Goal: Task Accomplishment & Management: Manage account settings

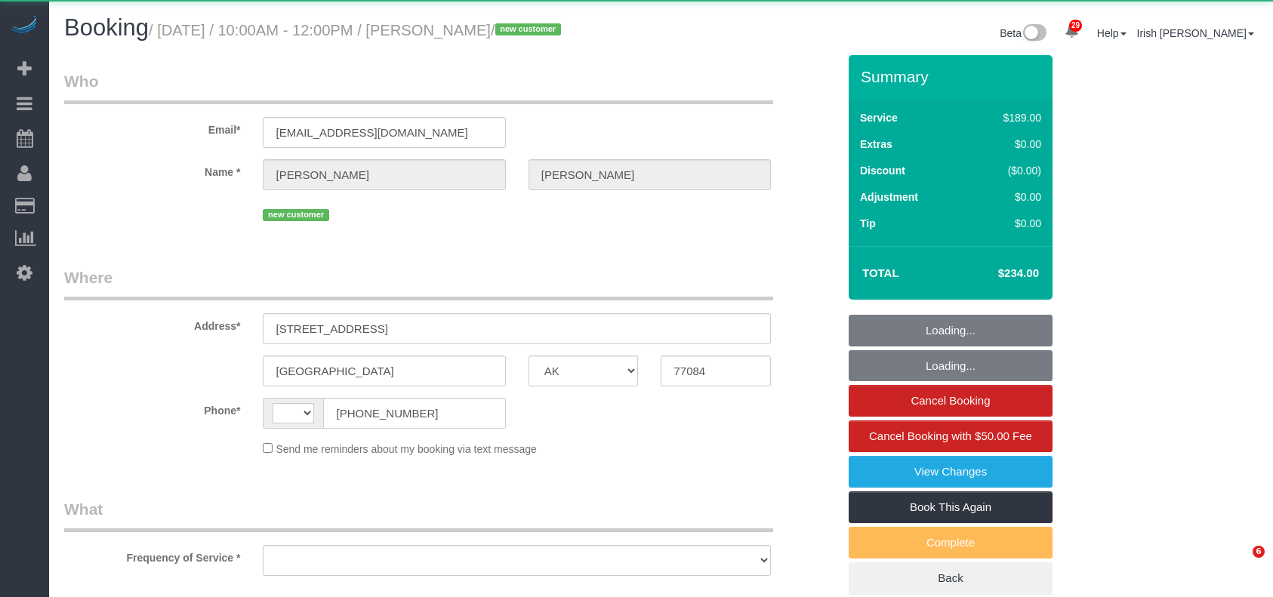
select select "[GEOGRAPHIC_DATA]"
select select "string:[GEOGRAPHIC_DATA]"
select select "object:1152"
select select "spot1"
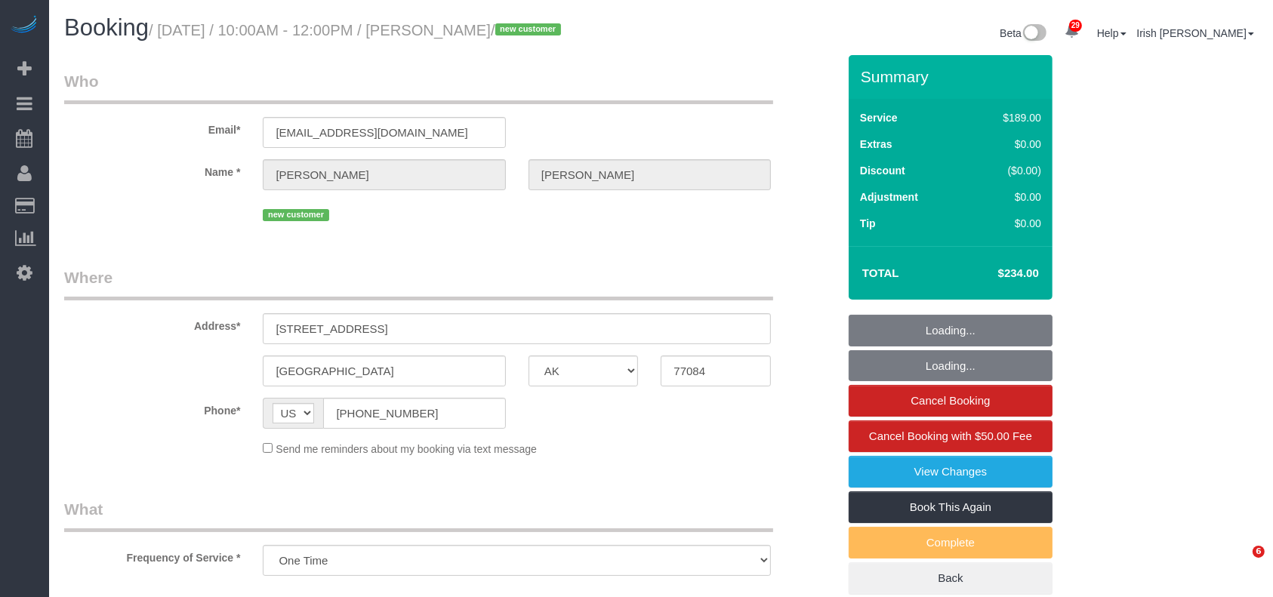
select select "3"
select select "object:1214"
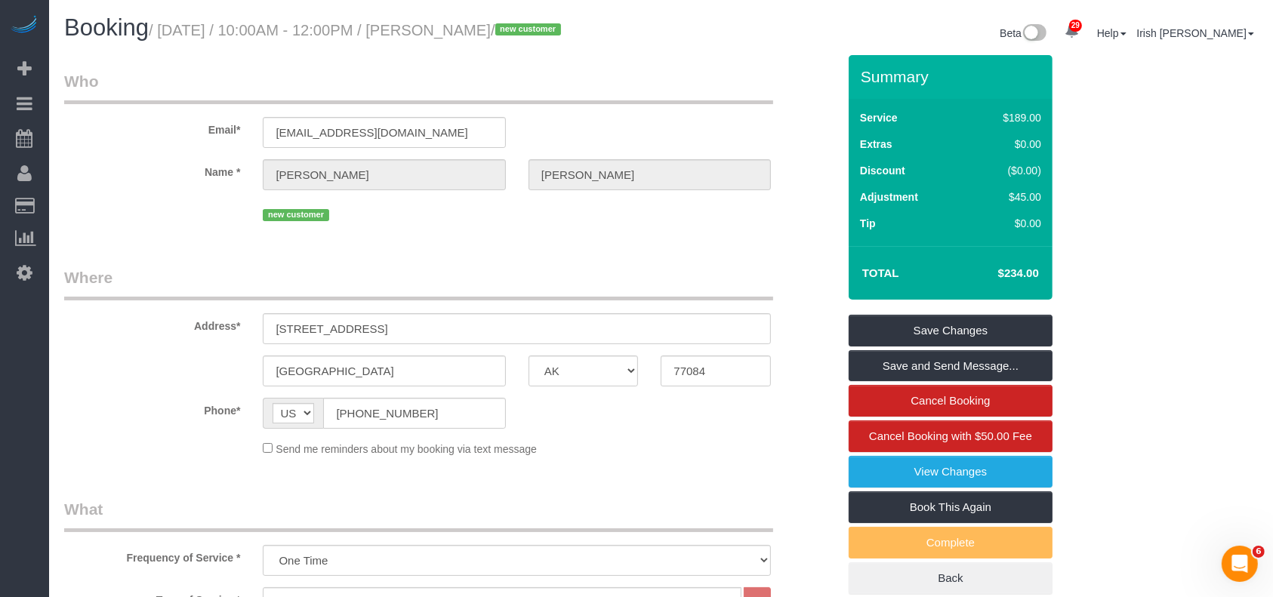
drag, startPoint x: 96, startPoint y: 448, endPoint x: 103, endPoint y: 438, distance: 13.0
click at [96, 448] on div "Send me reminders about my booking via text message" at bounding box center [451, 448] width 796 height 17
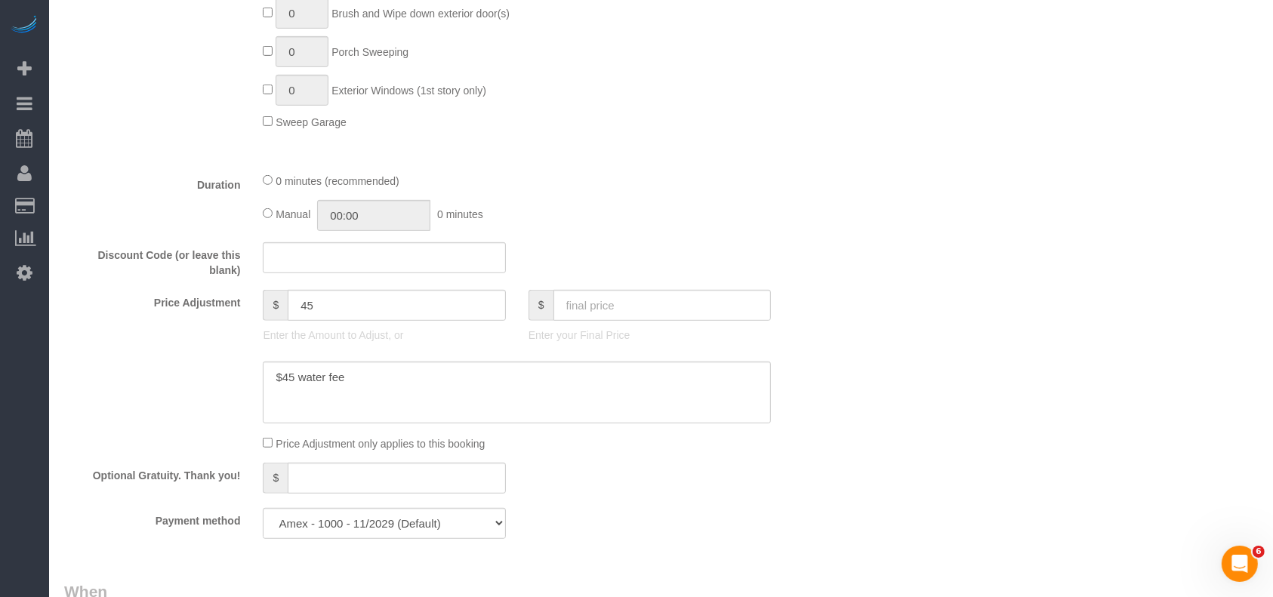
scroll to position [906, 0]
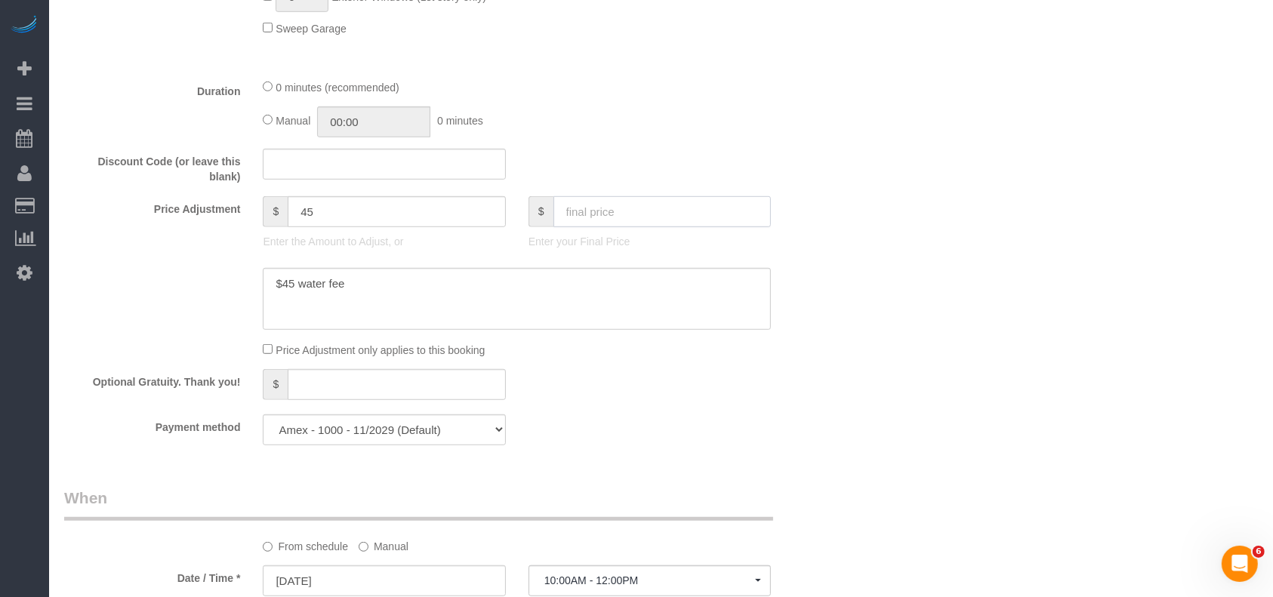
click at [576, 224] on input "text" at bounding box center [662, 211] width 218 height 31
type input "349"
drag, startPoint x: 451, startPoint y: 303, endPoint x: 457, endPoint y: 312, distance: 11.3
click at [451, 303] on textarea at bounding box center [517, 299] width 508 height 62
type input "160"
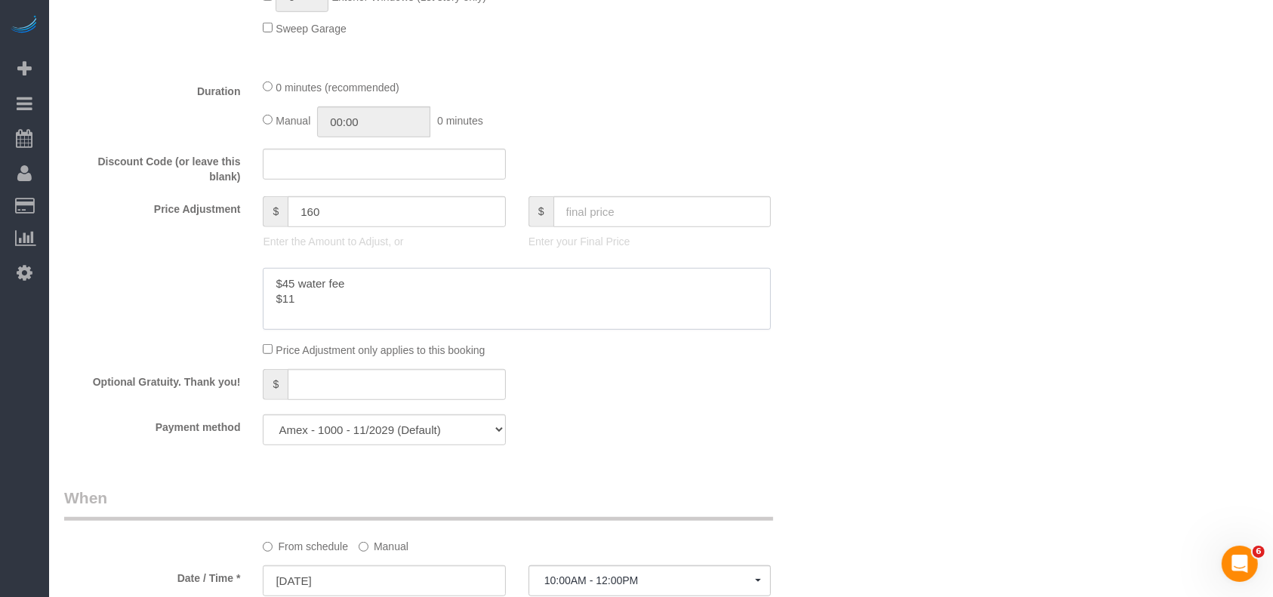
paste textarea "5"
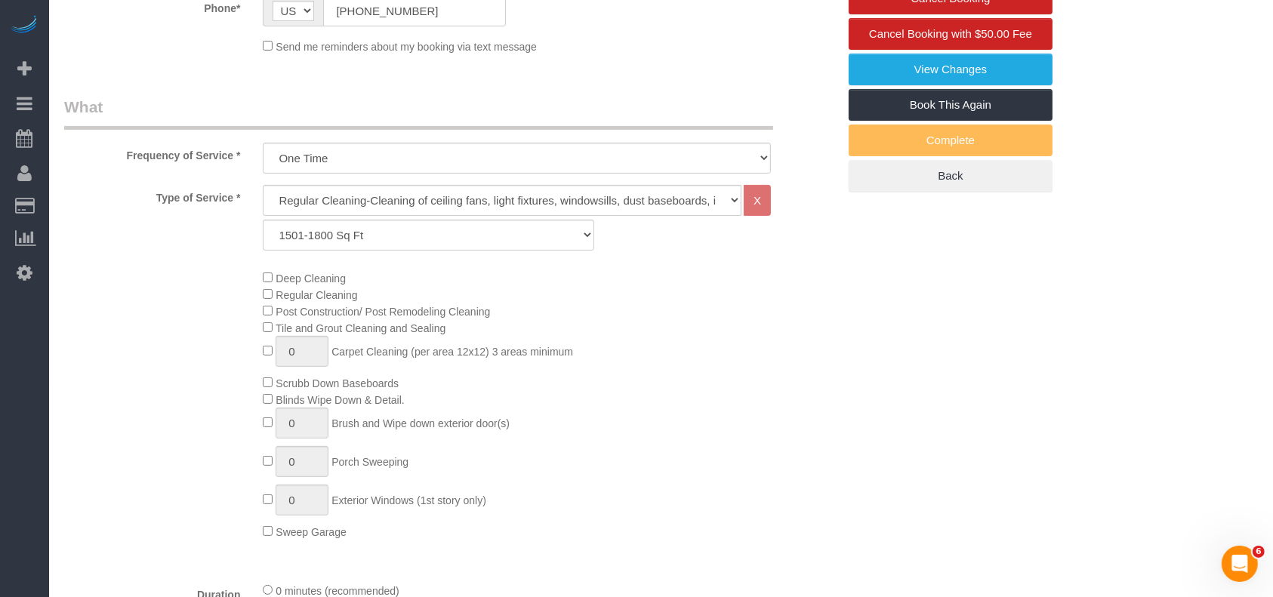
scroll to position [0, 0]
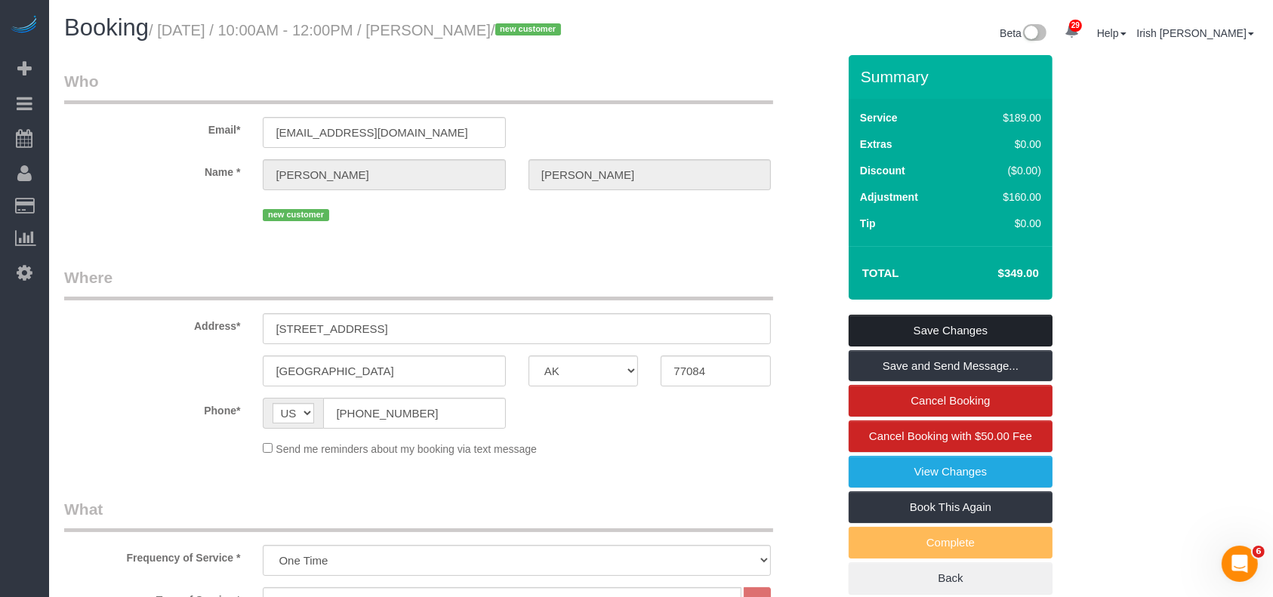
type textarea "$45 water fee $115 deep"
click at [1039, 332] on link "Save Changes" at bounding box center [951, 331] width 204 height 32
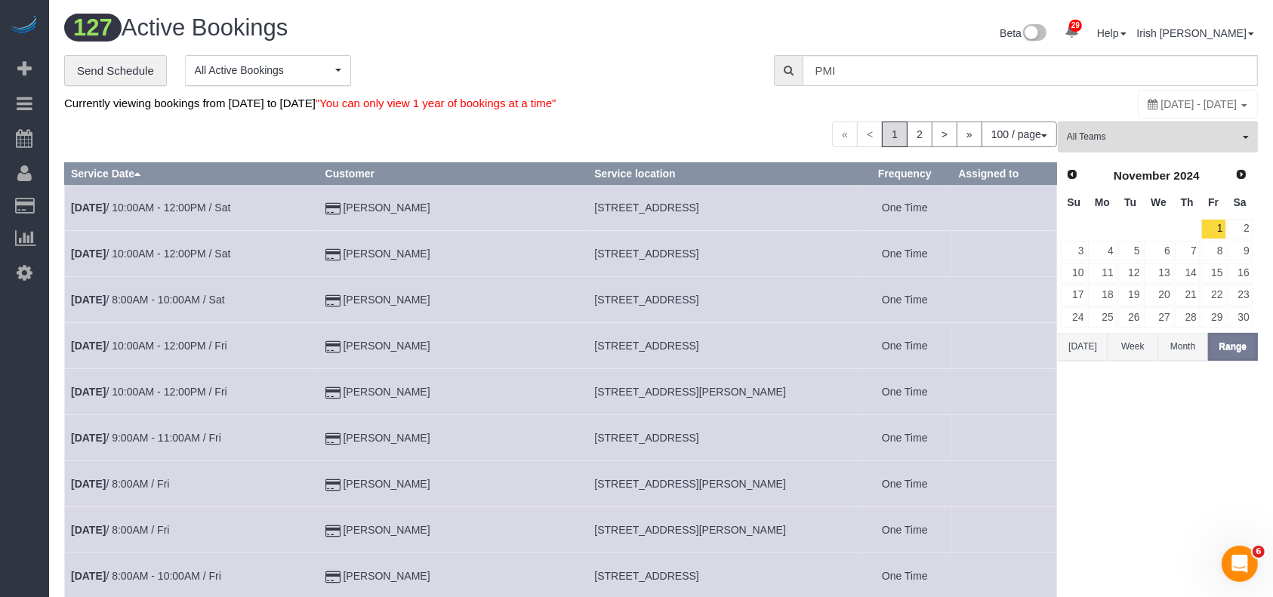
click at [1091, 345] on button "[DATE]" at bounding box center [1083, 347] width 50 height 28
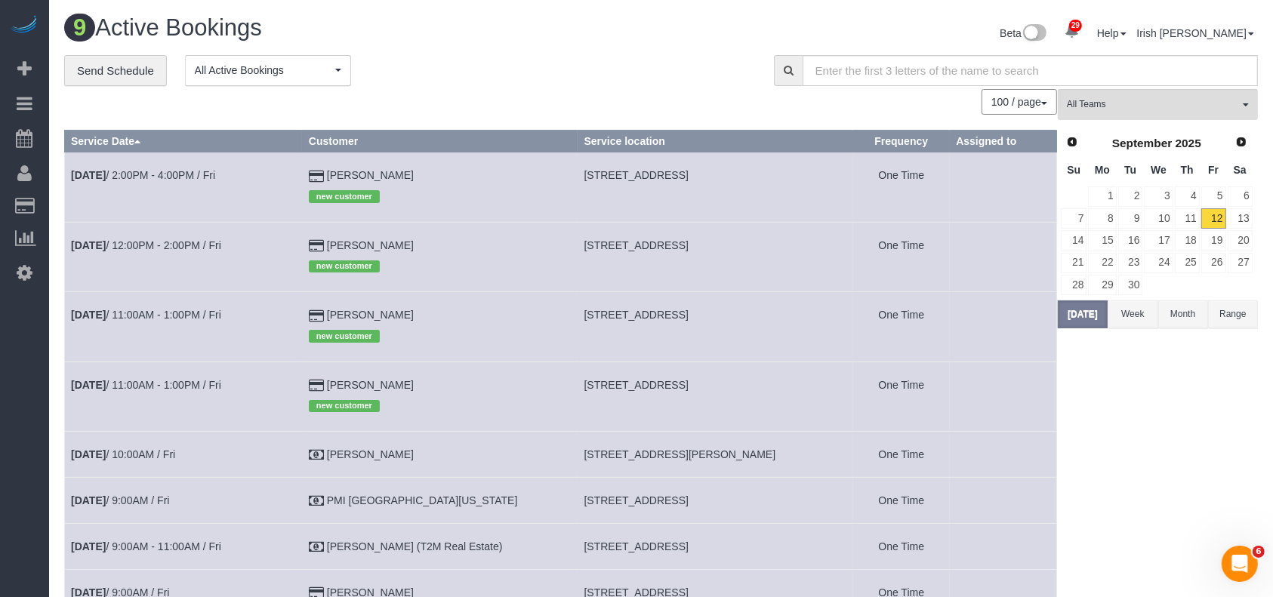
drag, startPoint x: 453, startPoint y: 171, endPoint x: 332, endPoint y: 169, distance: 120.8
click at [332, 169] on td "[PERSON_NAME] new customer" at bounding box center [440, 186] width 276 height 69
copy td "[PERSON_NAME]"
click at [140, 167] on td "[DATE] 2:00PM - 4:00PM / Fri" at bounding box center [184, 186] width 238 height 69
click at [139, 178] on link "[DATE] 2:00PM - 4:00PM / Fri" at bounding box center [143, 175] width 144 height 12
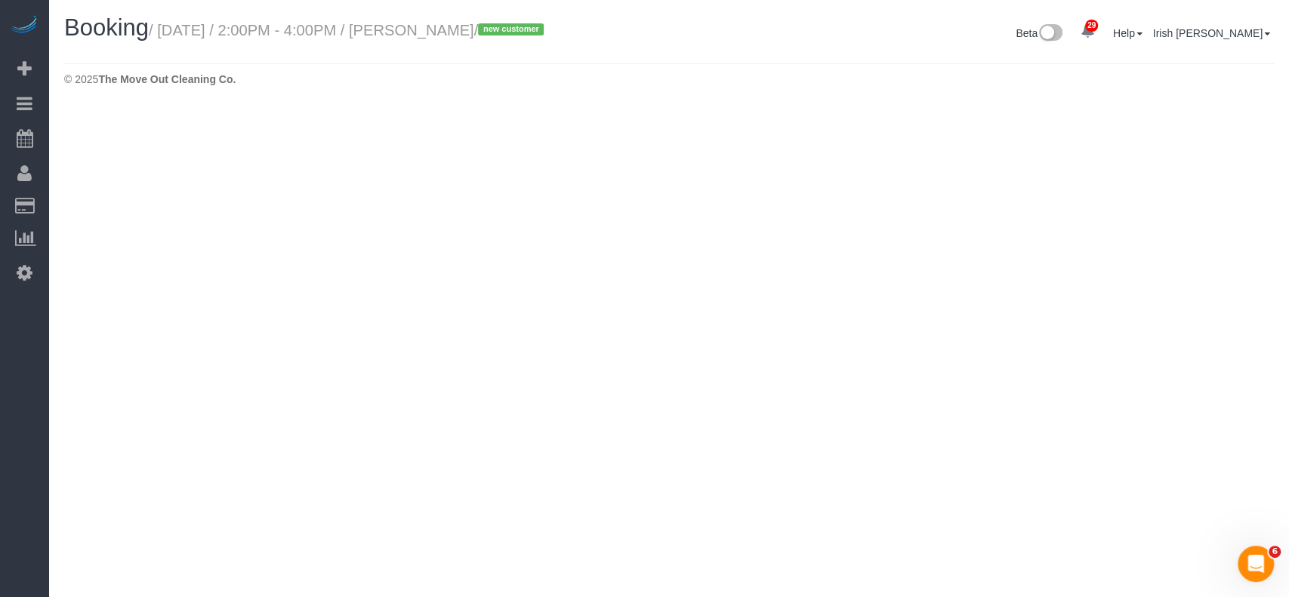
select select "[GEOGRAPHIC_DATA]"
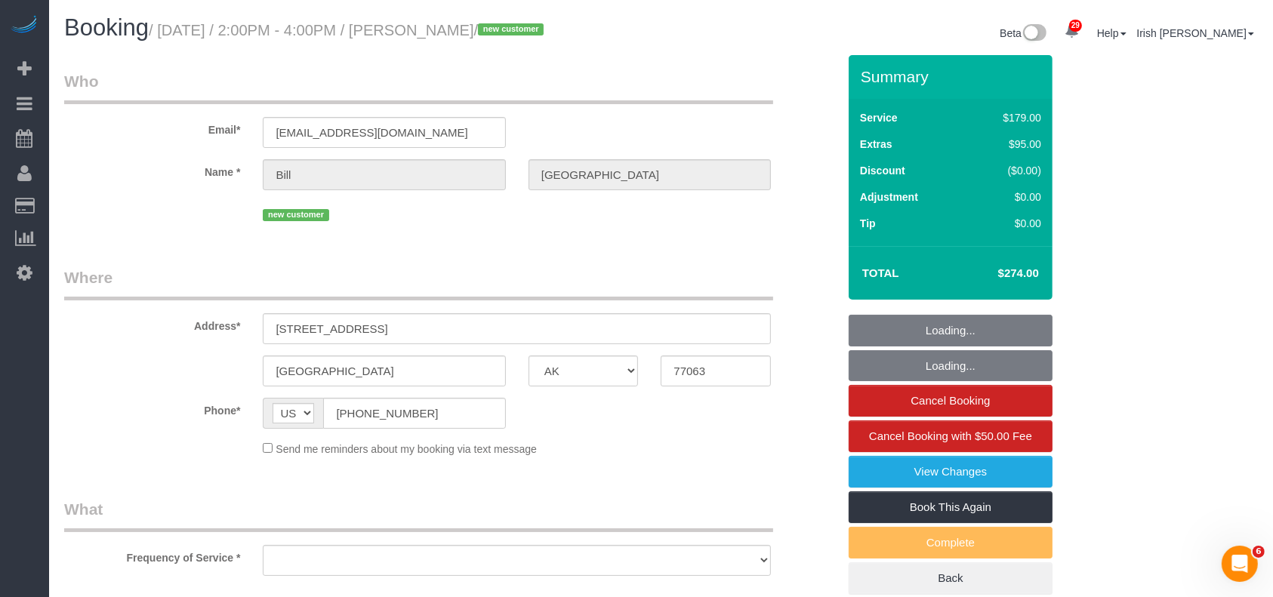
select select "object:2708"
select select "string:fspay-75b071ba-5815-4a2f-b561-299b02db61a2"
select select "spot22"
select select "object:2786"
select select "3"
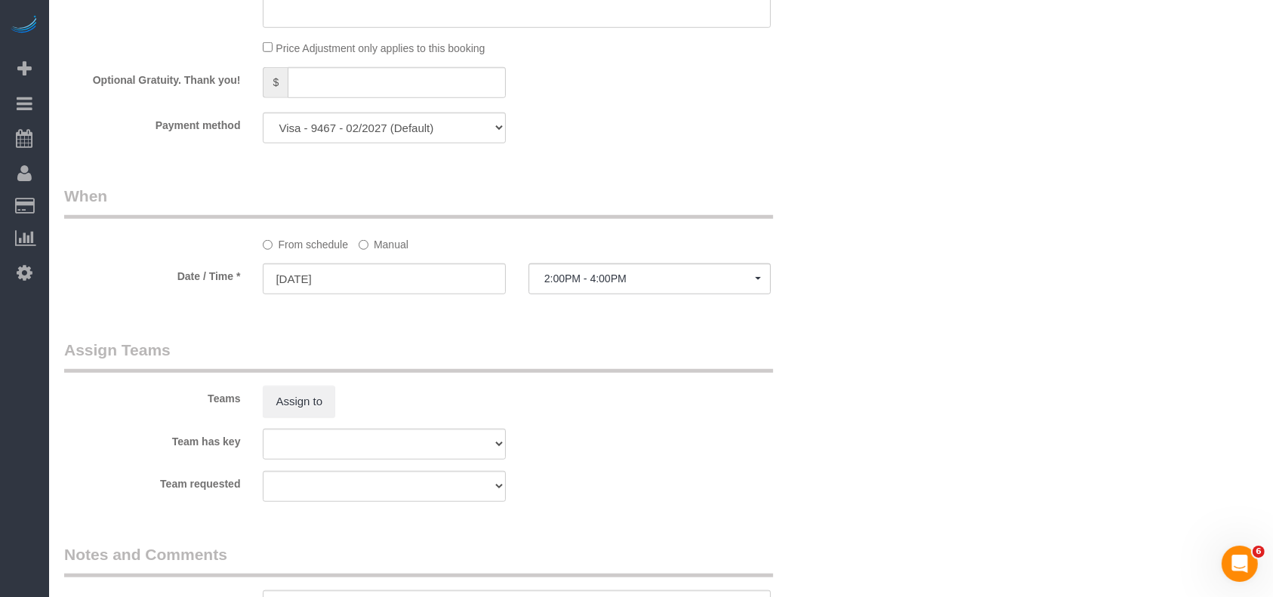
scroll to position [1563, 0]
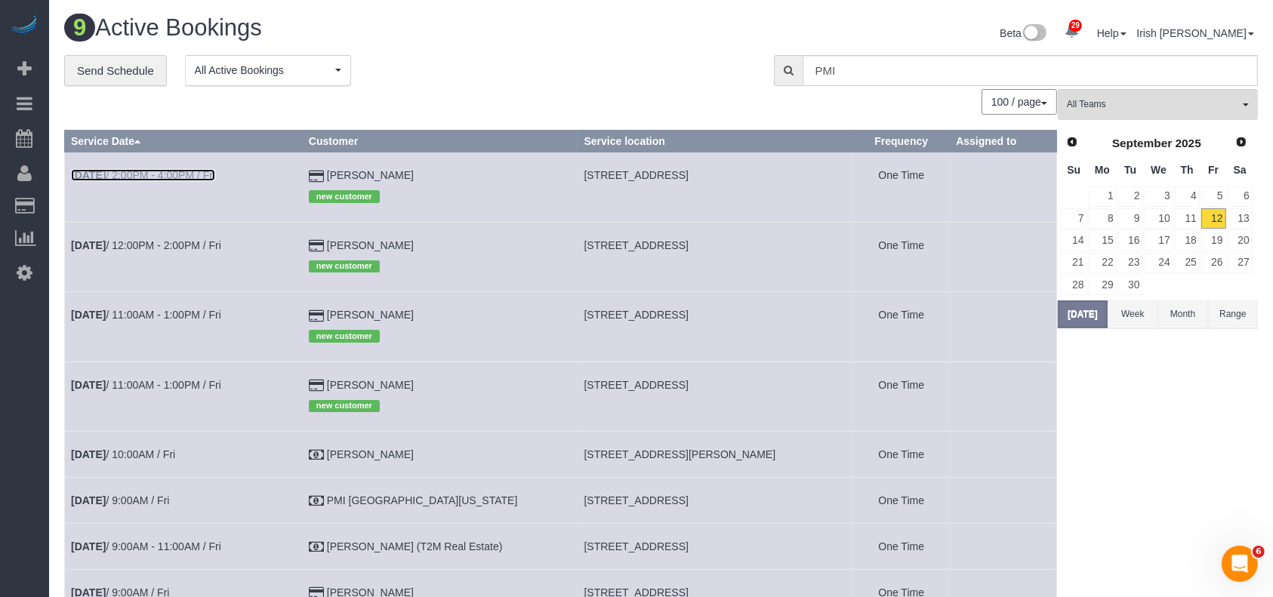
click at [171, 172] on link "[DATE] 2:00PM - 4:00PM / Fri" at bounding box center [143, 175] width 144 height 12
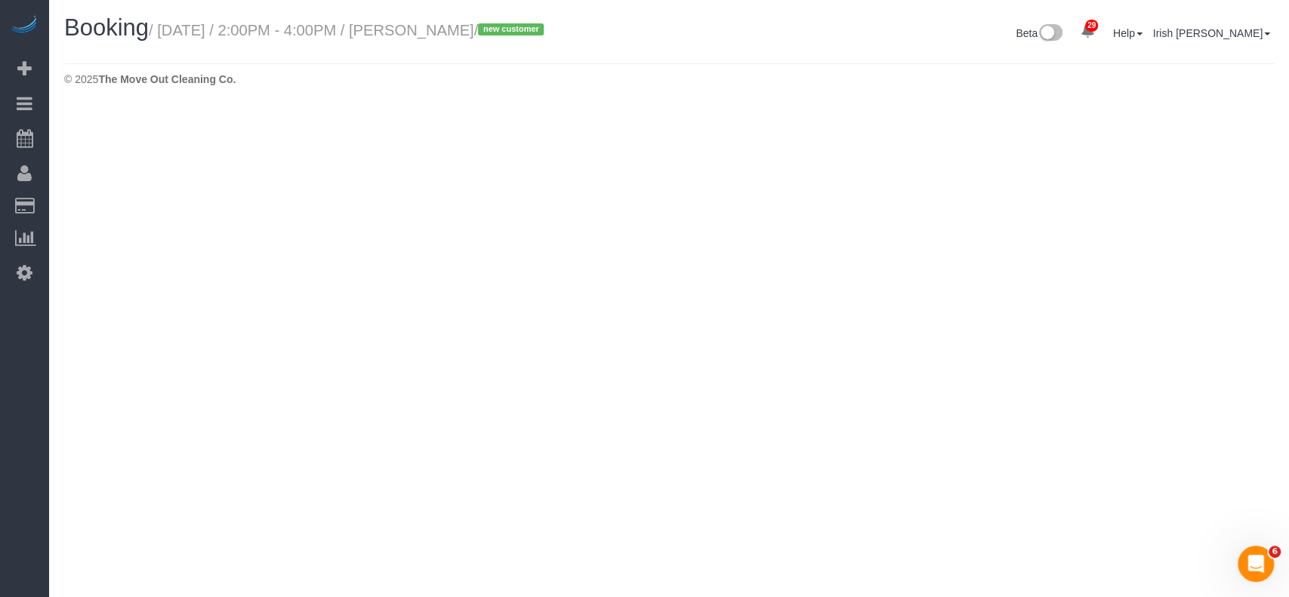
select select "[GEOGRAPHIC_DATA]"
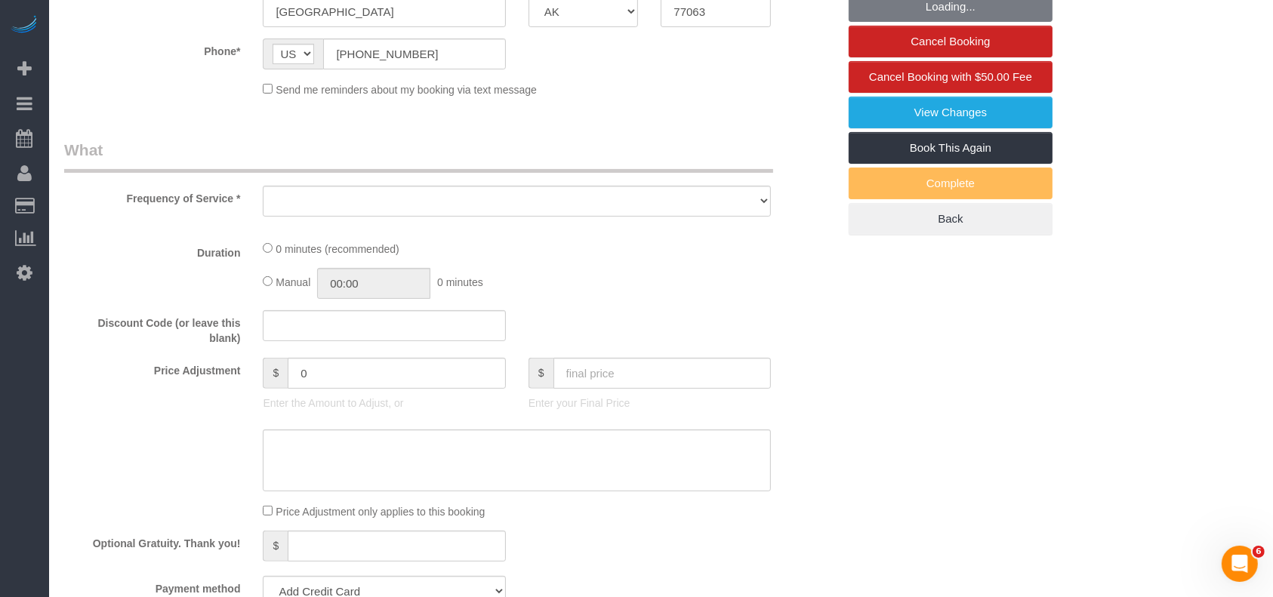
select select "string:fspay-75b071ba-5815-4a2f-b561-299b02db61a2"
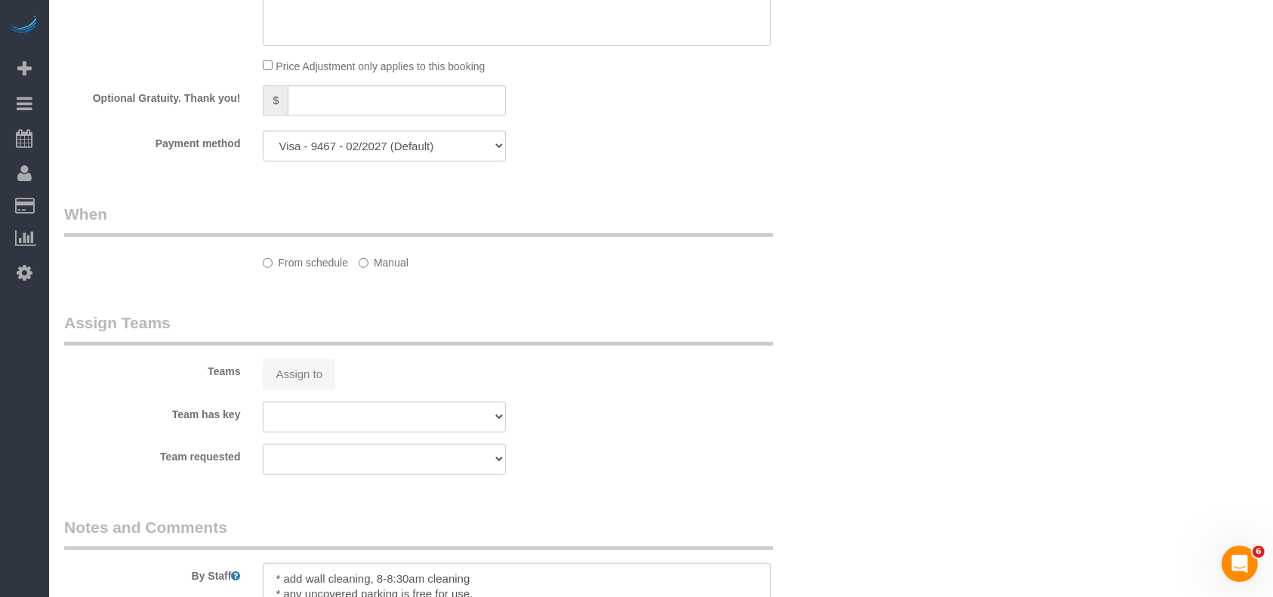
select select "object:3294"
select select "spot43"
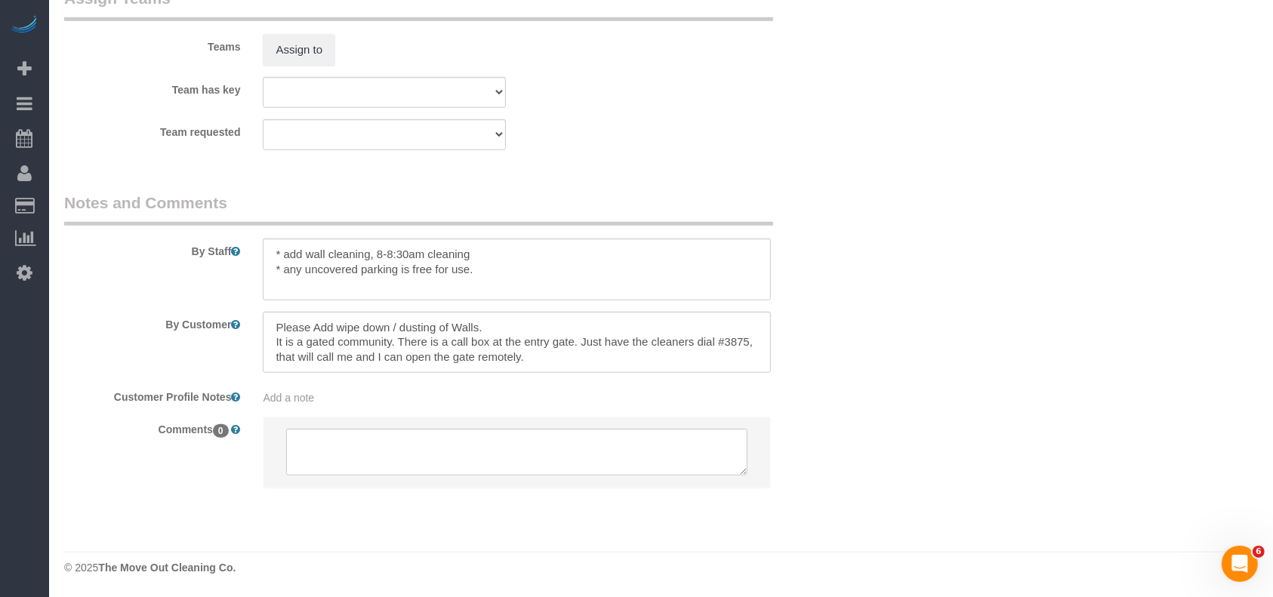
select select "object:3372"
select select "3"
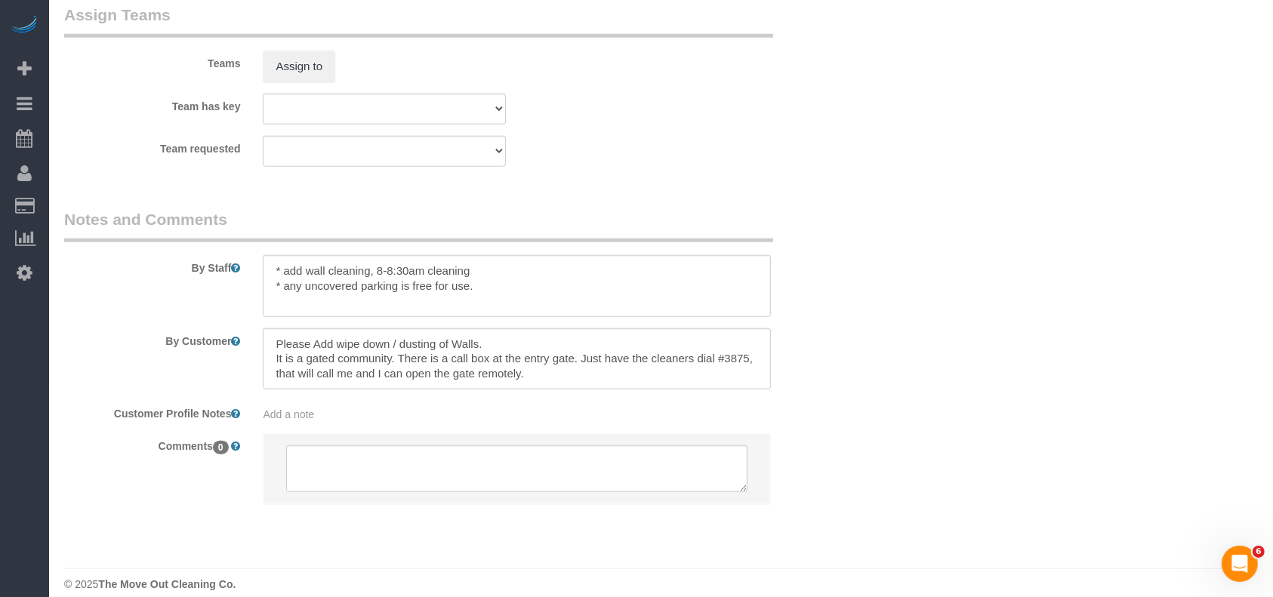
scroll to position [1563, 0]
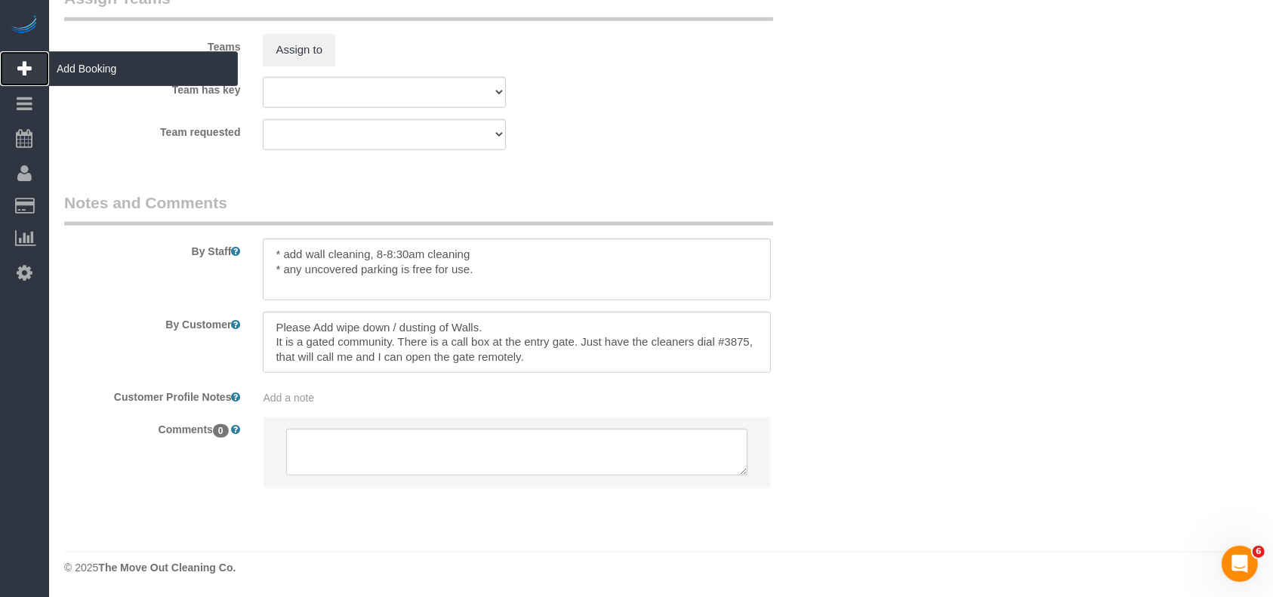
click at [79, 62] on span "Add Booking" at bounding box center [143, 68] width 189 height 35
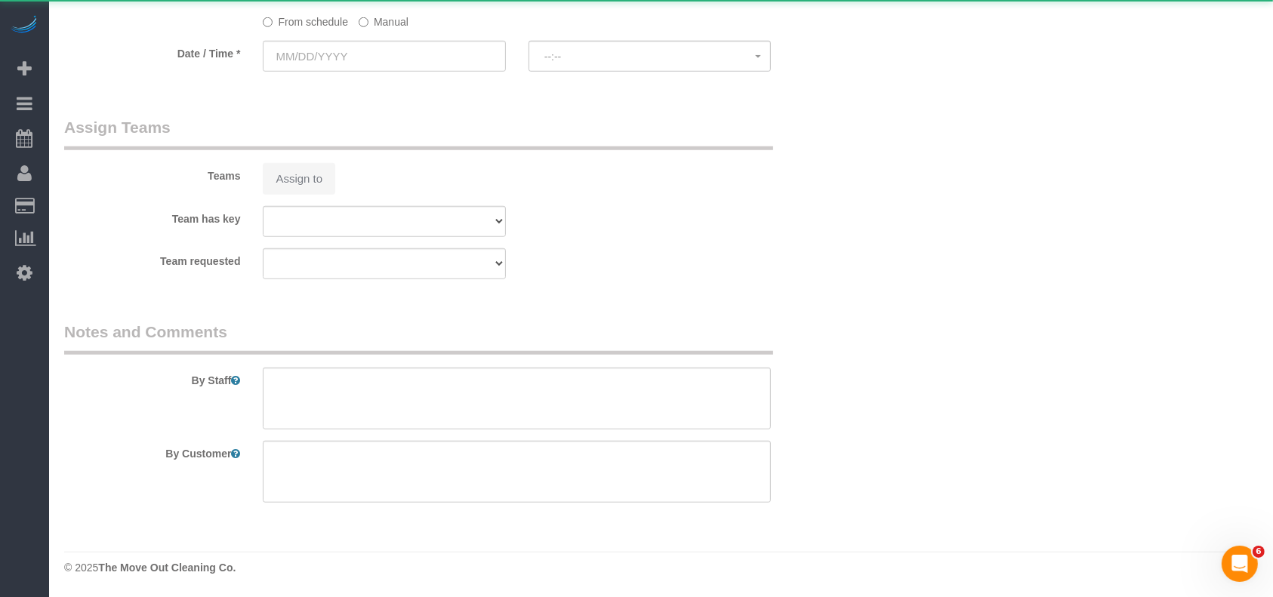
select select "object:3634"
select select "3"
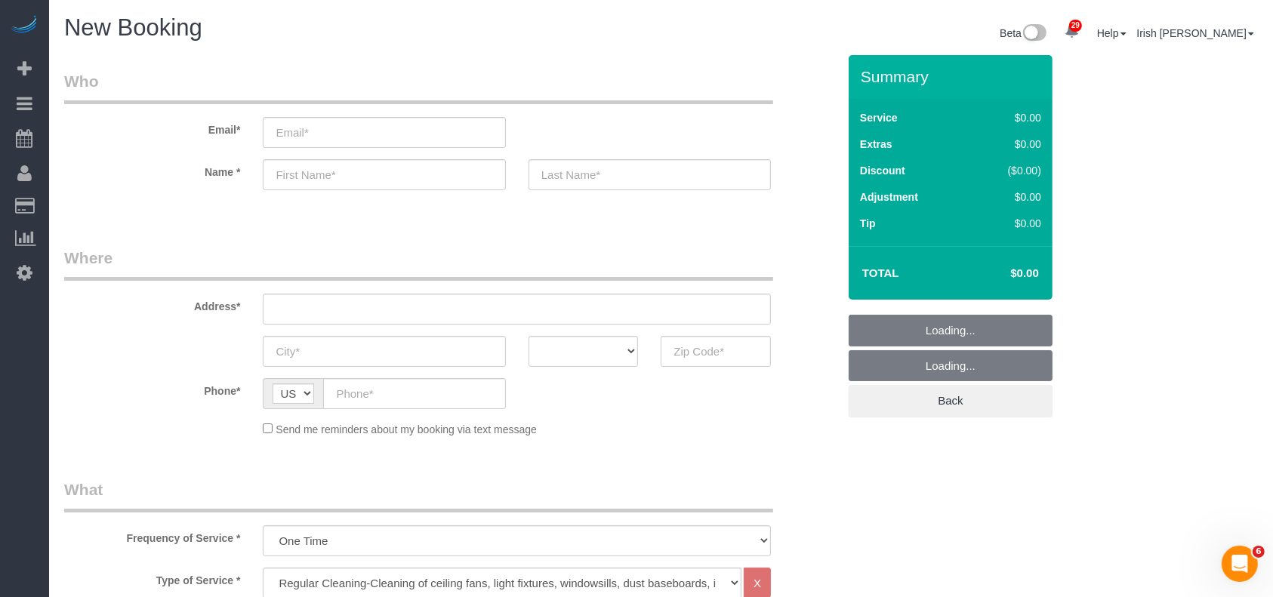
select select "object:3704"
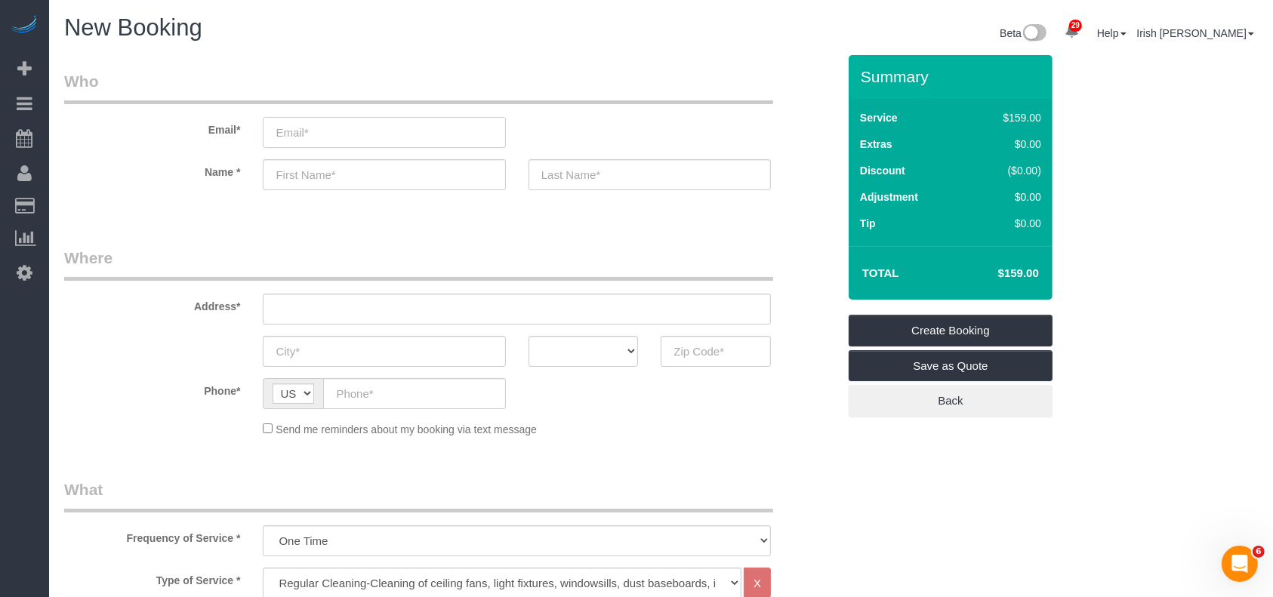
click at [339, 128] on input "email" at bounding box center [384, 132] width 242 height 31
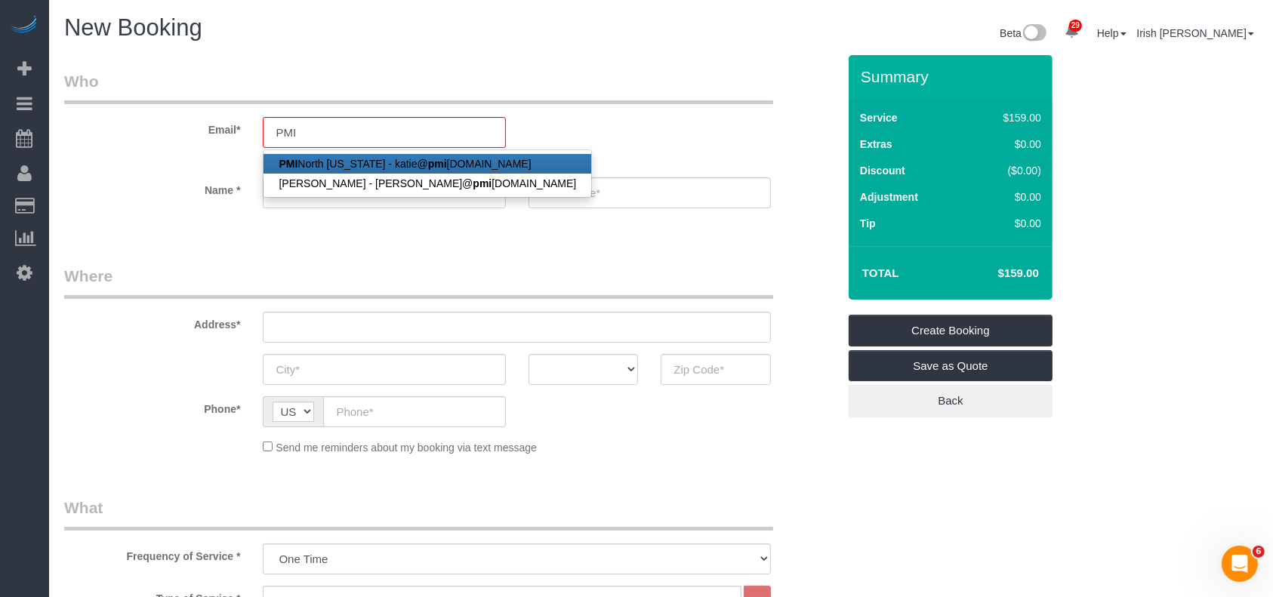
click at [353, 165] on link "PMI [GEOGRAPHIC_DATA][US_STATE] - [PERSON_NAME]@ pmi [DOMAIN_NAME]" at bounding box center [427, 164] width 328 height 20
type input "[PERSON_NAME][EMAIL_ADDRESS][DOMAIN_NAME]"
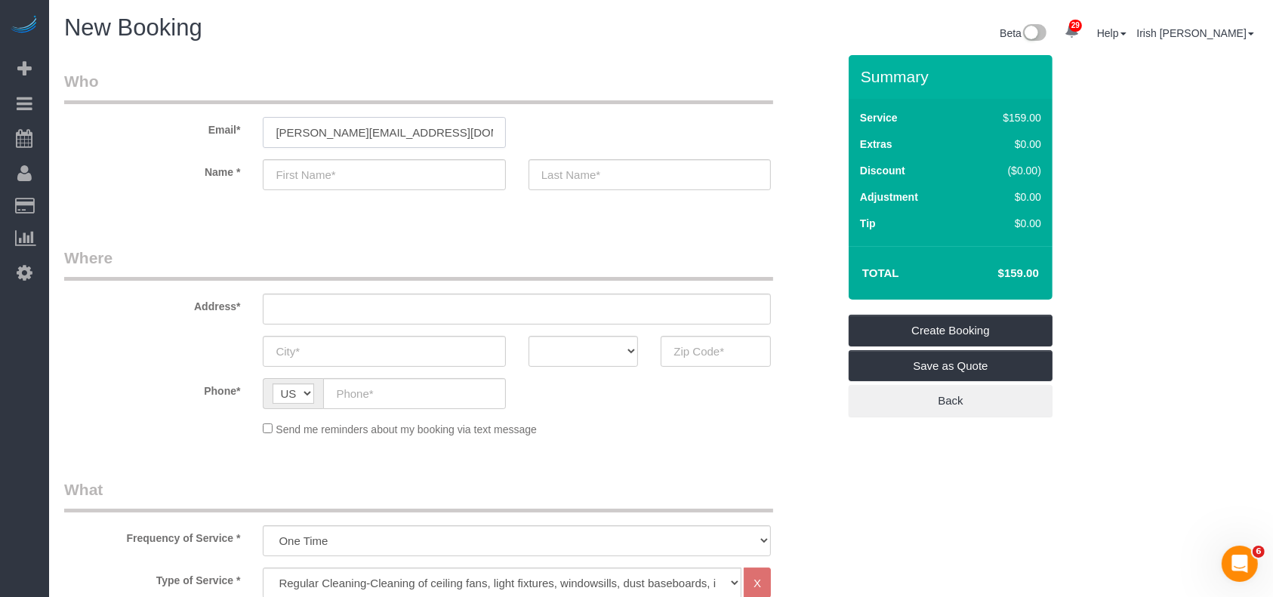
type input "PMI North"
type input "[US_STATE]"
type input "[PHONE_NUMBER]"
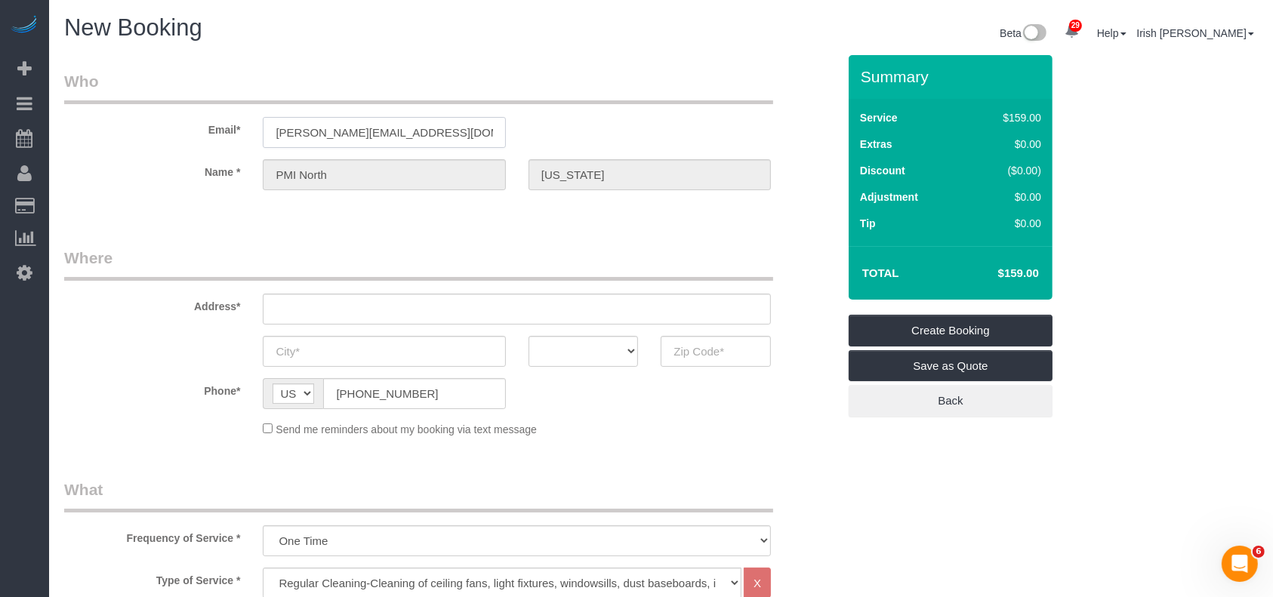
type input "[STREET_ADDRESS]"
type input "Frisco"
select select "[GEOGRAPHIC_DATA]"
type input "75033"
select select "string:fspay-60573b1f-10d3-4150-b947-a47a46c7bcc4"
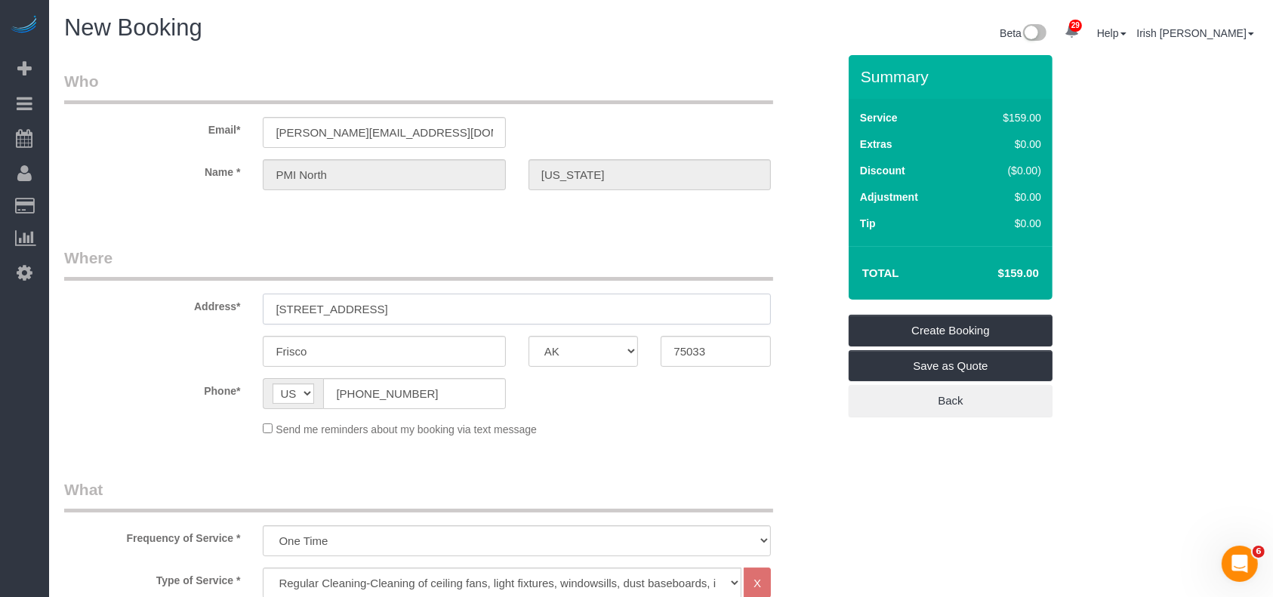
drag, startPoint x: 399, startPoint y: 313, endPoint x: 119, endPoint y: 309, distance: 279.3
click at [122, 309] on div "Address* [STREET_ADDRESS]" at bounding box center [451, 286] width 796 height 78
paste input "[STREET_ADDRESS]"
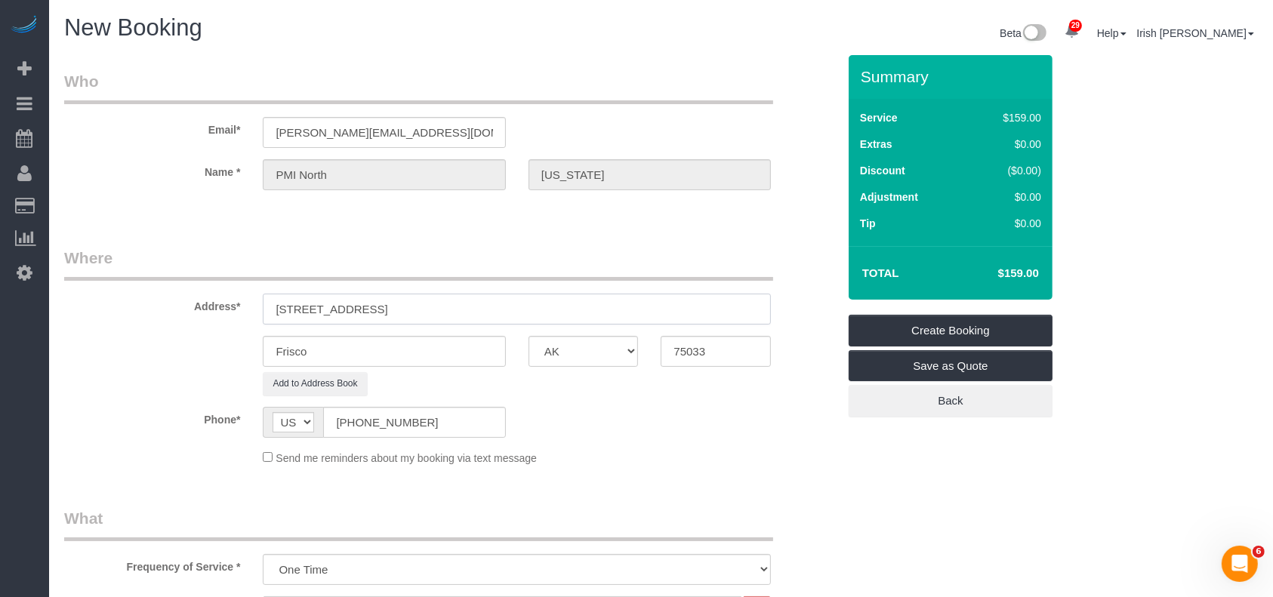
drag, startPoint x: 433, startPoint y: 309, endPoint x: 356, endPoint y: 338, distance: 81.7
click at [382, 307] on input "[STREET_ADDRESS]" at bounding box center [517, 309] width 508 height 31
type input "[STREET_ADDRESS]"
click at [196, 357] on div "Frisco AK AL AR AZ CA CO CT DC DE [GEOGRAPHIC_DATA] [GEOGRAPHIC_DATA] HI IA ID …" at bounding box center [451, 351] width 796 height 31
paste input "Little Elm,"
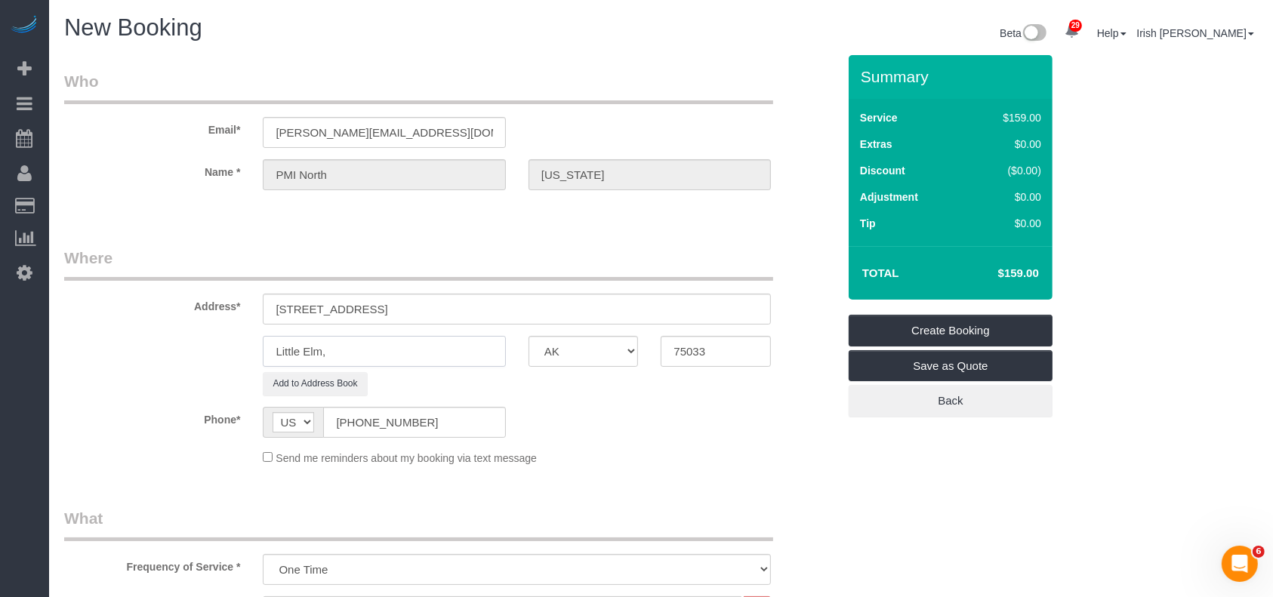
type input "Little Elm,"
click at [479, 305] on input "[STREET_ADDRESS]" at bounding box center [517, 309] width 508 height 31
click at [477, 305] on input "[STREET_ADDRESS]" at bounding box center [517, 309] width 508 height 31
click at [470, 306] on input "[STREET_ADDRESS]" at bounding box center [517, 309] width 508 height 31
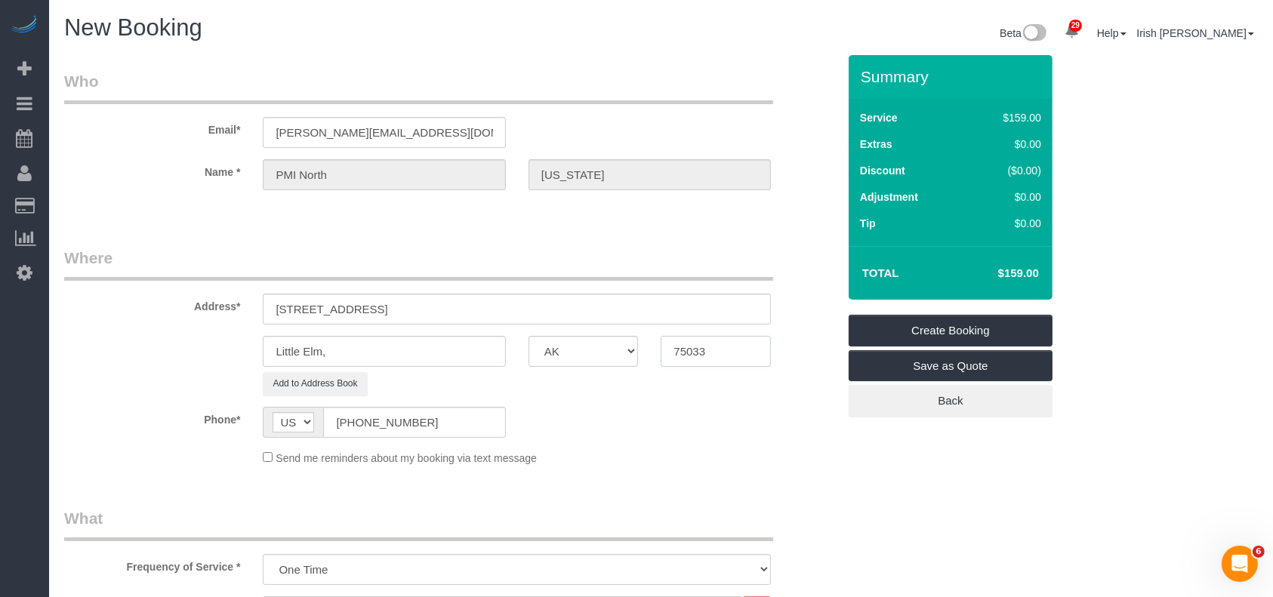
drag, startPoint x: 710, startPoint y: 343, endPoint x: 629, endPoint y: 352, distance: 82.0
click at [637, 362] on div "Little Elm, AK AL AR AZ CA CO CT DC DE [GEOGRAPHIC_DATA] [GEOGRAPHIC_DATA] HI I…" at bounding box center [451, 351] width 796 height 31
paste input "68"
type input "75068"
drag, startPoint x: 552, startPoint y: 311, endPoint x: 383, endPoint y: 303, distance: 169.3
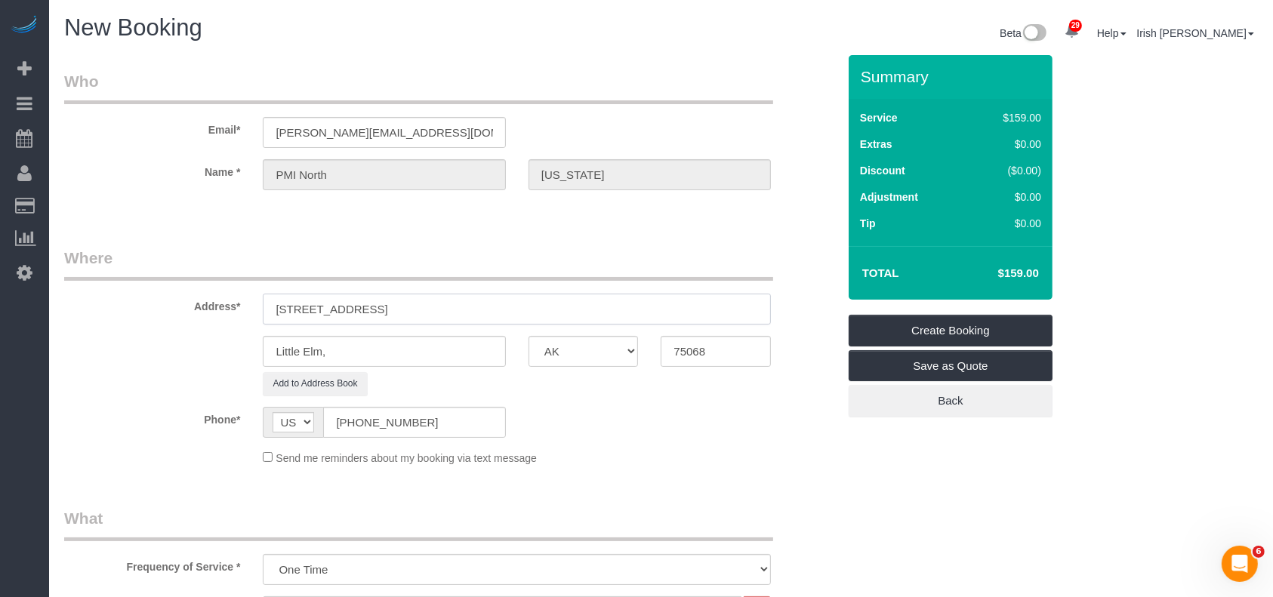
click at [383, 303] on input "[STREET_ADDRESS]" at bounding box center [517, 309] width 508 height 31
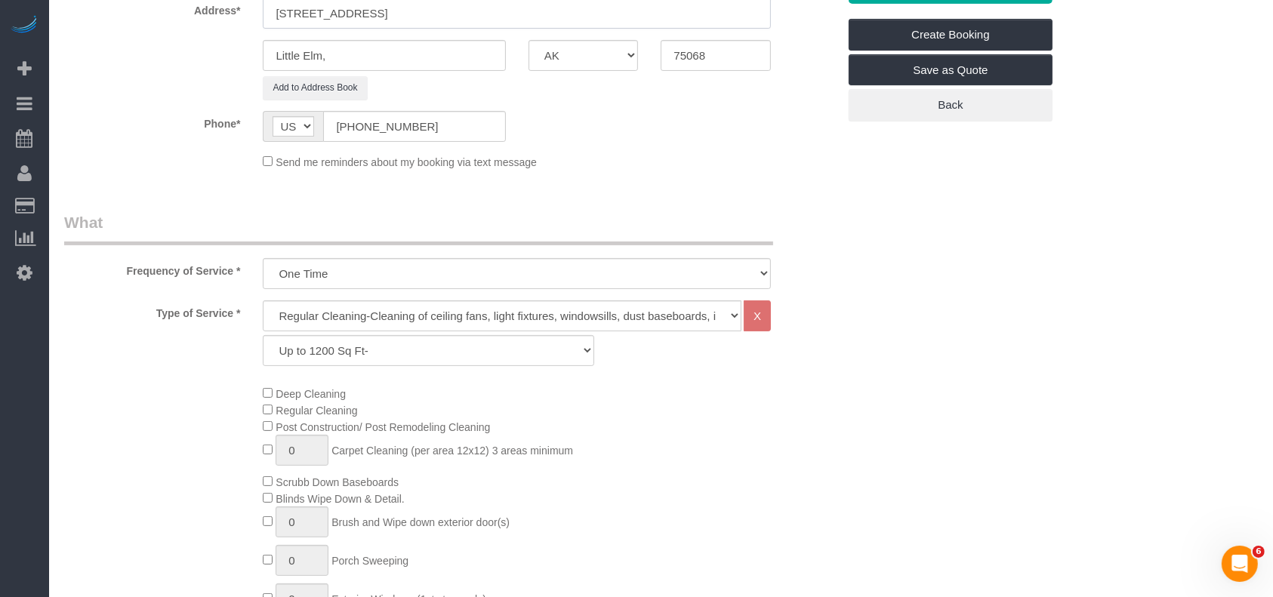
scroll to position [302, 0]
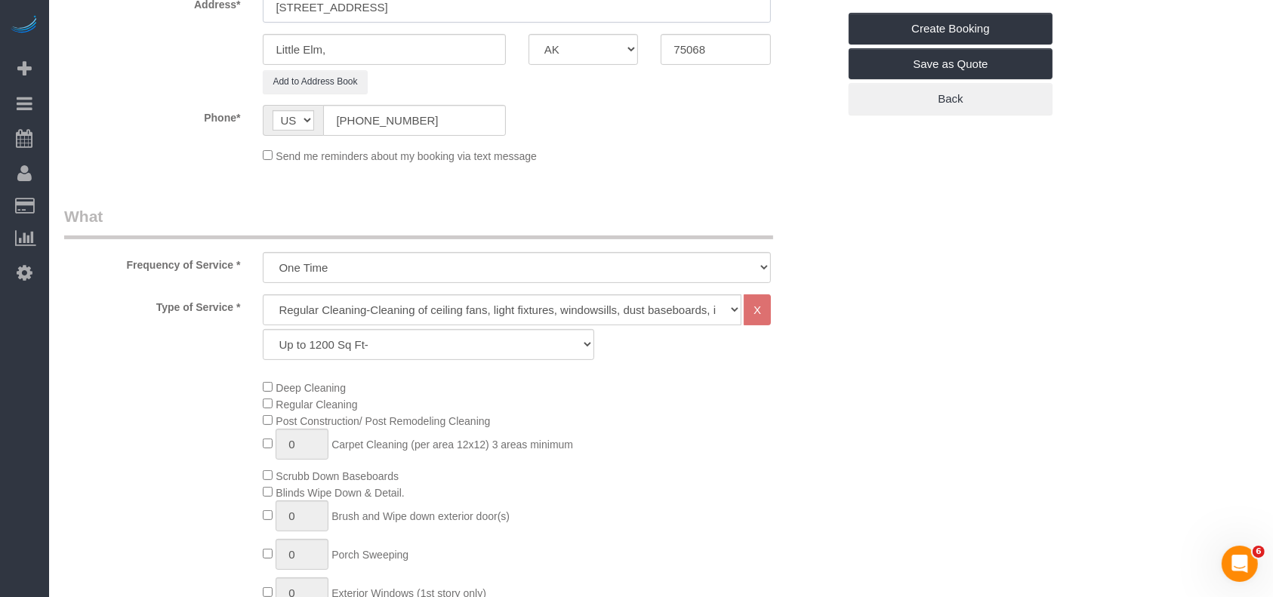
type input "[STREET_ADDRESS]"
click at [362, 353] on select "Up to 1200 Sq Ft- [DATE]-[DATE] Sq Ft [DATE]-[DATE] Sq Ft [DATE]-[DATE] Sq Ft […" at bounding box center [428, 344] width 331 height 31
select select "60"
click at [263, 329] on select "Up to 1200 Sq Ft- [DATE]-[DATE] Sq Ft [DATE]-[DATE] Sq Ft [DATE]-[DATE] Sq Ft […" at bounding box center [428, 344] width 331 height 31
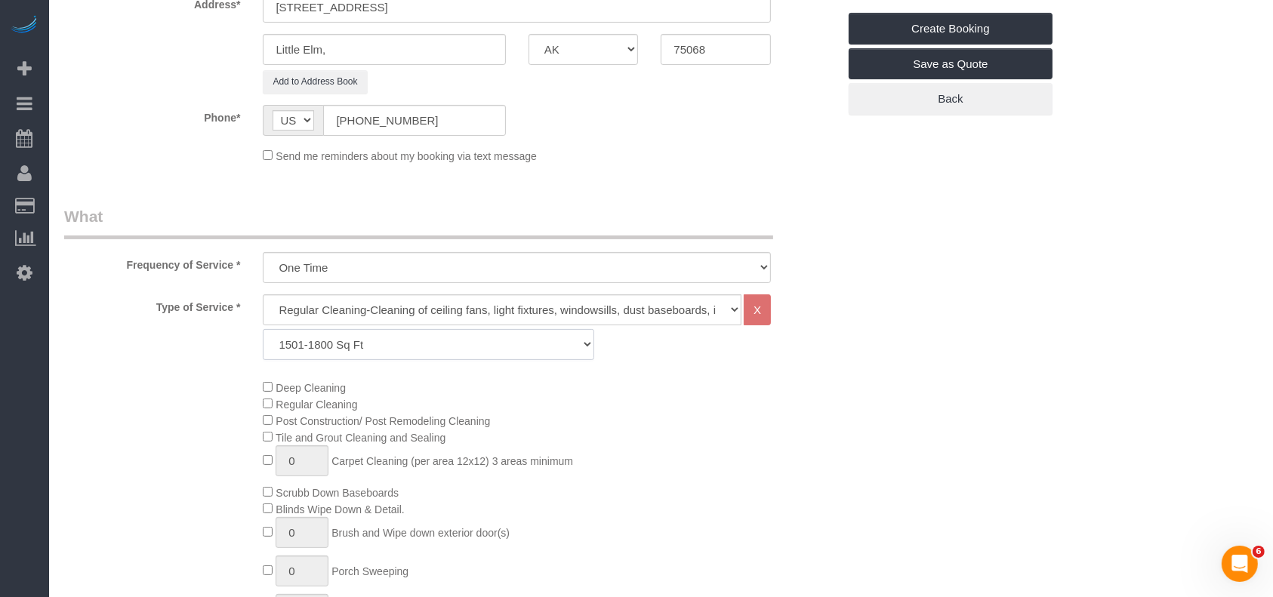
scroll to position [604, 0]
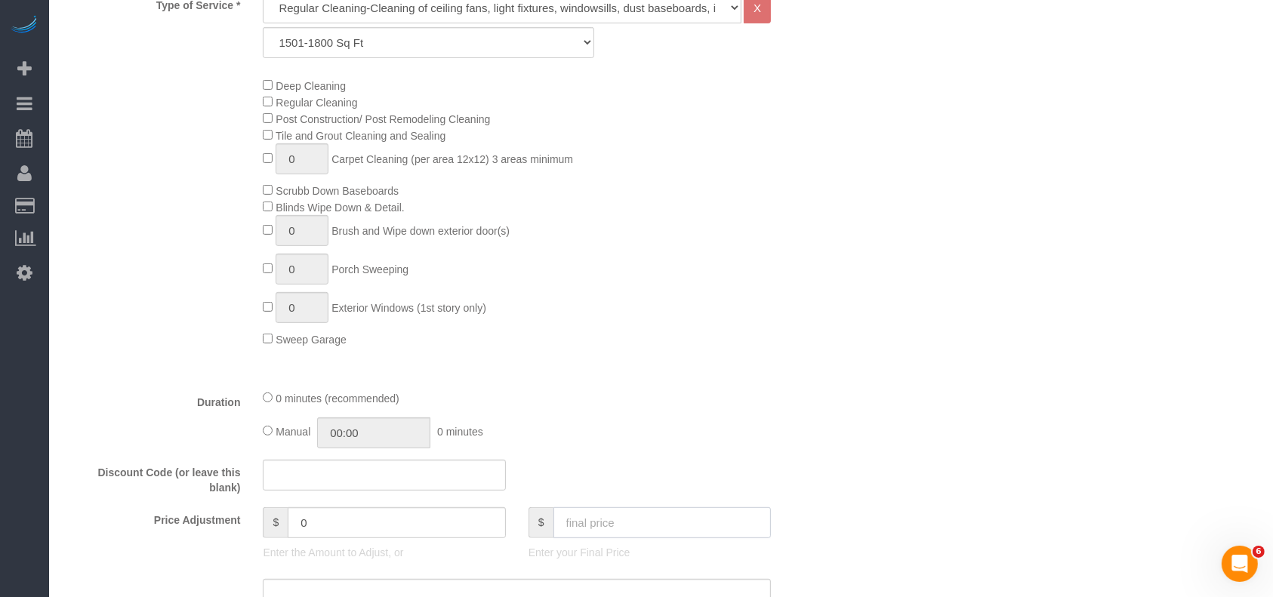
click at [593, 525] on input "text" at bounding box center [662, 522] width 218 height 31
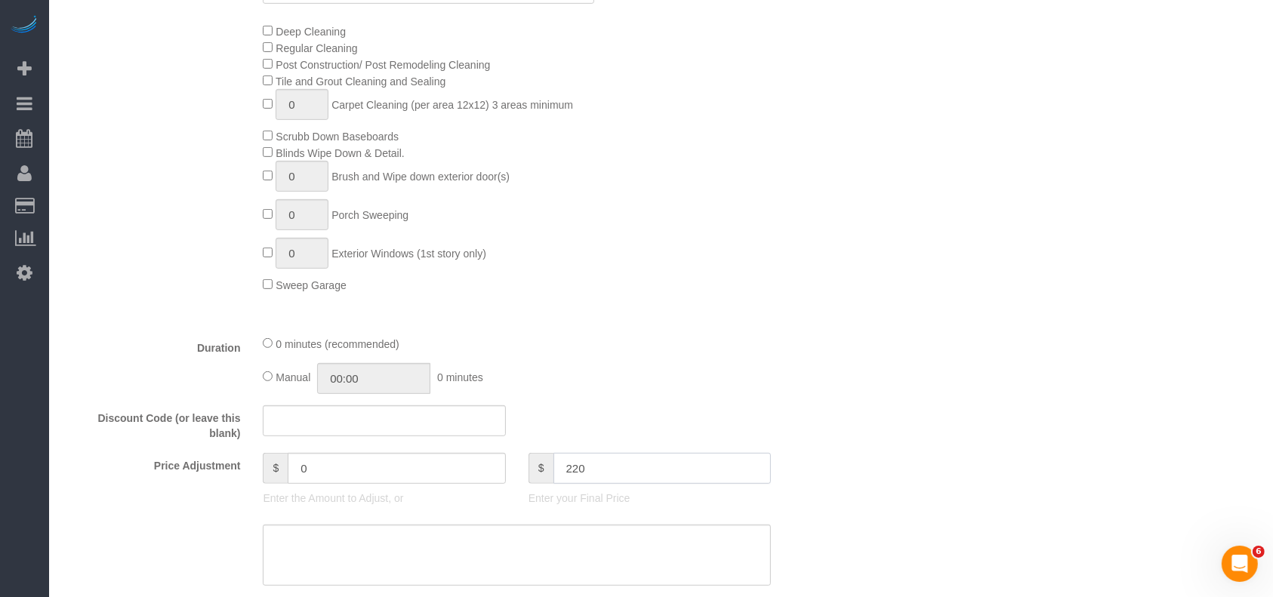
scroll to position [805, 0]
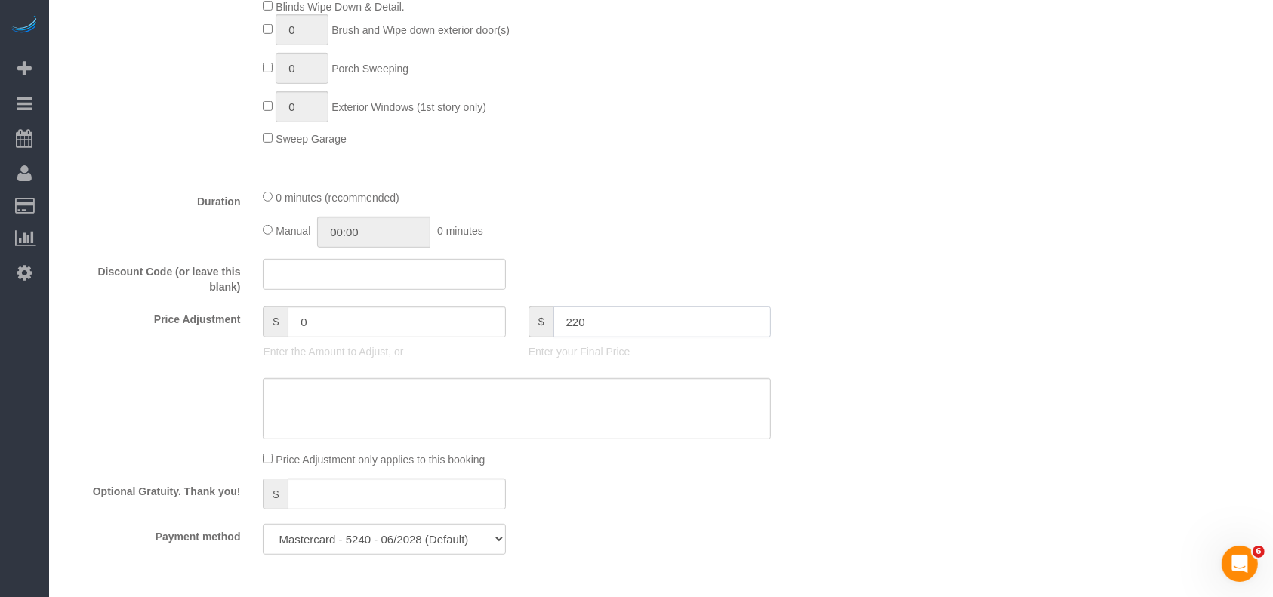
drag, startPoint x: 559, startPoint y: 326, endPoint x: 488, endPoint y: 331, distance: 71.9
click at [491, 329] on div "Price Adjustment $ 0 Enter the Amount to Adjust, or $ 220 Enter your Final Price" at bounding box center [451, 336] width 796 height 60
type input "220"
click at [416, 405] on textarea at bounding box center [517, 409] width 508 height 62
paste textarea "220"
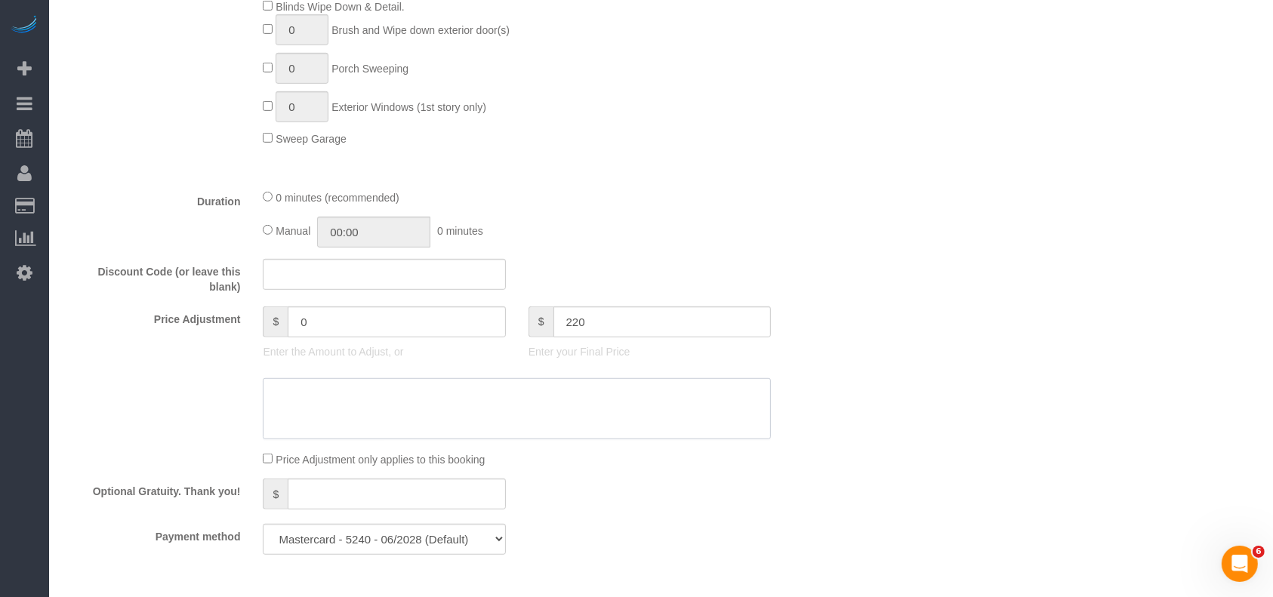
type textarea "220"
type input "31"
type textarea "220 regular cleaning"
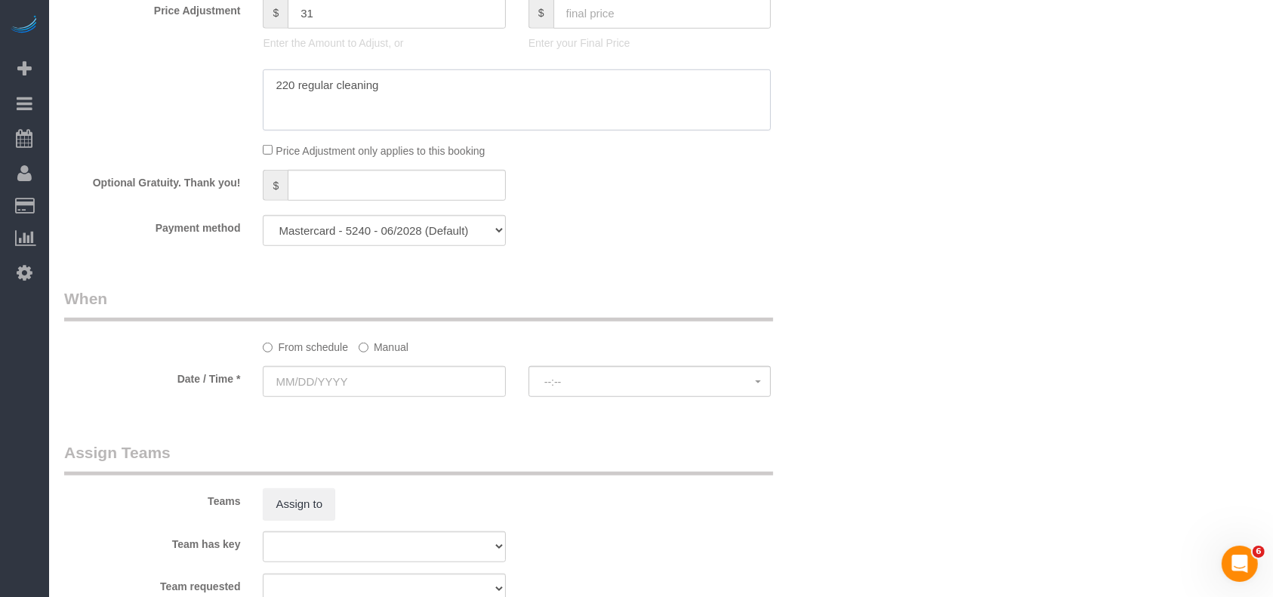
scroll to position [1308, 0]
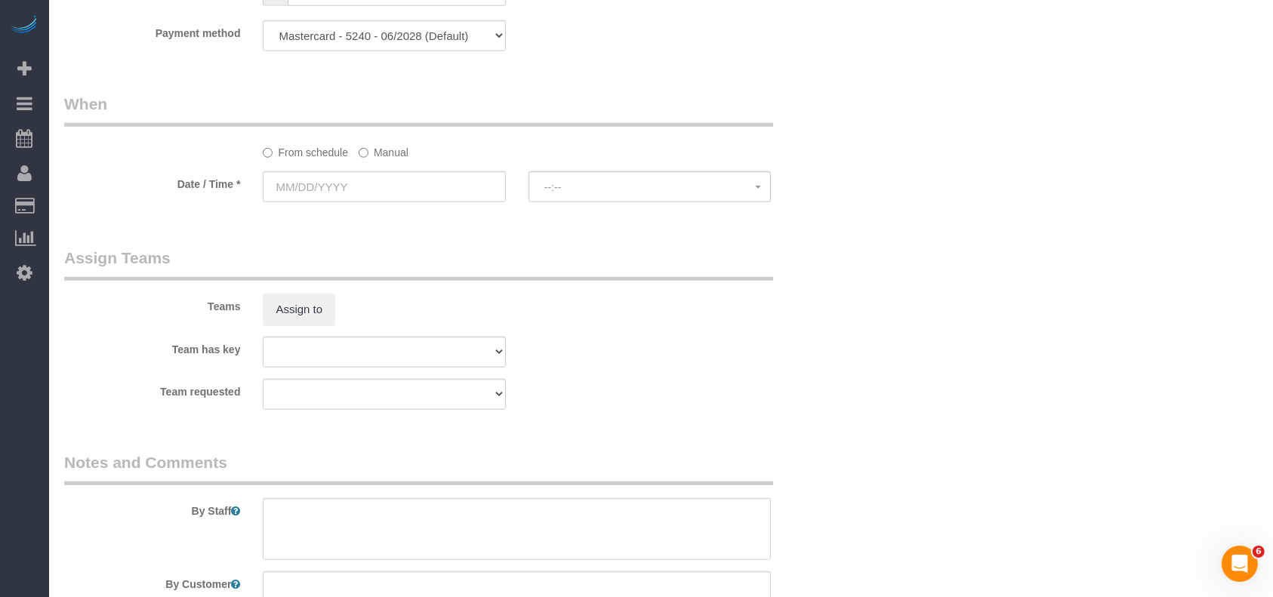
click at [369, 154] on label "Manual" at bounding box center [384, 150] width 50 height 20
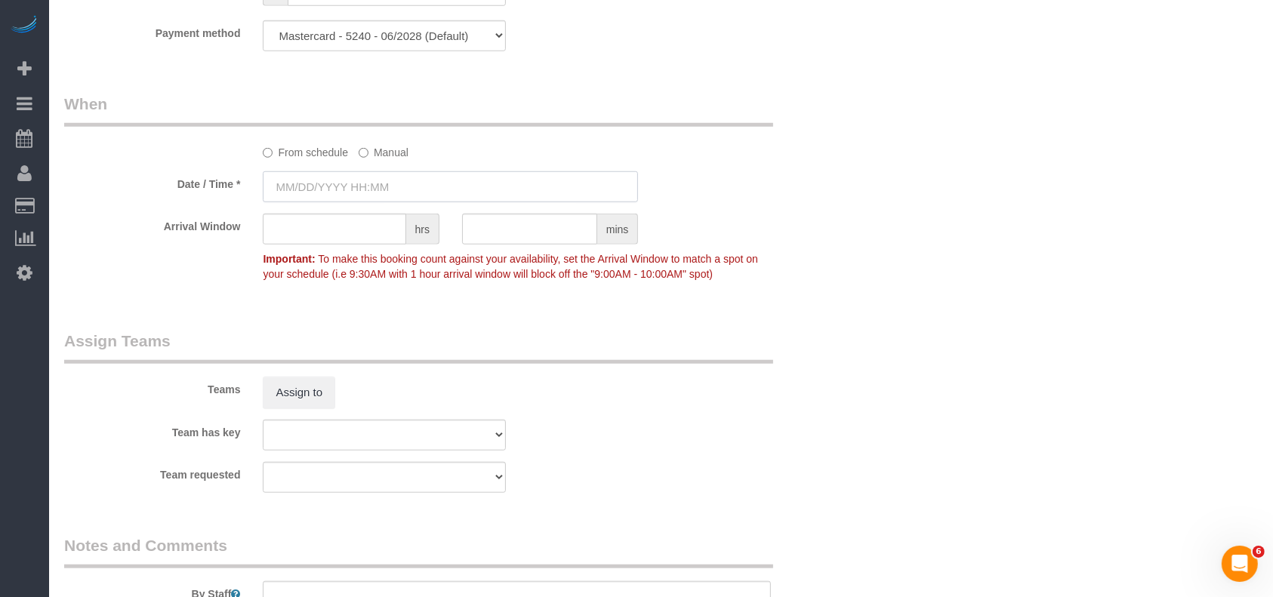
click at [369, 193] on input "text" at bounding box center [450, 186] width 375 height 31
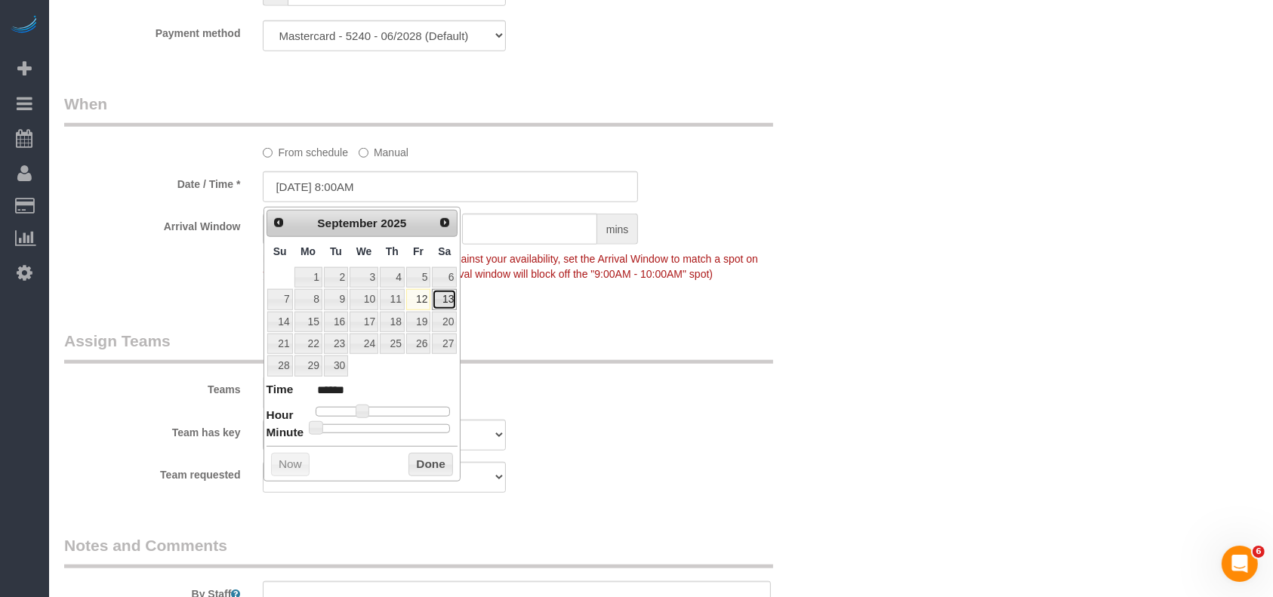
click at [445, 297] on link "13" at bounding box center [444, 299] width 25 height 20
type input "[DATE] 8:00AM"
click at [429, 461] on button "Done" at bounding box center [430, 465] width 45 height 24
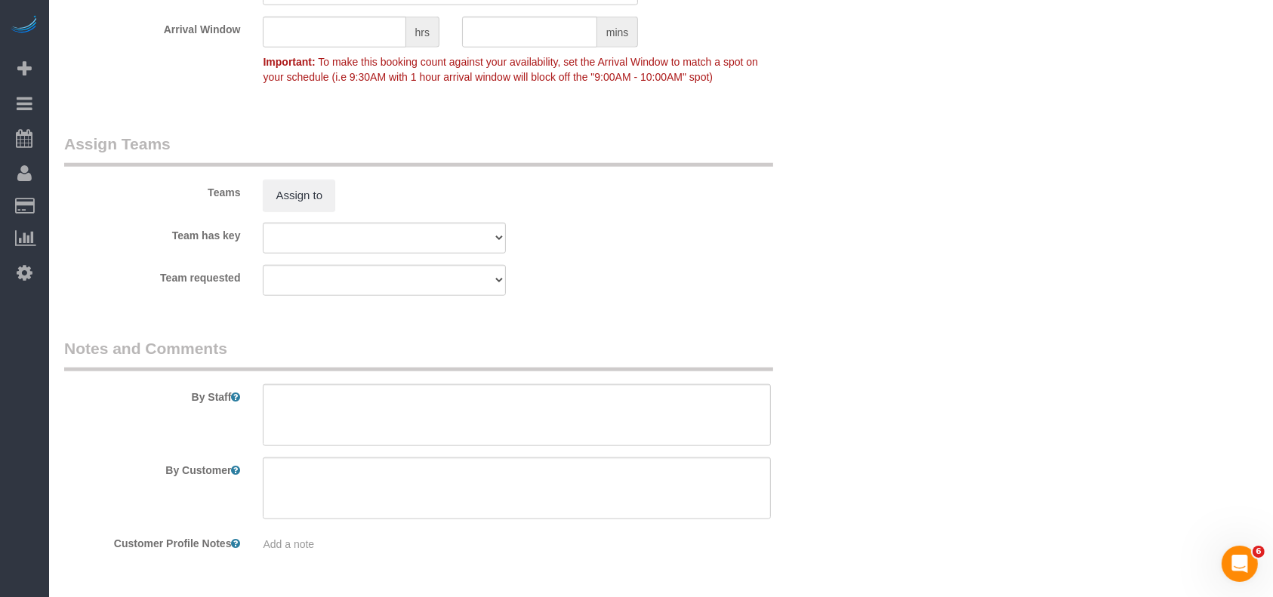
scroll to position [1557, 0]
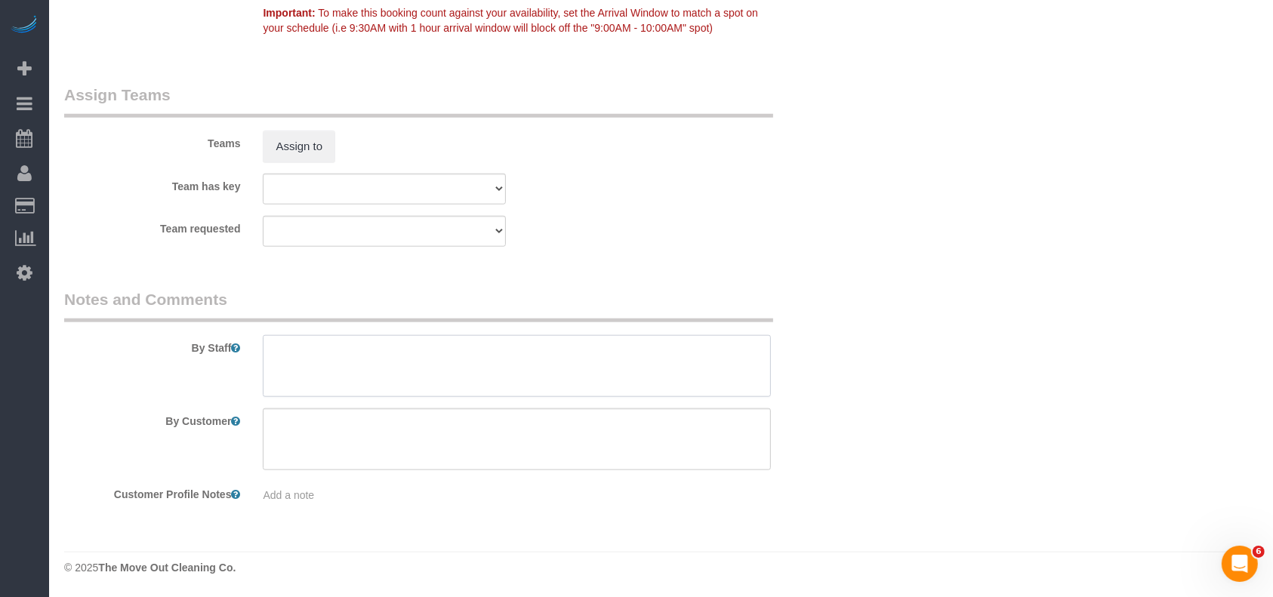
click at [396, 347] on textarea at bounding box center [517, 366] width 508 height 62
paste textarea "Lockbox code is 2023"
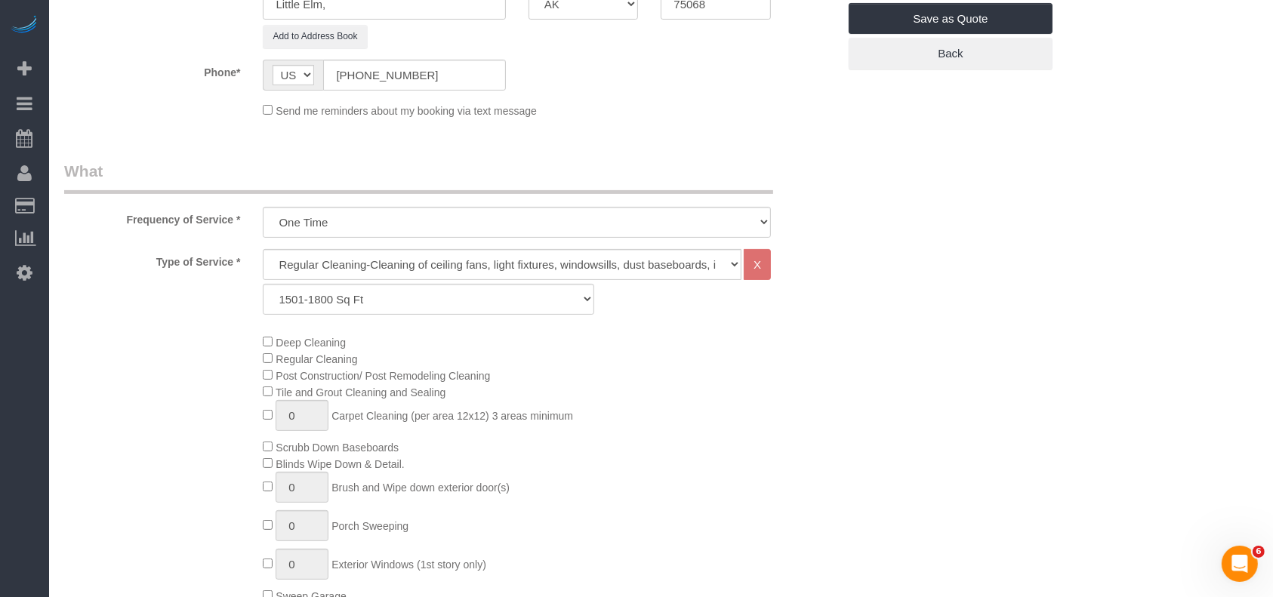
scroll to position [0, 0]
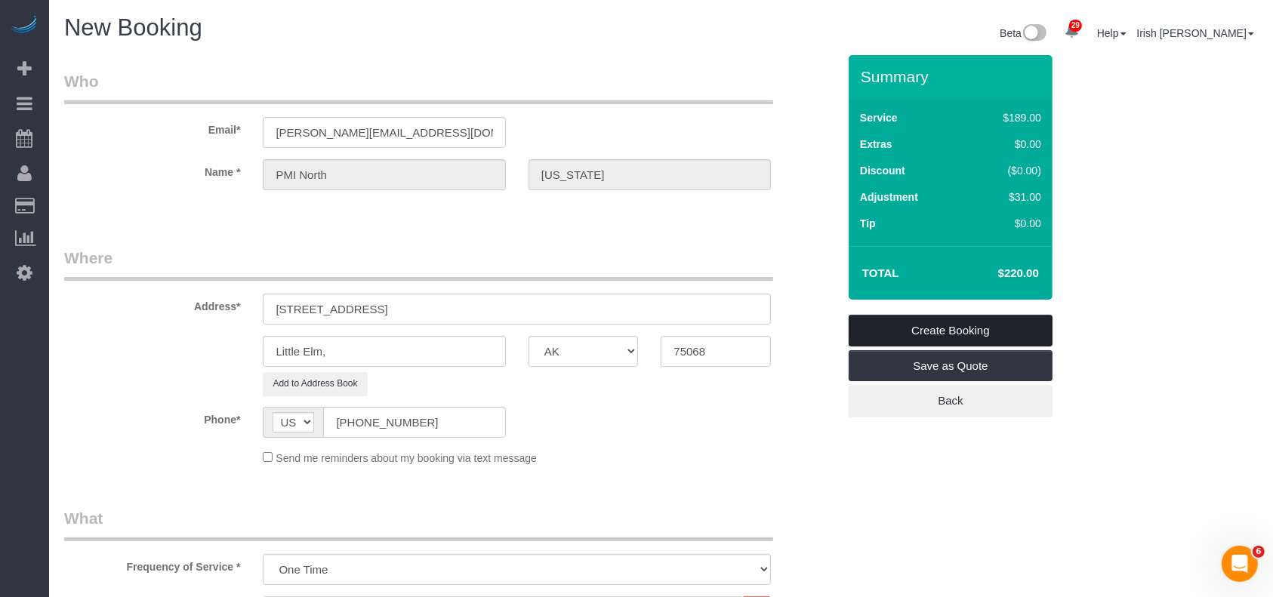
type textarea "Lockbox code is 2023"
click at [966, 328] on link "Create Booking" at bounding box center [951, 331] width 204 height 32
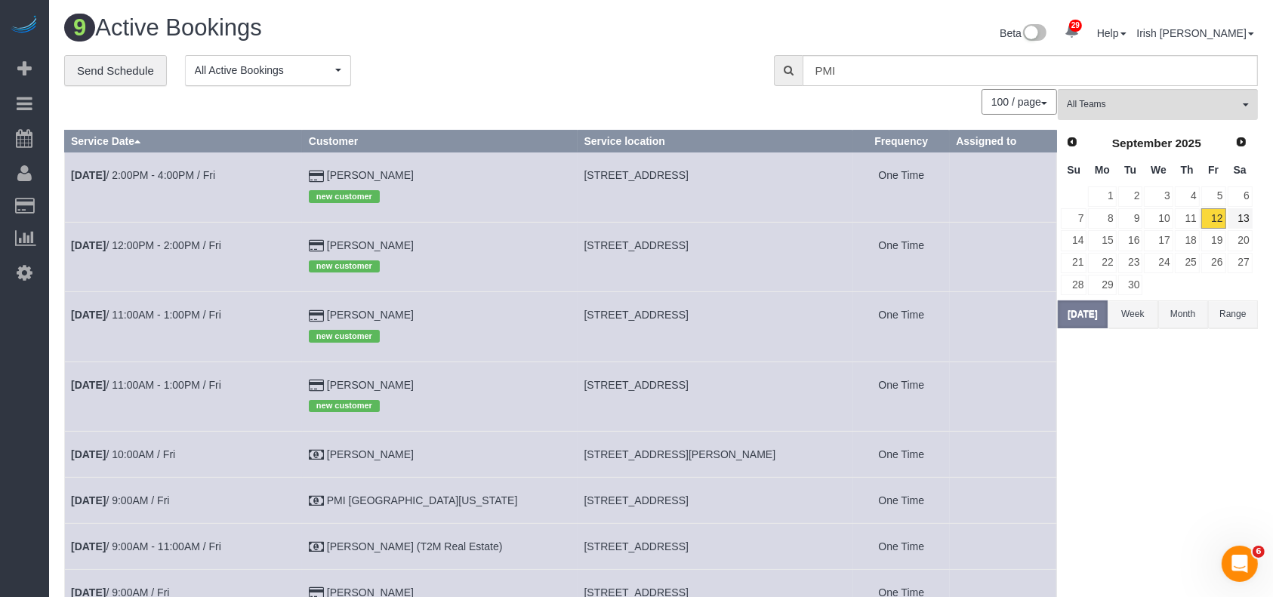
click at [1252, 219] on td "13" at bounding box center [1240, 219] width 26 height 22
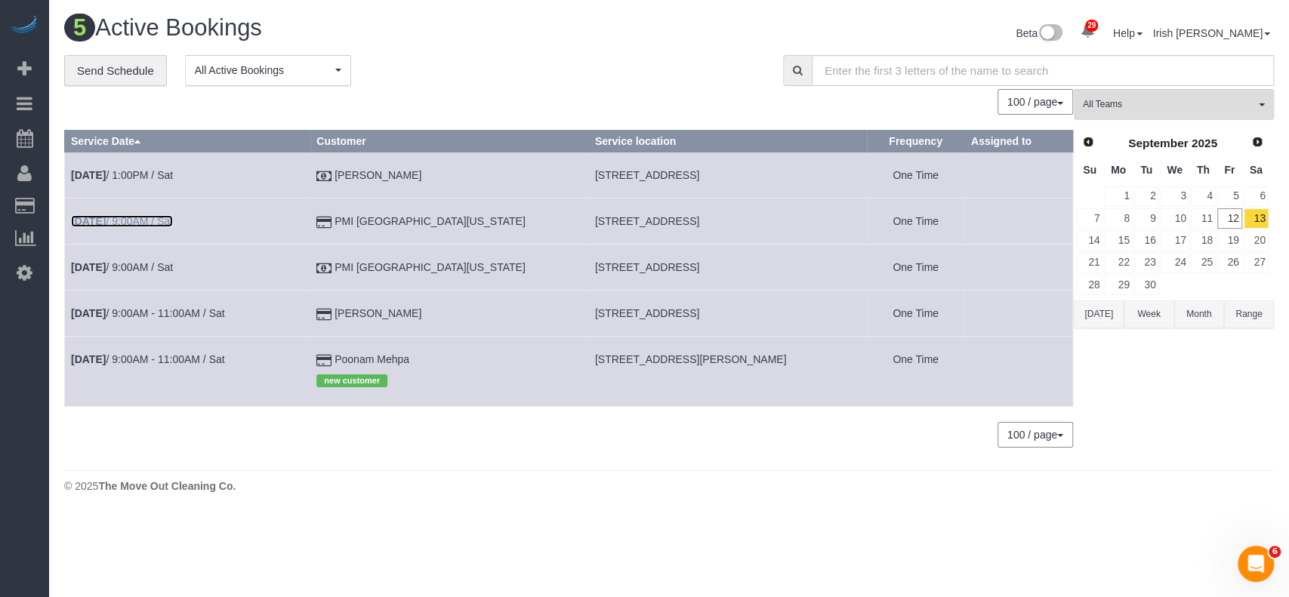
click at [168, 222] on link "[DATE] 9:00AM / Sat" at bounding box center [122, 221] width 102 height 12
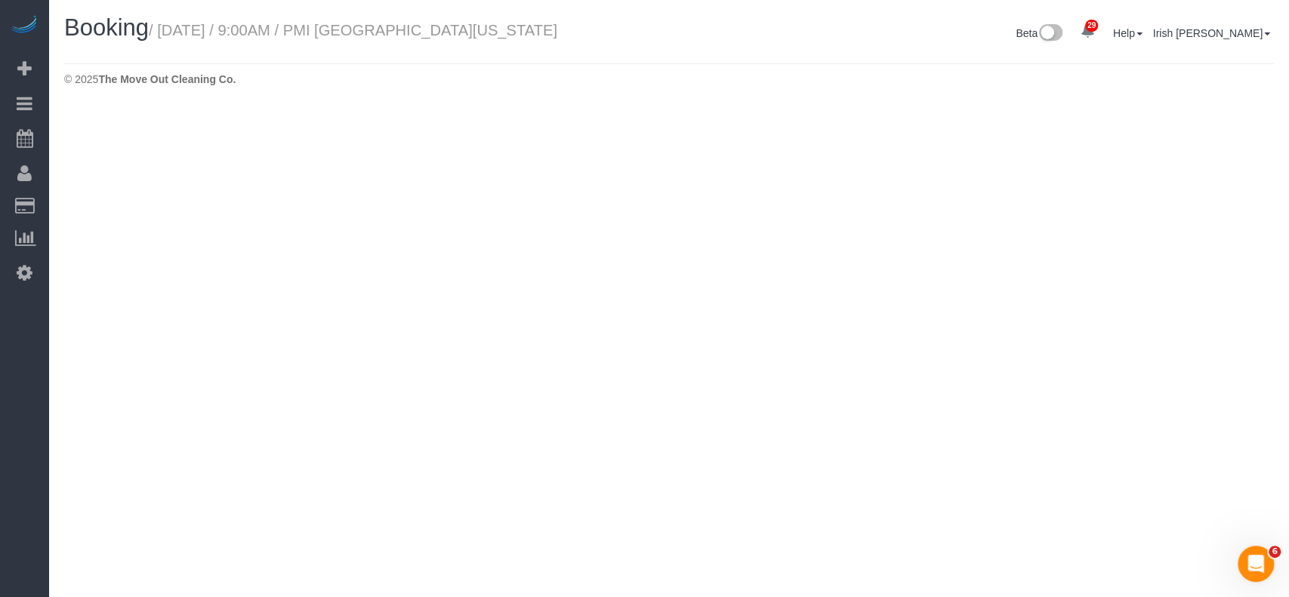
select select "[GEOGRAPHIC_DATA]"
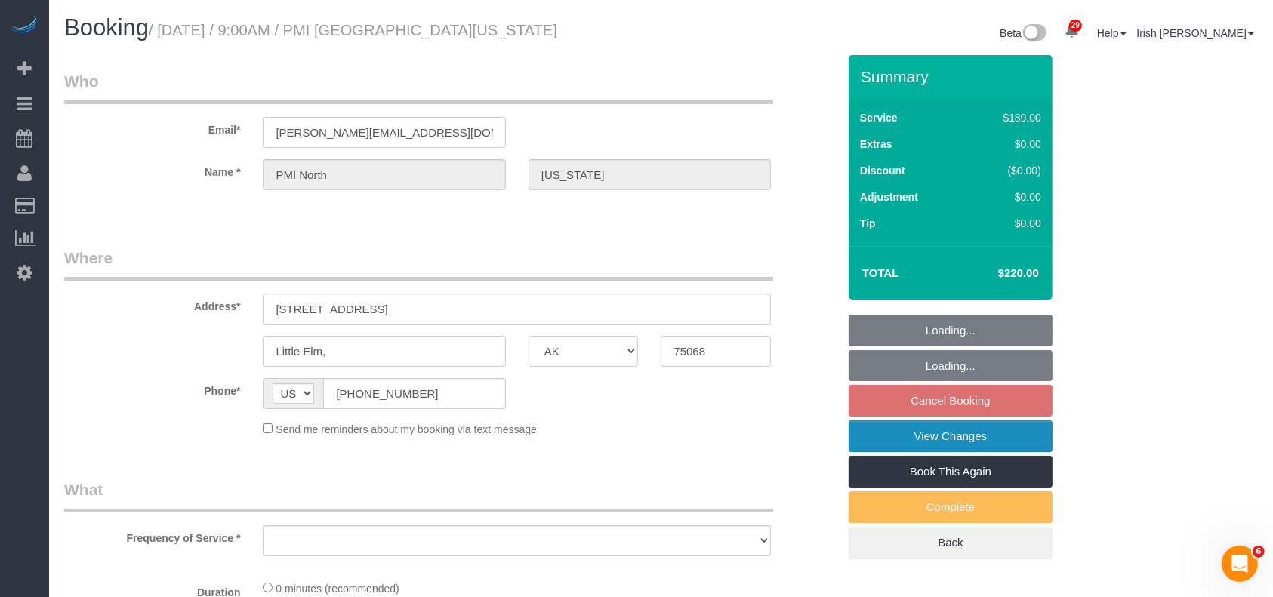
select select "string:fspay-60573b1f-10d3-4150-b947-a47a46c7bcc4"
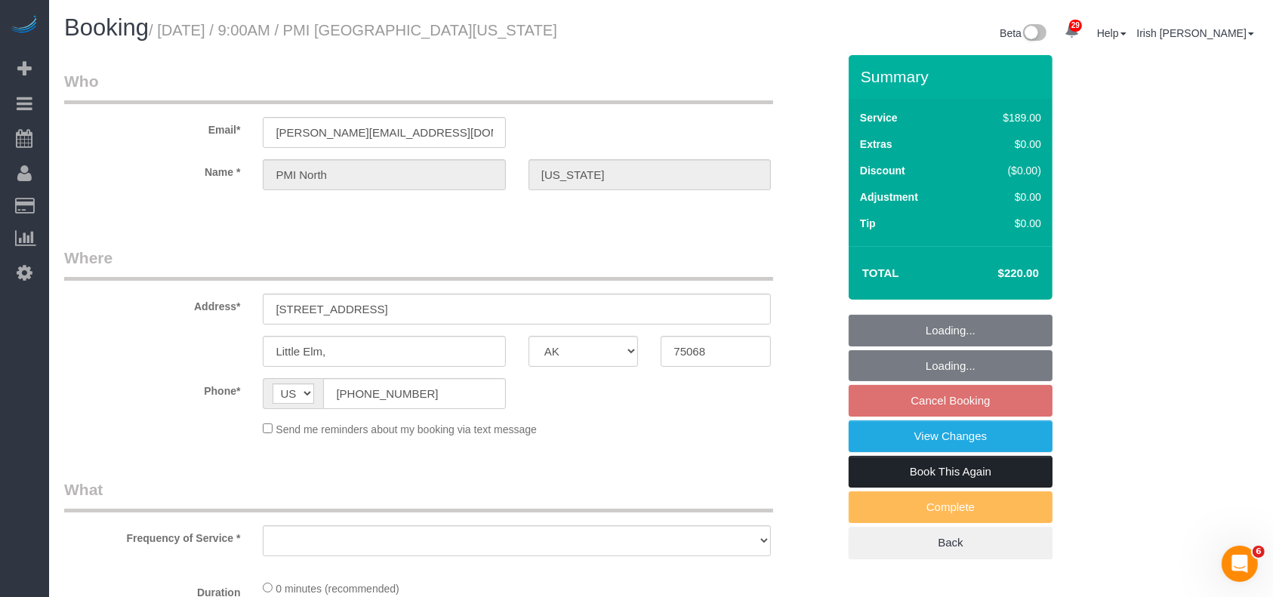
select select "object:4361"
select select "3"
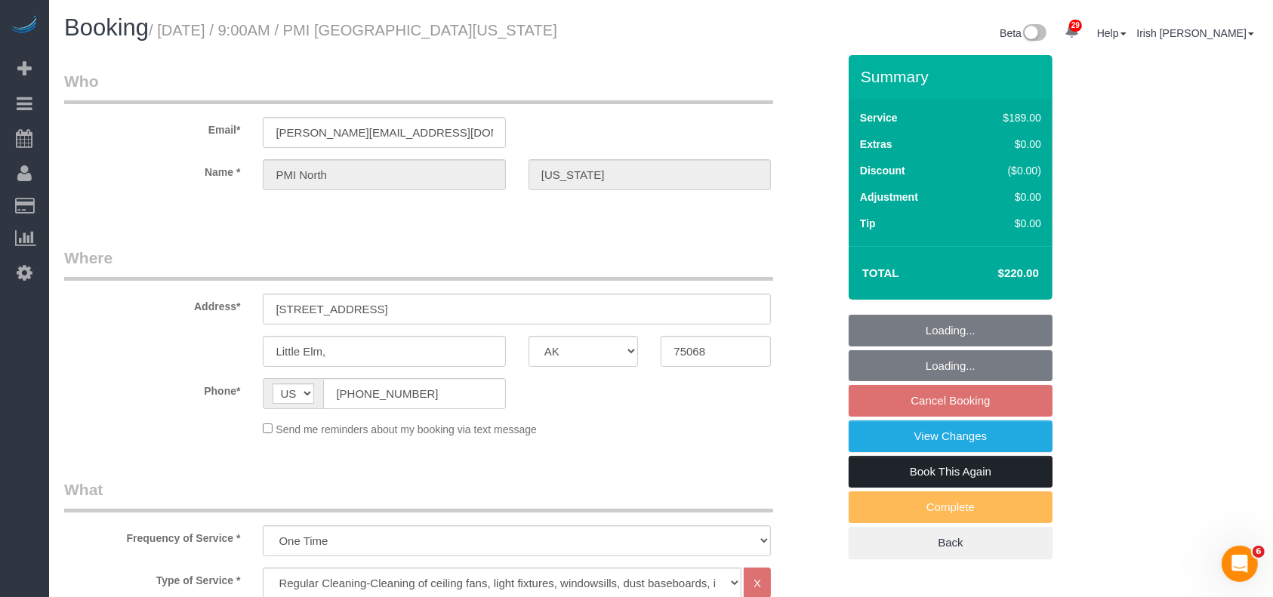
click at [958, 467] on link "Book This Again" at bounding box center [951, 472] width 204 height 32
select select "object:4434"
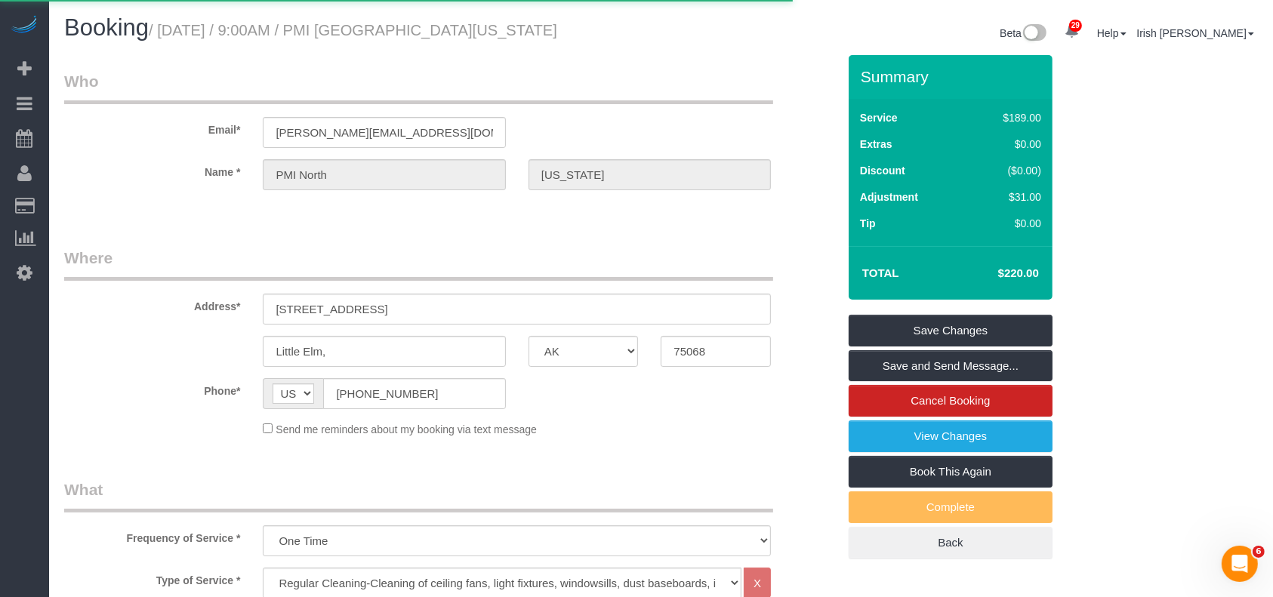
select select "[GEOGRAPHIC_DATA]"
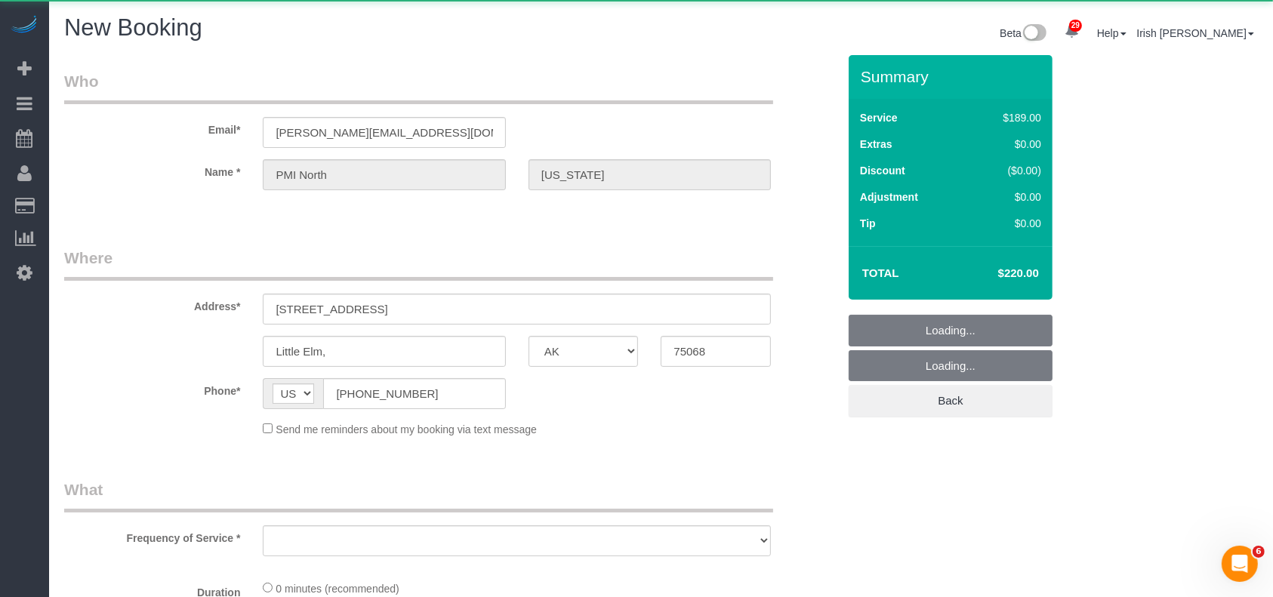
select select "object:4719"
select select "string:fspay-60573b1f-10d3-4150-b947-a47a46c7bcc4"
select select "object:4720"
select select "3"
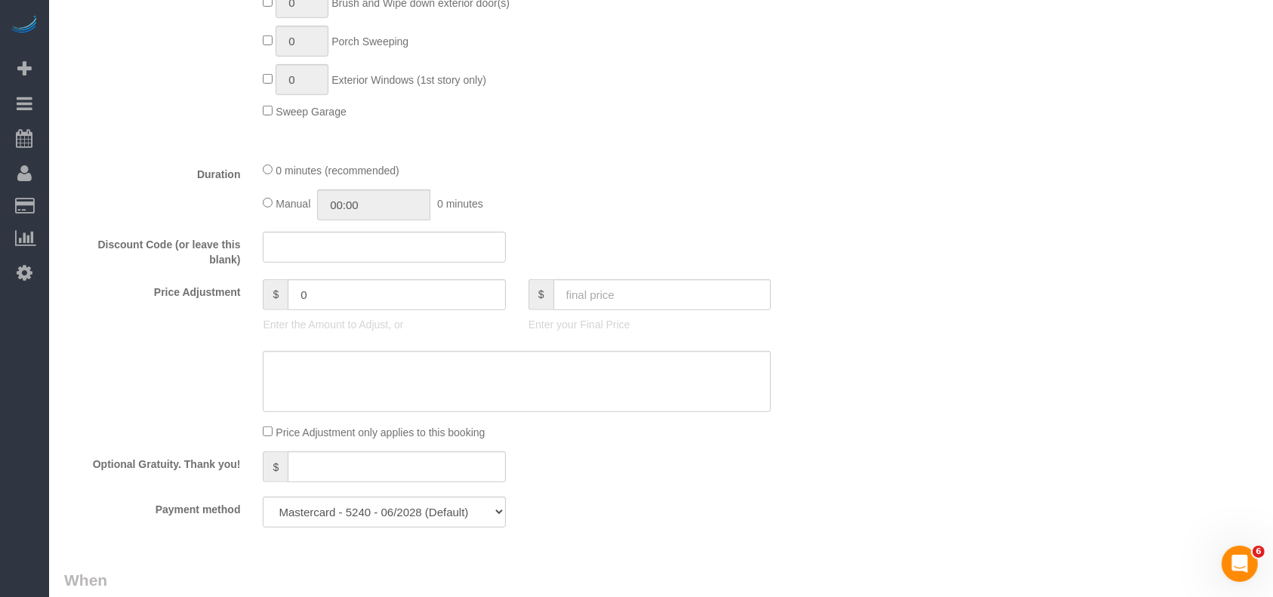
scroll to position [604, 0]
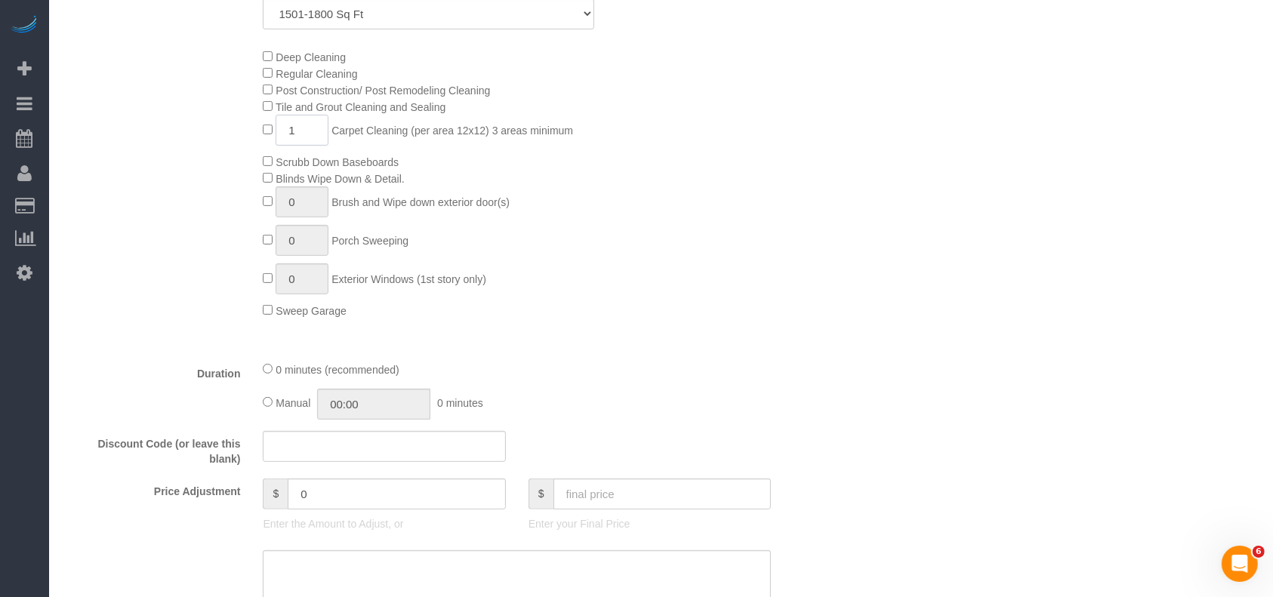
drag, startPoint x: 303, startPoint y: 136, endPoint x: 273, endPoint y: 130, distance: 30.8
click at [273, 130] on span "1 Carpet Cleaning (per area 12x12) 3 areas minimum" at bounding box center [418, 131] width 310 height 12
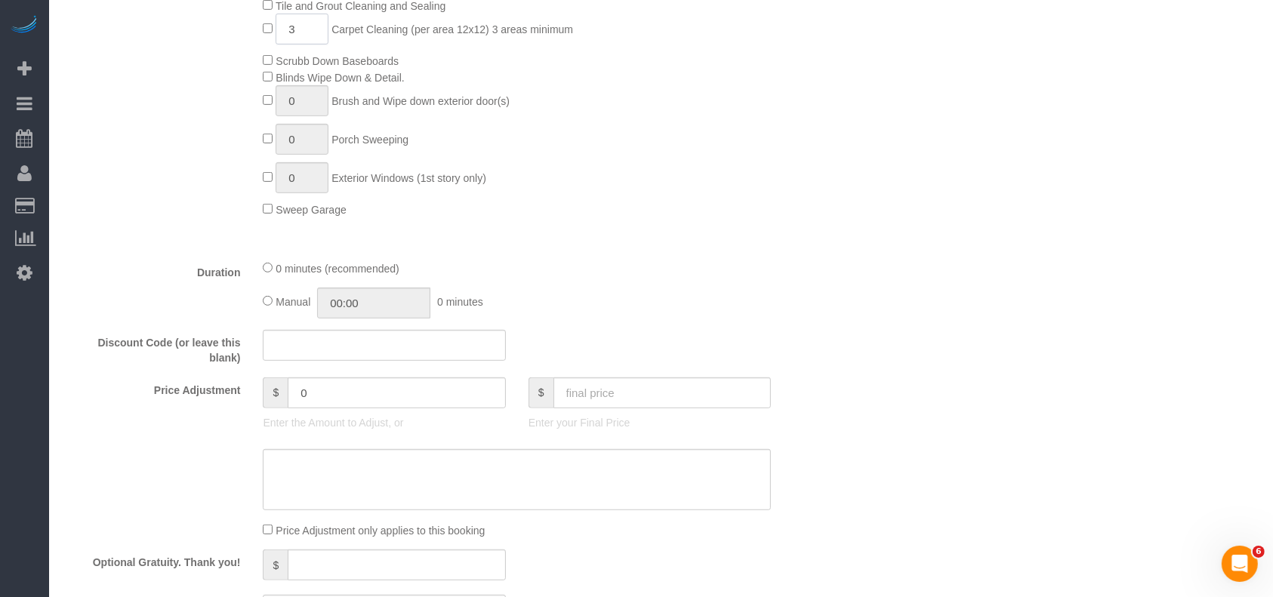
scroll to position [805, 0]
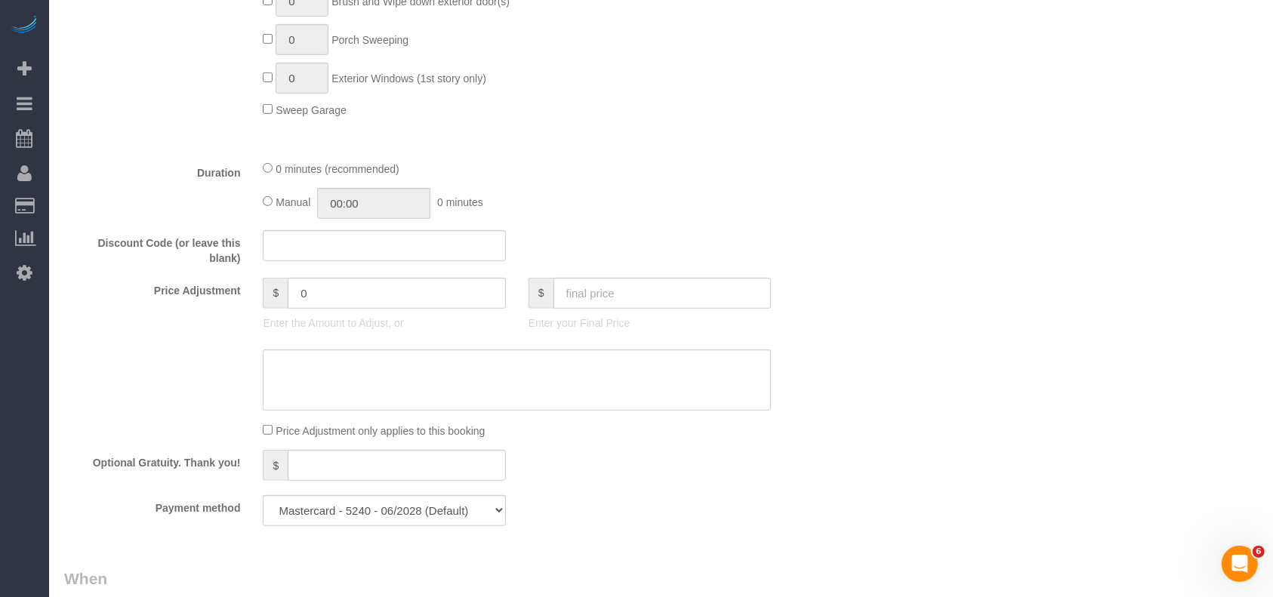
type input "3"
click at [601, 305] on input "text" at bounding box center [662, 293] width 218 height 31
type input "180"
click at [664, 386] on textarea at bounding box center [517, 381] width 508 height 62
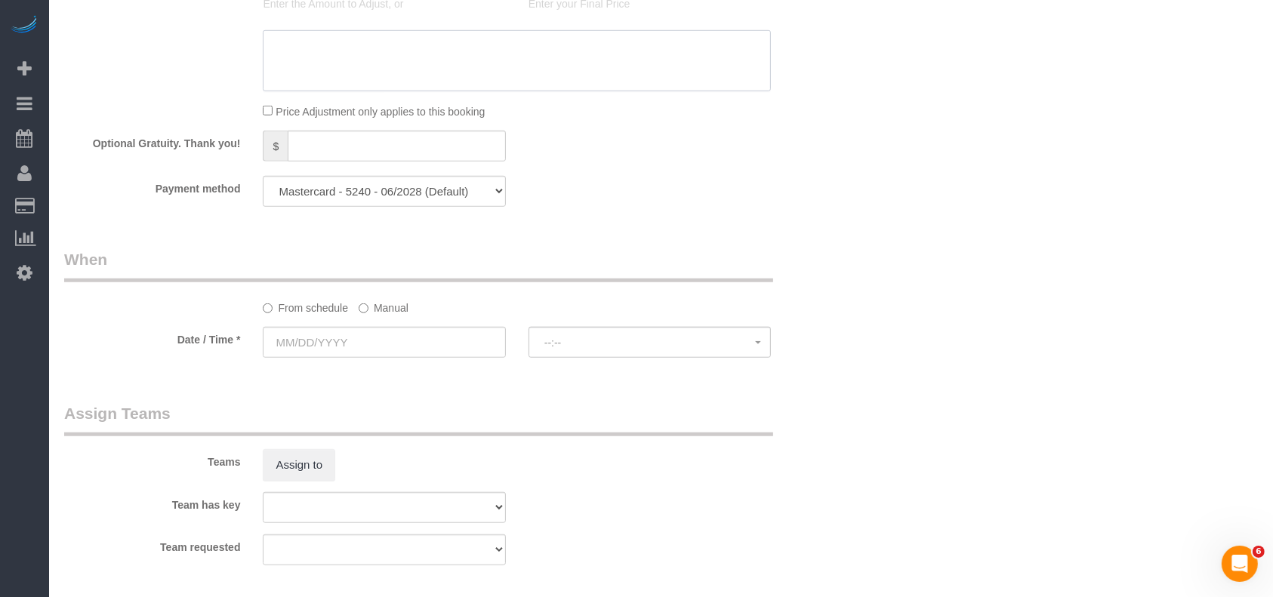
scroll to position [1208, 0]
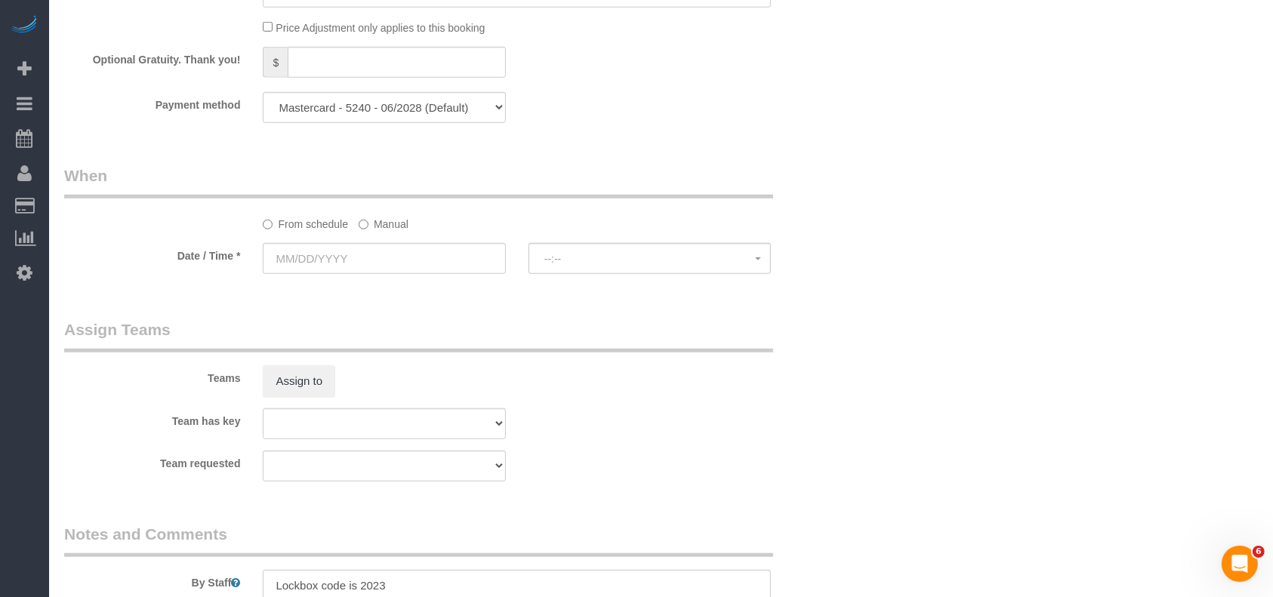
type input "-156"
drag, startPoint x: 402, startPoint y: 106, endPoint x: 390, endPoint y: 125, distance: 22.0
click at [400, 106] on select "Mastercard - 5240 - 06/2028 (Default) Add Credit Card ─────────────── Cash Chec…" at bounding box center [384, 107] width 242 height 31
select select "string:check"
click at [263, 97] on select "Mastercard - 5240 - 06/2028 (Default) Add Credit Card ─────────────── Cash Chec…" at bounding box center [384, 107] width 242 height 31
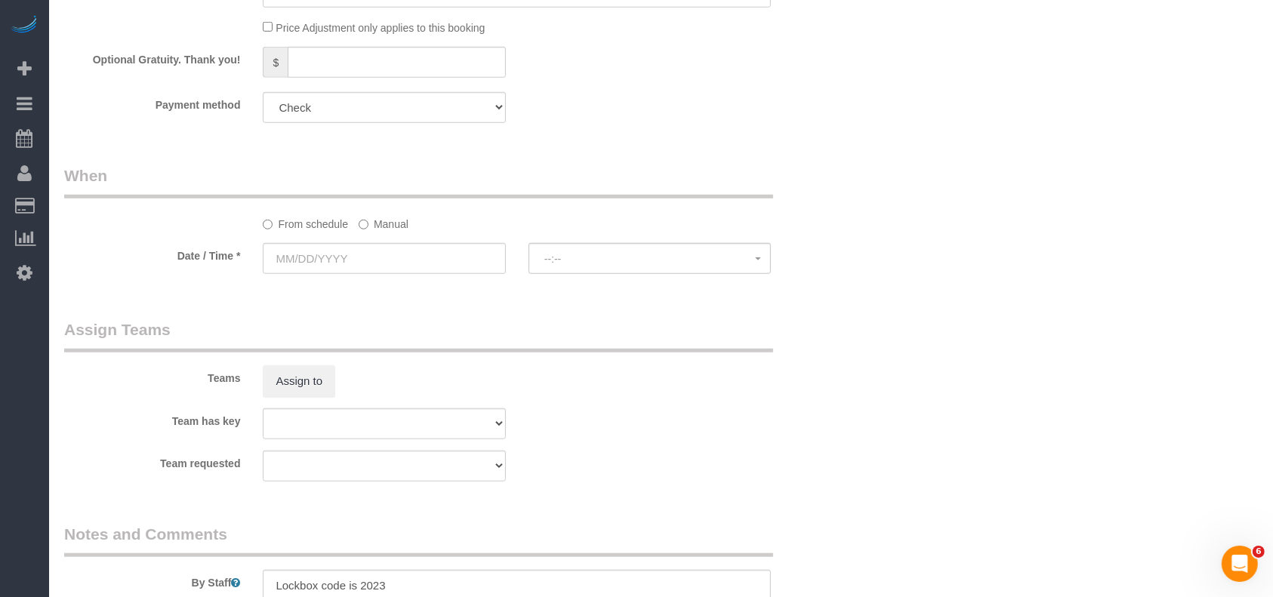
click at [387, 226] on label "Manual" at bounding box center [384, 221] width 50 height 20
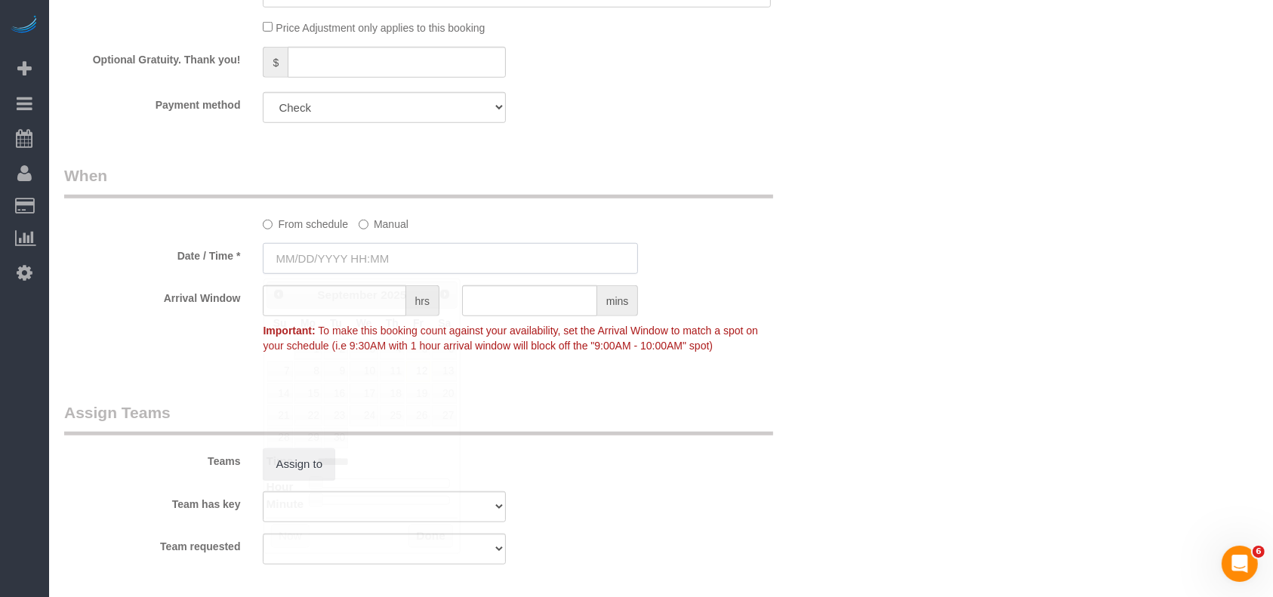
click at [371, 263] on input "text" at bounding box center [450, 258] width 375 height 31
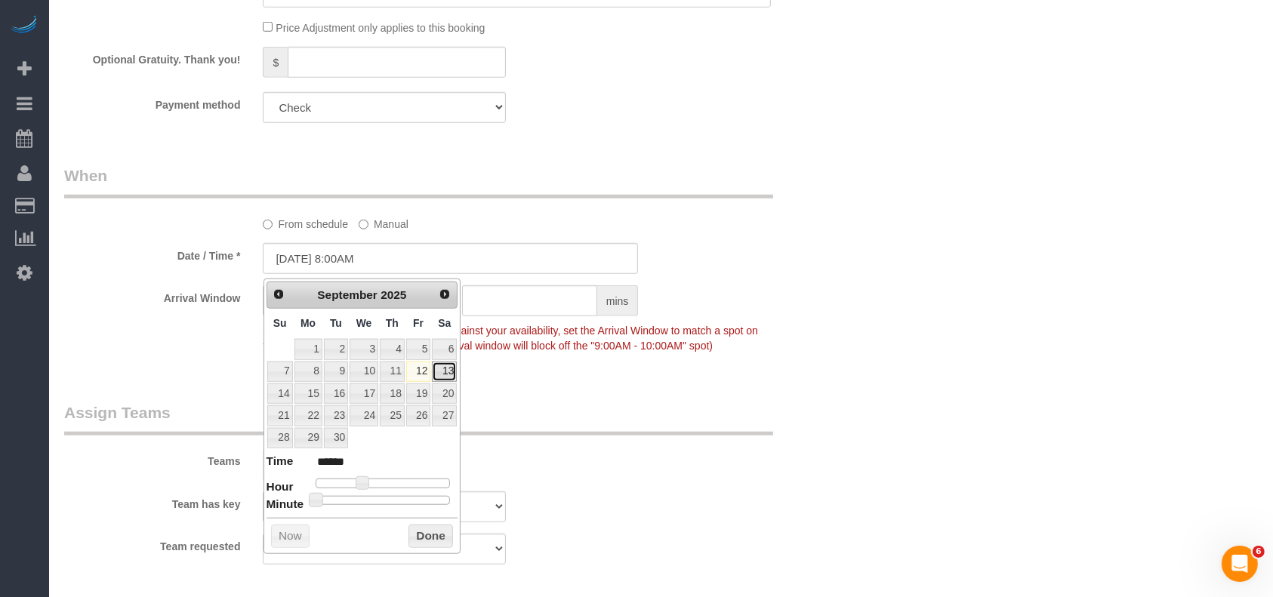
click at [448, 372] on link "13" at bounding box center [444, 372] width 25 height 20
type input "[DATE] 8:00AM"
click at [433, 531] on button "Done" at bounding box center [430, 537] width 45 height 24
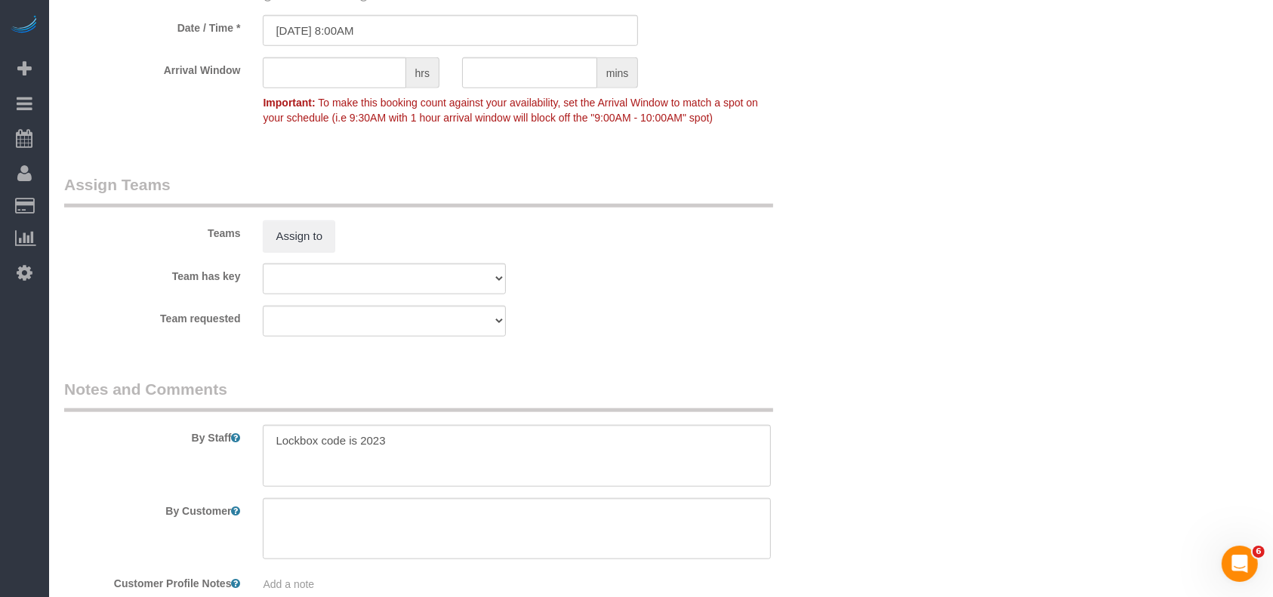
scroll to position [1528, 0]
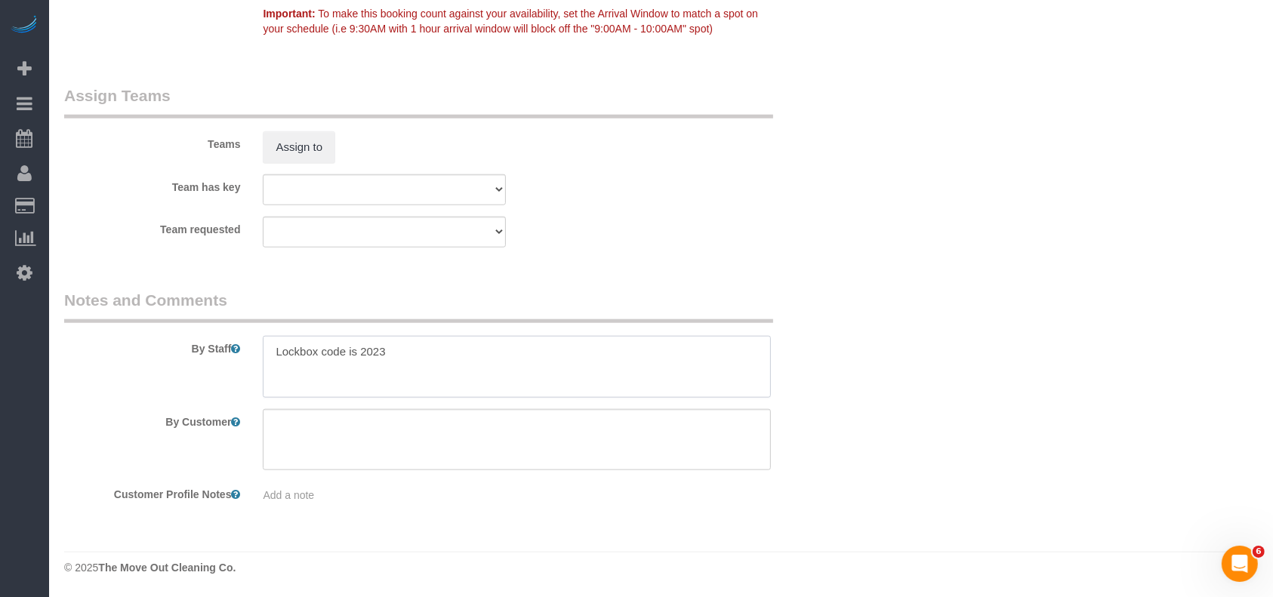
click at [493, 365] on textarea at bounding box center [517, 367] width 508 height 62
click at [268, 351] on textarea at bounding box center [517, 367] width 508 height 62
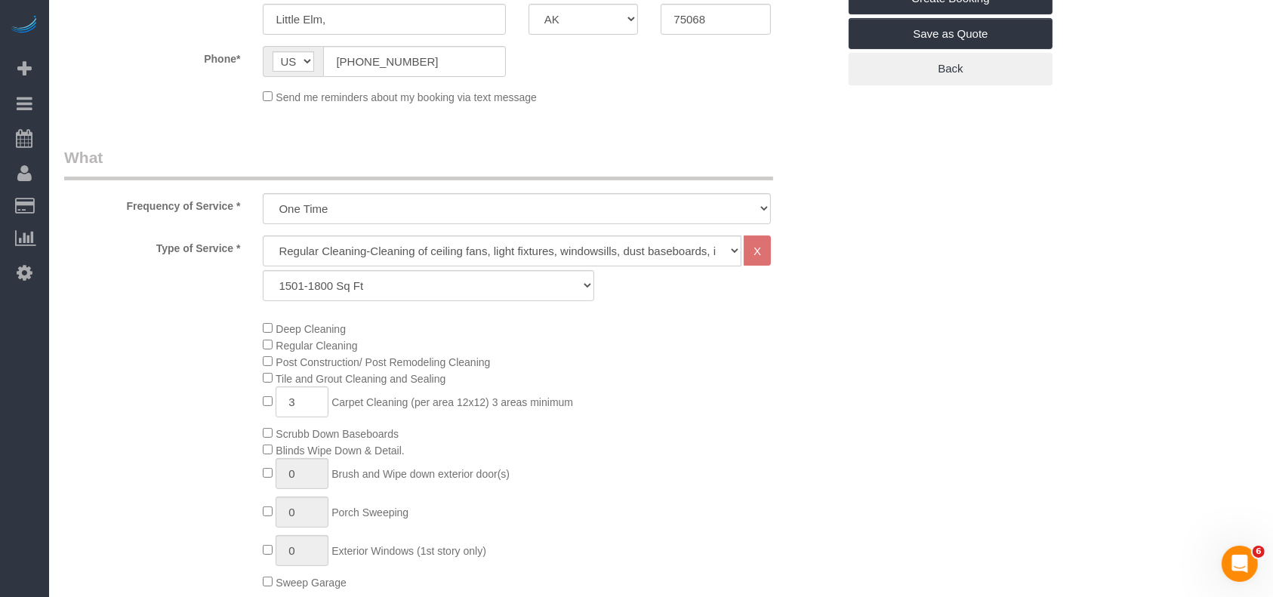
scroll to position [119, 0]
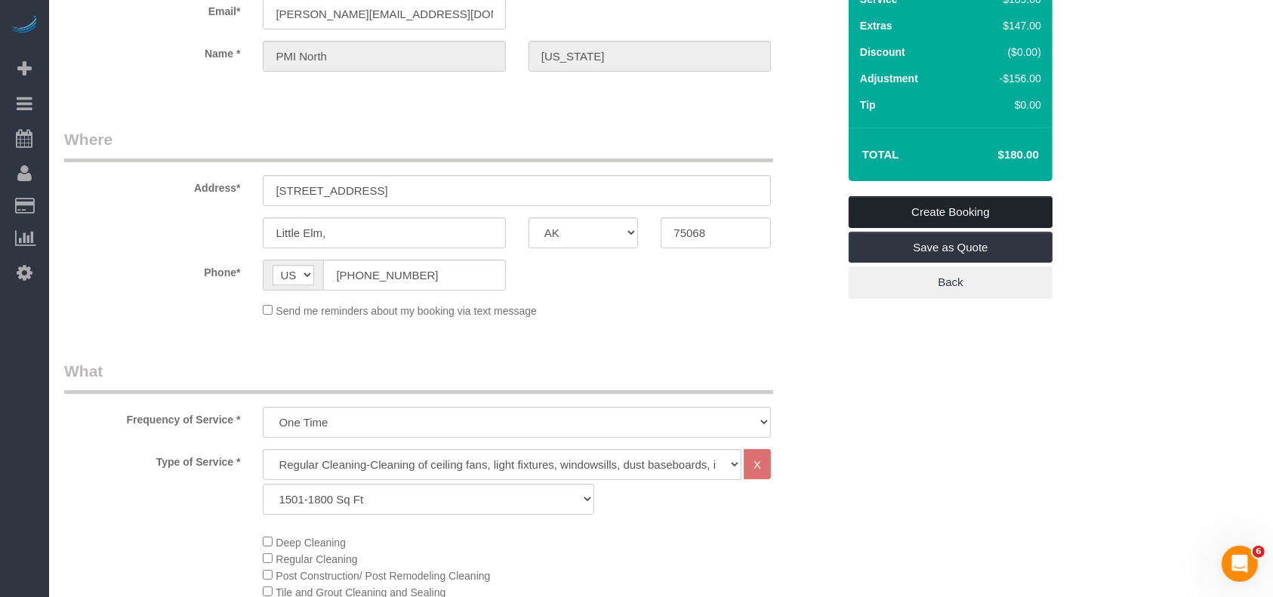
type textarea "* Lockbox code is 2023 * carpet cleaning, to check the number of areas once on …"
click at [931, 208] on link "Create Booking" at bounding box center [951, 212] width 204 height 32
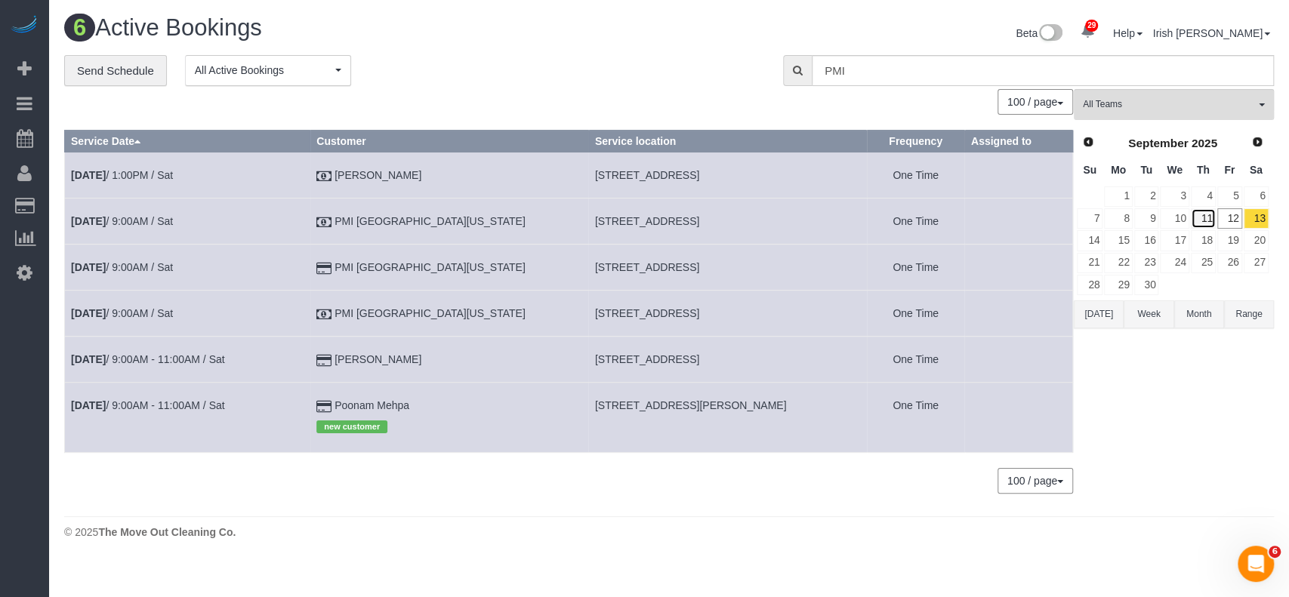
click at [1210, 212] on link "11" at bounding box center [1203, 218] width 25 height 20
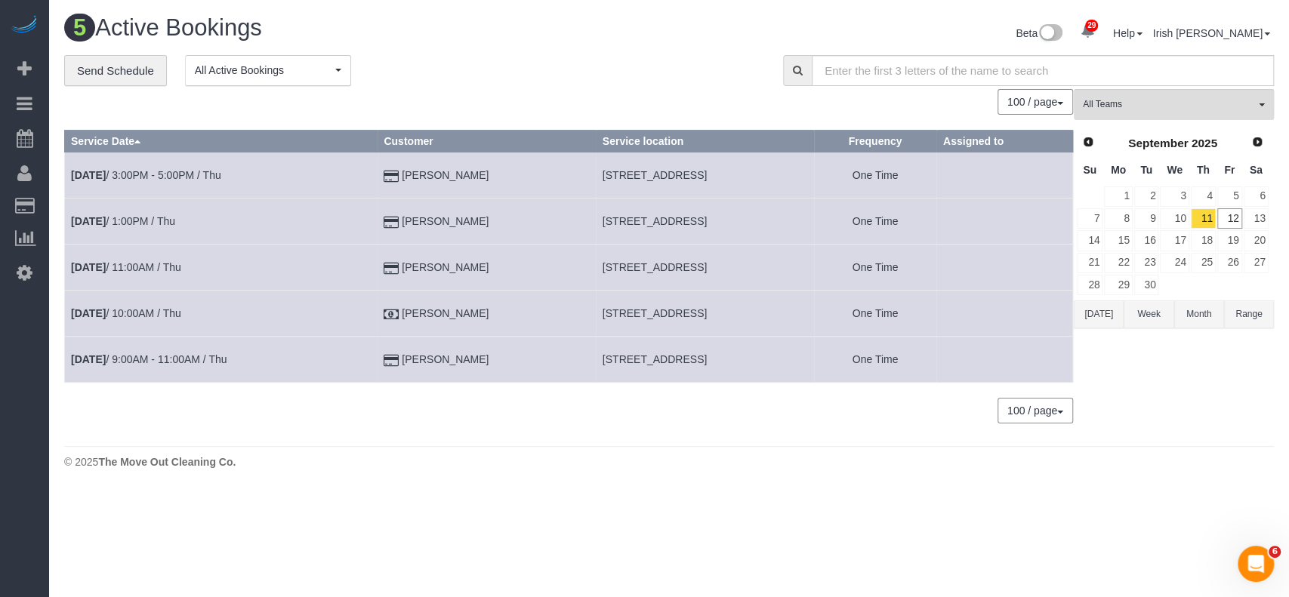
click at [610, 313] on span "[STREET_ADDRESS]" at bounding box center [654, 313] width 104 height 12
copy tr "[STREET_ADDRESS]"
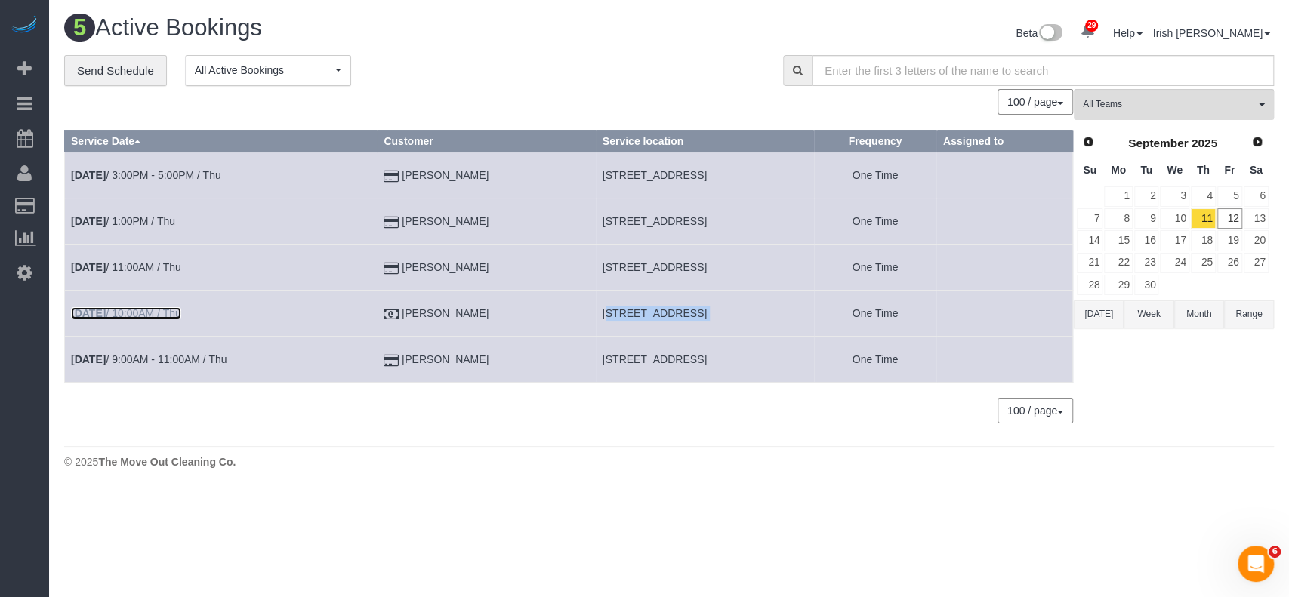
click at [134, 311] on link "[DATE] 10:00AM / Thu" at bounding box center [126, 313] width 110 height 12
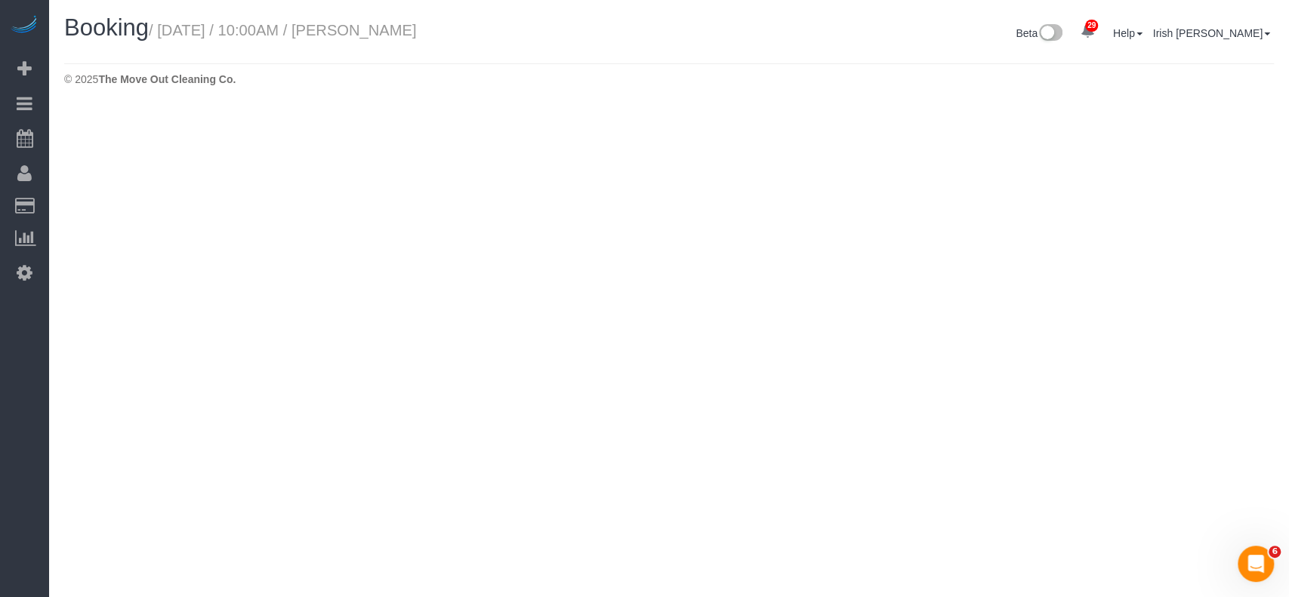
select select "[GEOGRAPHIC_DATA]"
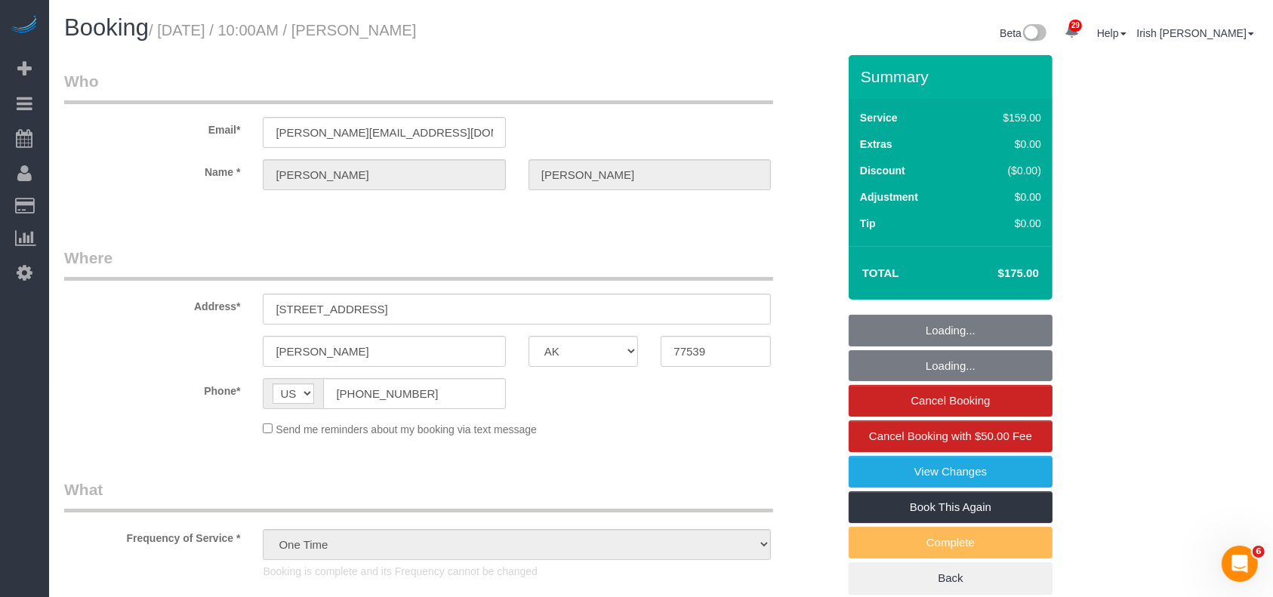
select select "object:5307"
select select "3"
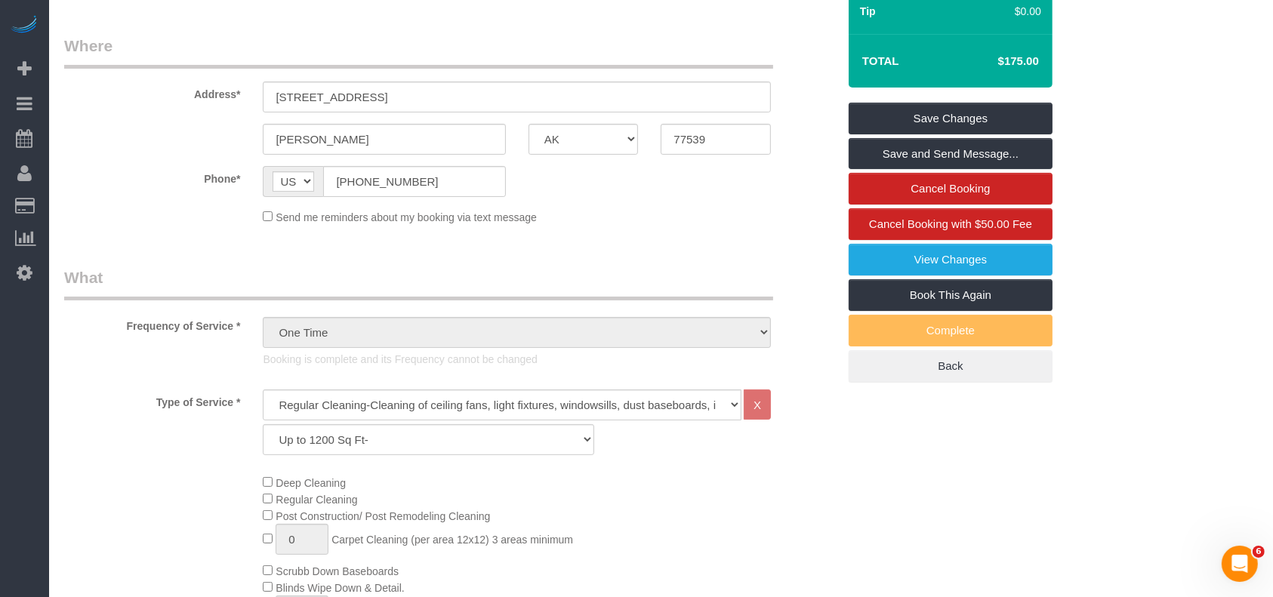
scroll to position [100, 0]
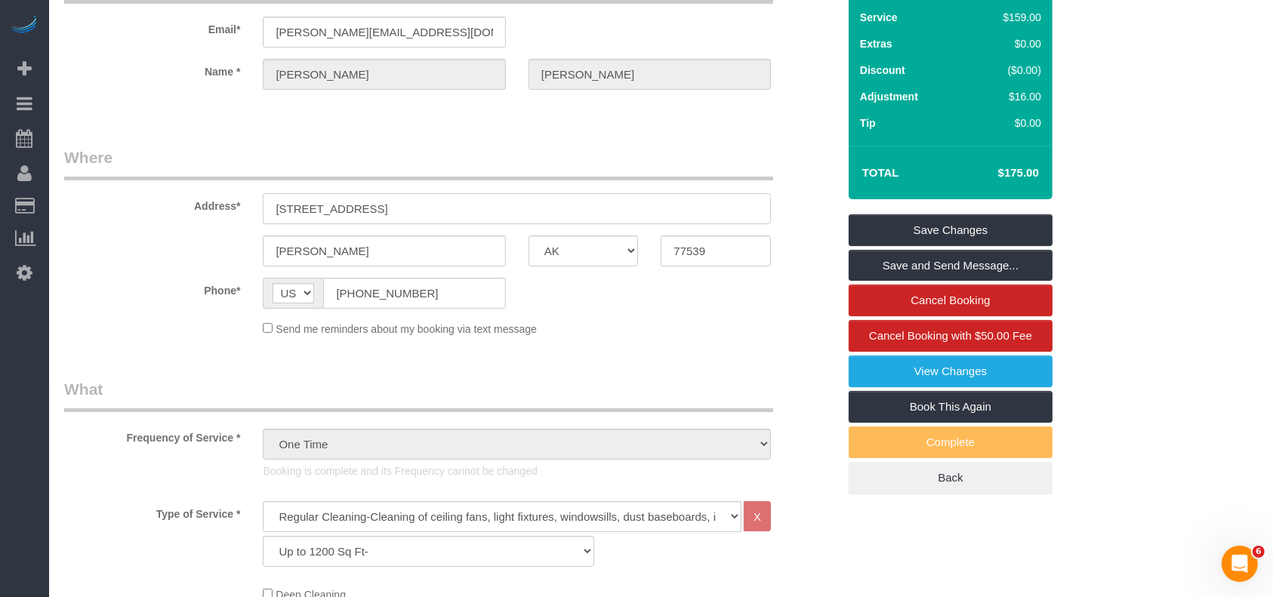
drag, startPoint x: 284, startPoint y: 213, endPoint x: 112, endPoint y: 209, distance: 172.2
click at [112, 209] on div "Address* [STREET_ADDRESS]" at bounding box center [451, 185] width 796 height 78
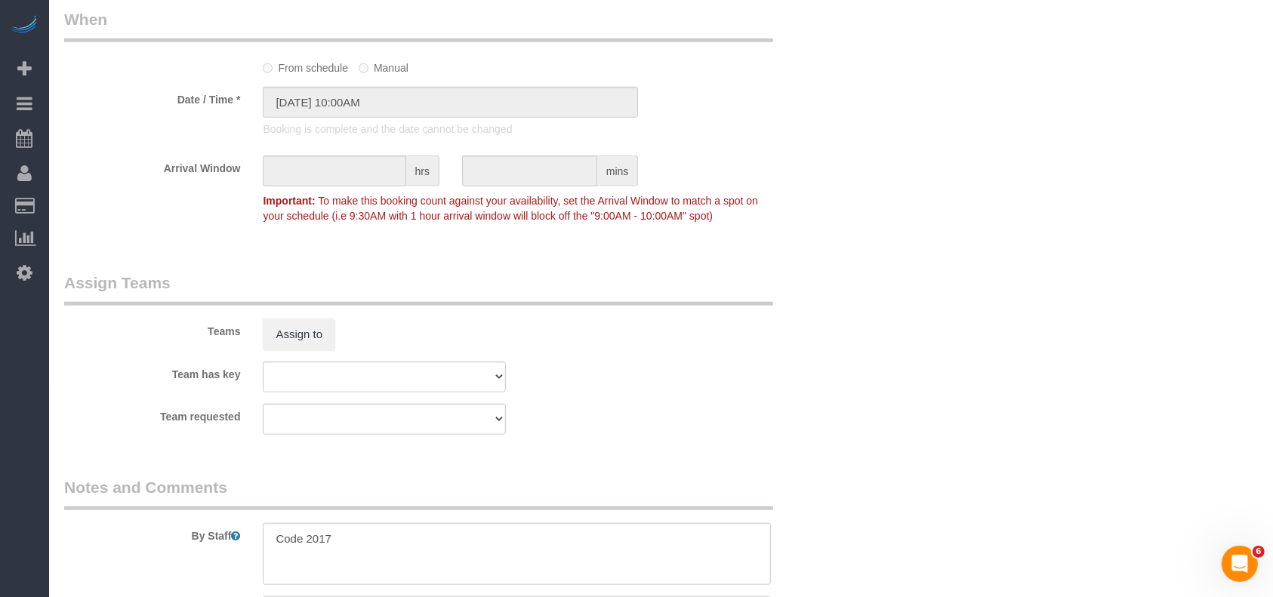
scroll to position [1308, 0]
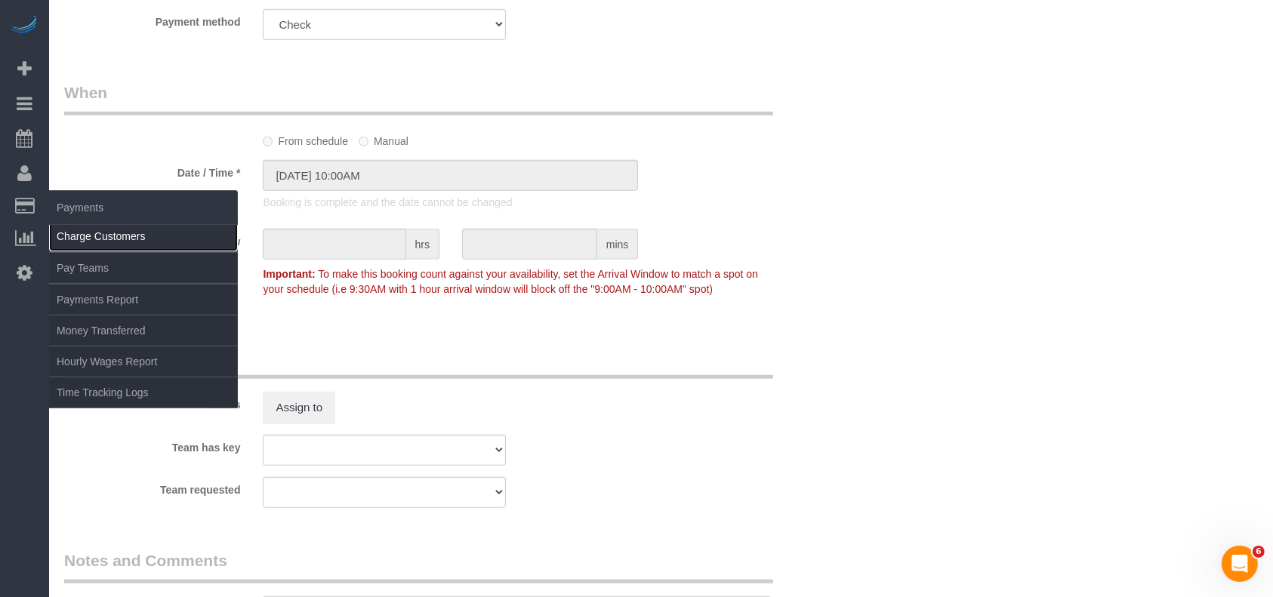
click at [91, 238] on link "Charge Customers" at bounding box center [143, 236] width 189 height 30
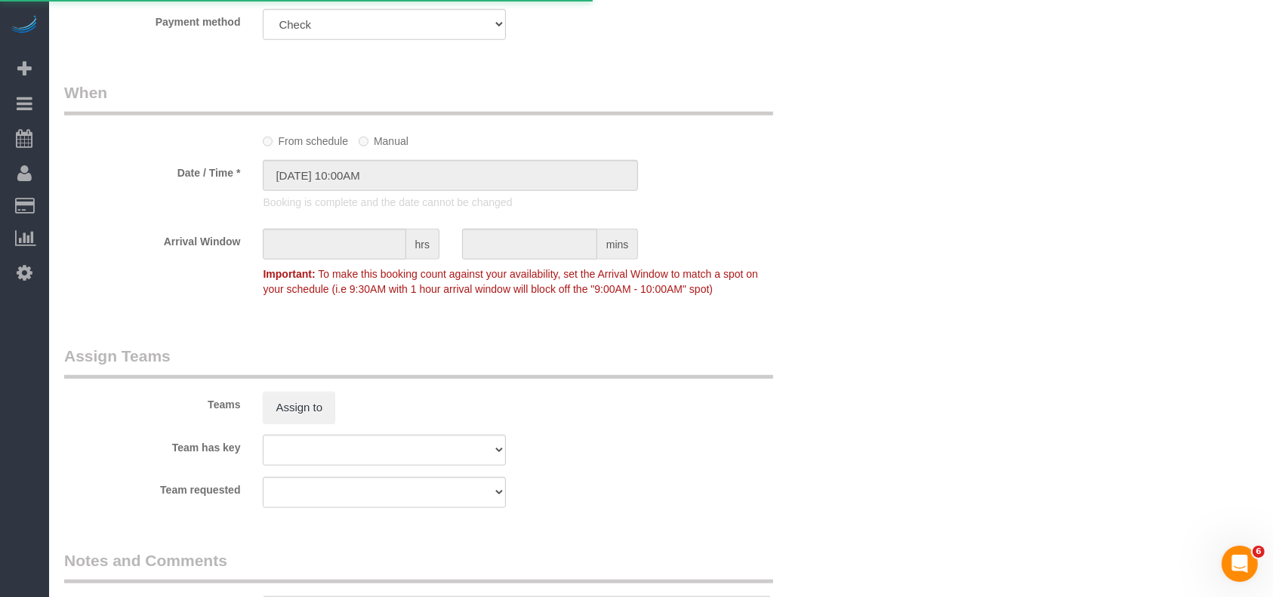
select select
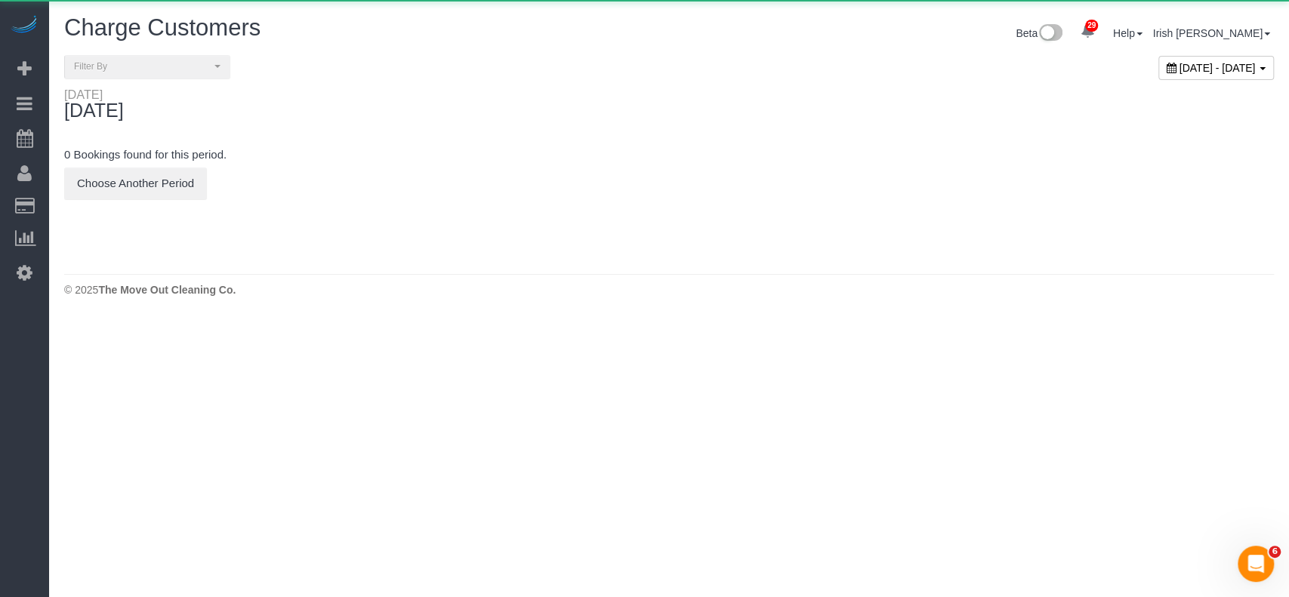
click at [1179, 63] on span "[DATE] - [DATE]" at bounding box center [1217, 68] width 76 height 12
type input "**********"
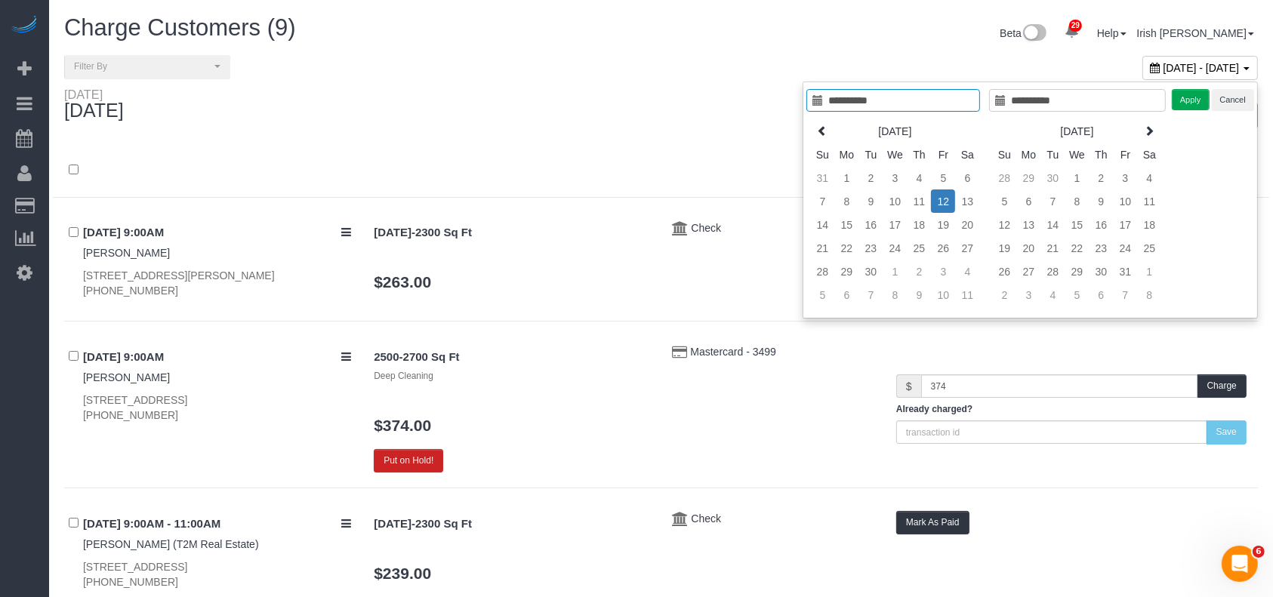
click at [835, 135] on th "[DATE]" at bounding box center [894, 130] width 121 height 23
click at [824, 125] on icon at bounding box center [822, 130] width 11 height 11
click at [826, 125] on icon at bounding box center [823, 130] width 11 height 11
type input "**********"
click at [899, 245] on td "23" at bounding box center [895, 247] width 24 height 23
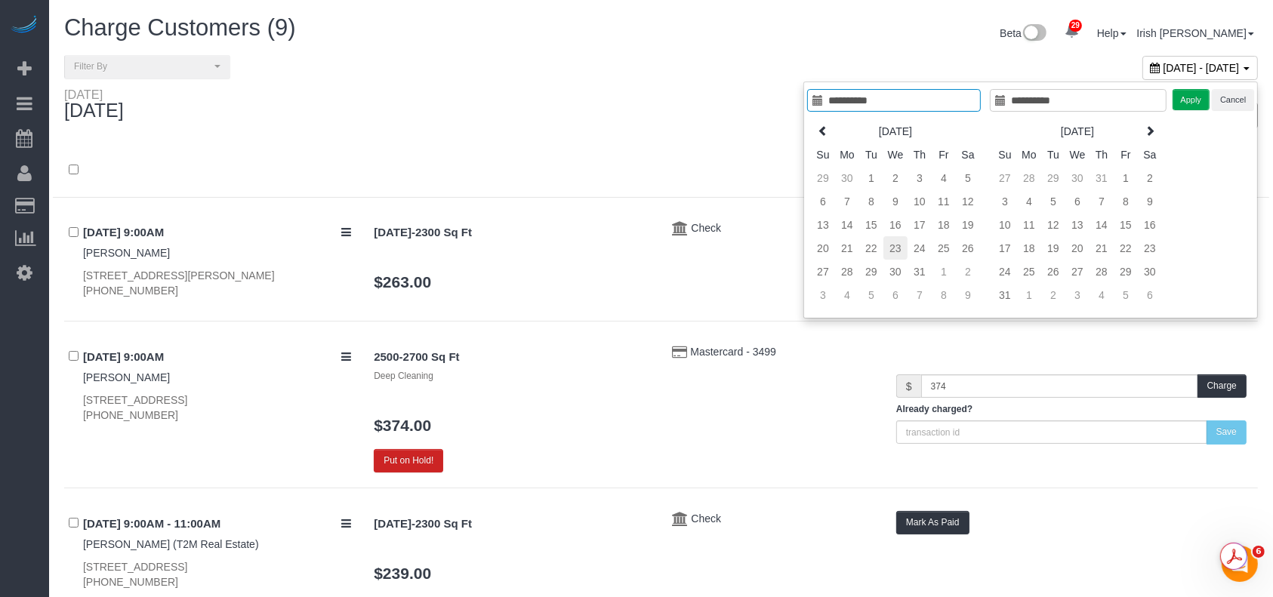
type input "**********"
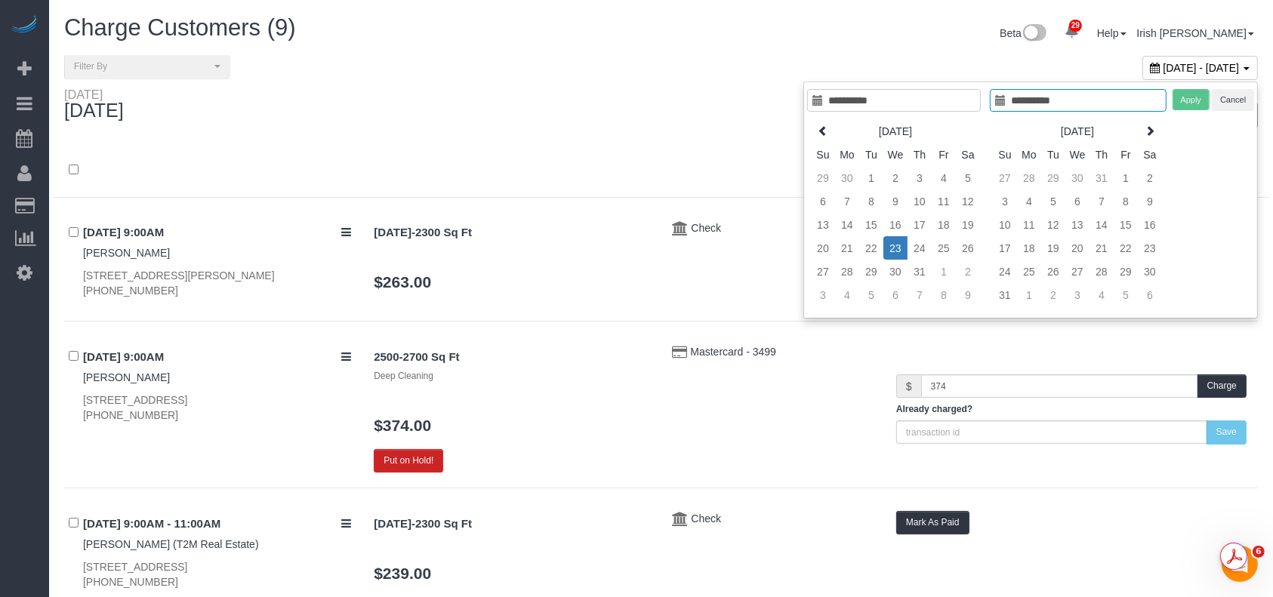
click at [899, 245] on td "23" at bounding box center [895, 247] width 24 height 23
type input "**********"
click at [1187, 105] on button "Apply" at bounding box center [1191, 100] width 38 height 22
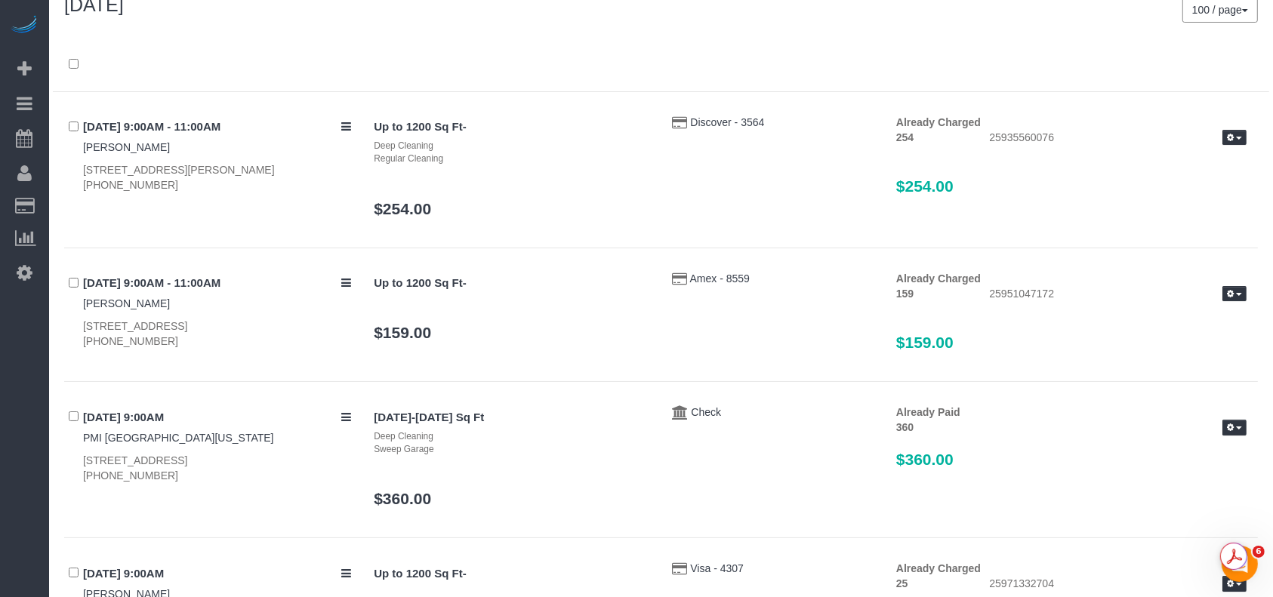
scroll to position [91, 0]
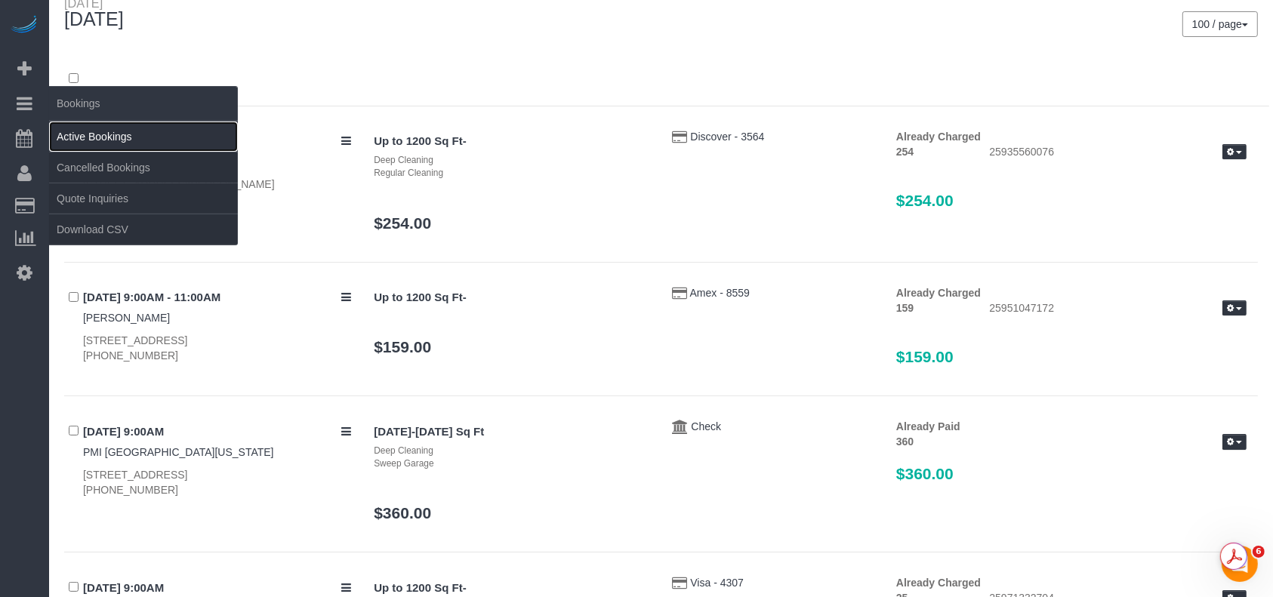
click at [104, 127] on link "Active Bookings" at bounding box center [143, 137] width 189 height 30
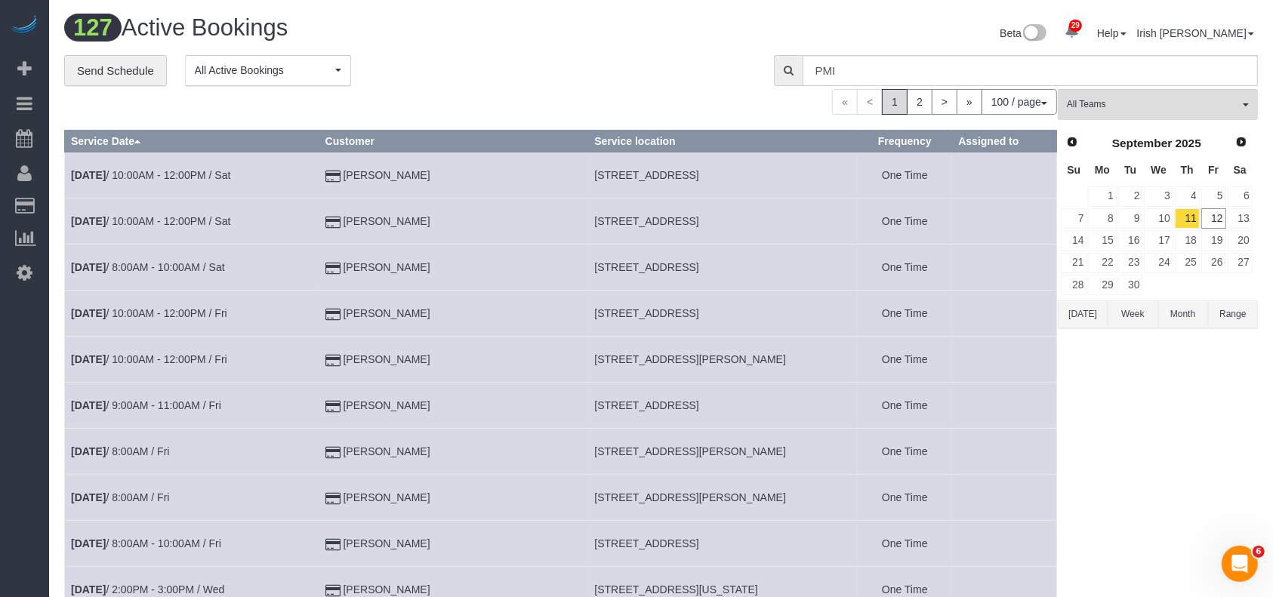
click at [1237, 314] on button "Range" at bounding box center [1233, 314] width 50 height 28
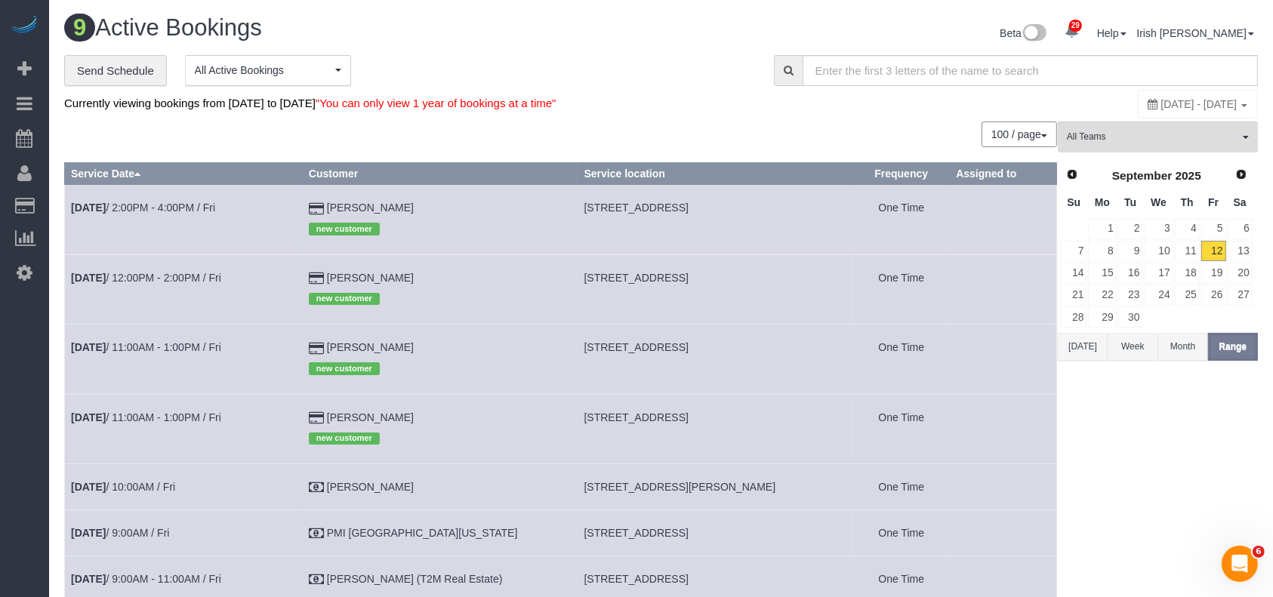
click at [1161, 106] on span "[DATE] - [DATE]" at bounding box center [1199, 104] width 76 height 12
type input "**********"
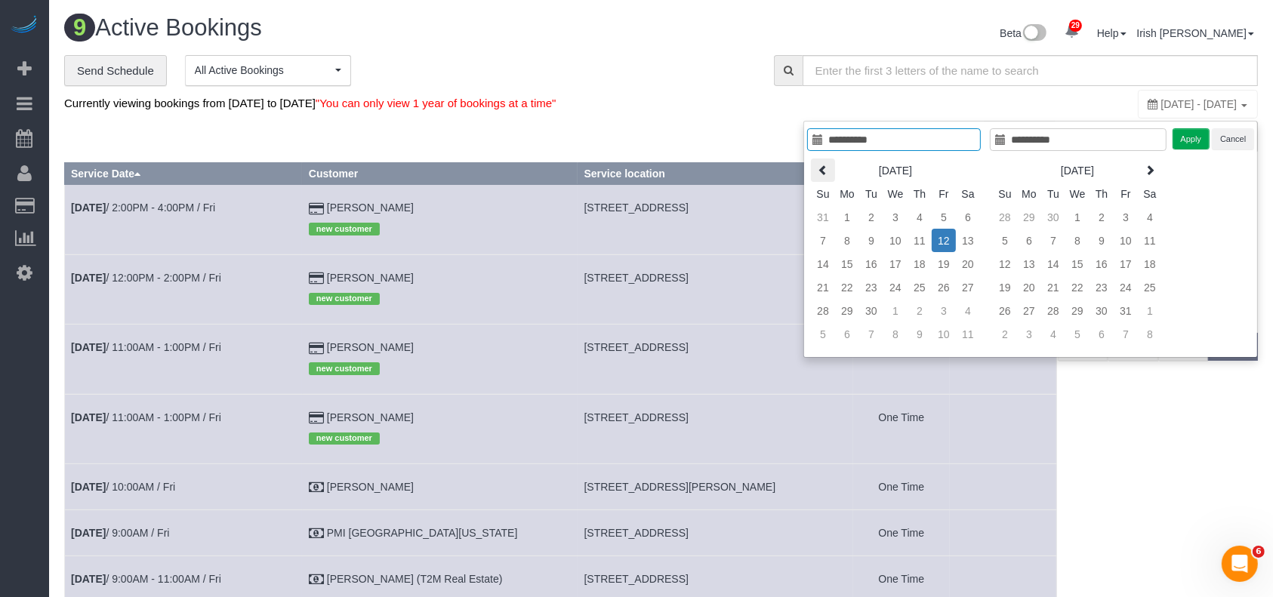
click at [825, 168] on icon at bounding box center [823, 170] width 11 height 11
click at [825, 167] on icon at bounding box center [823, 170] width 11 height 11
type input "**********"
click at [882, 214] on td "1" at bounding box center [871, 216] width 24 height 23
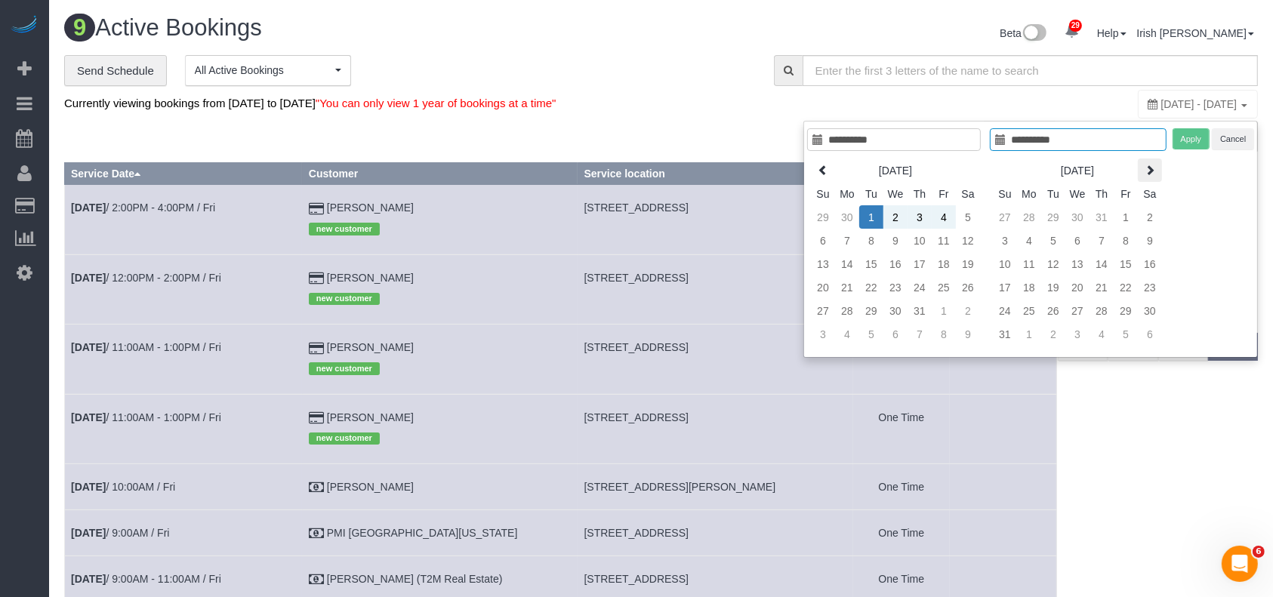
click at [1151, 165] on icon at bounding box center [1149, 170] width 11 height 11
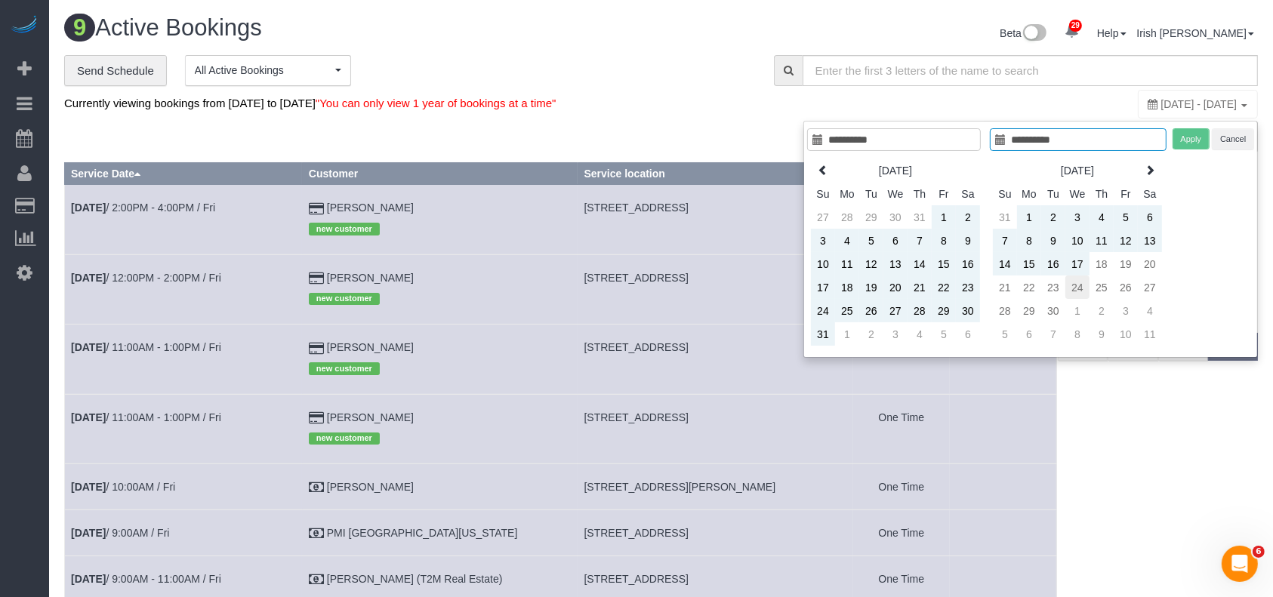
type input "**********"
click at [1088, 293] on td "24" at bounding box center [1077, 287] width 24 height 23
type input "**********"
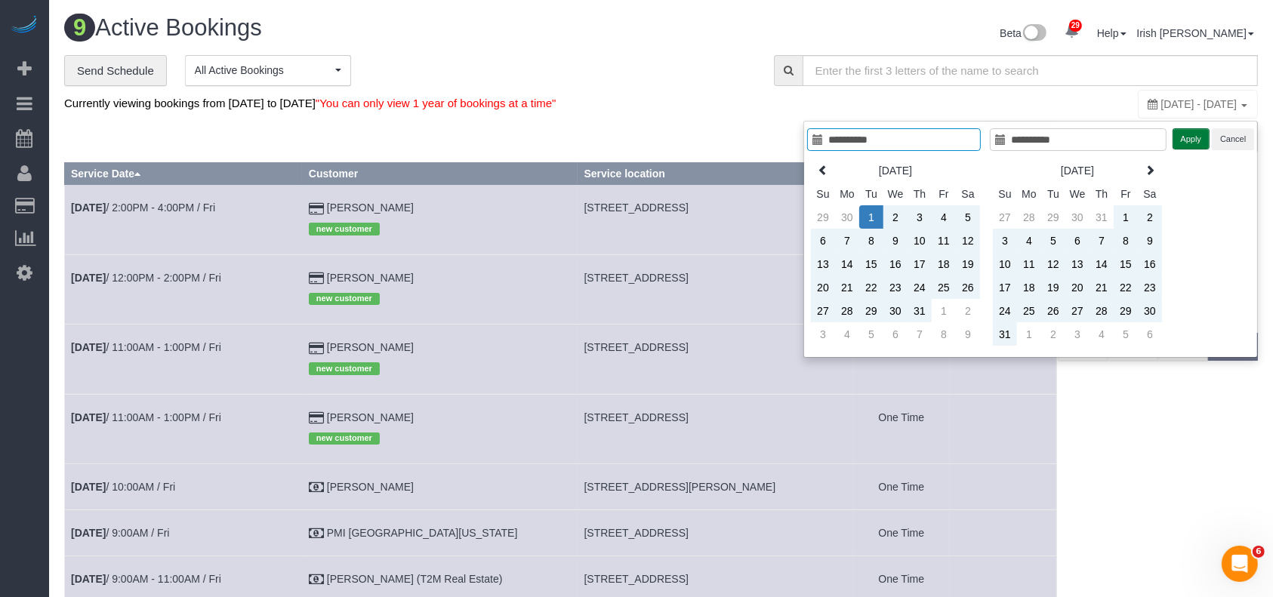
click at [1182, 134] on button "Apply" at bounding box center [1191, 139] width 38 height 22
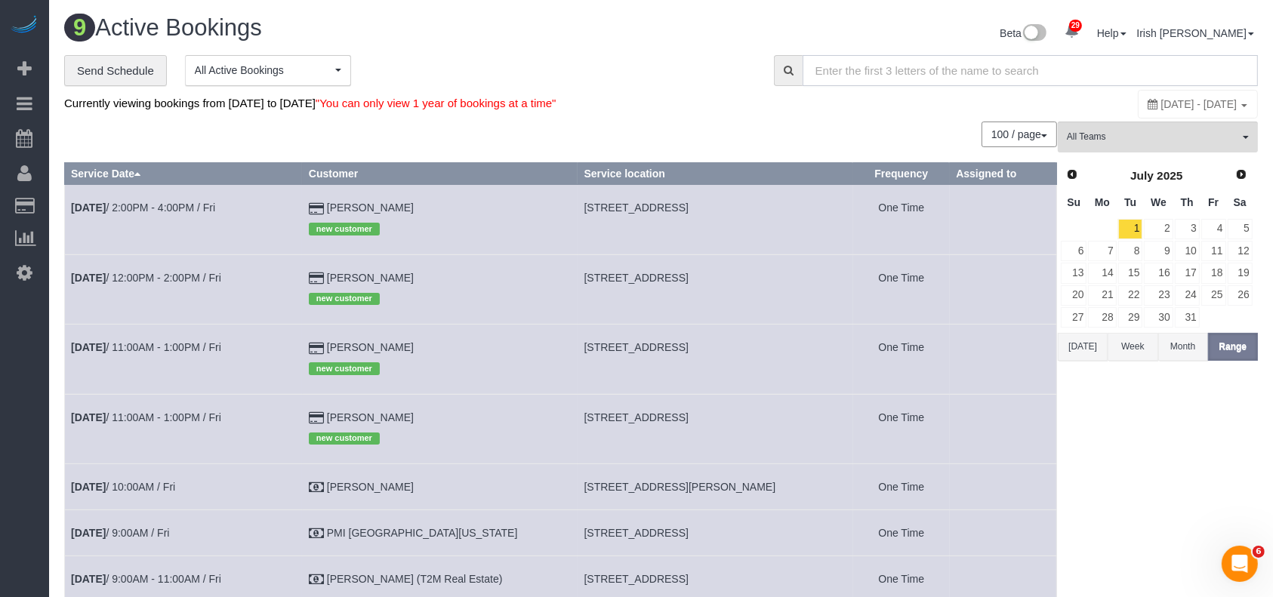
click at [1025, 80] on input "text" at bounding box center [1029, 70] width 455 height 31
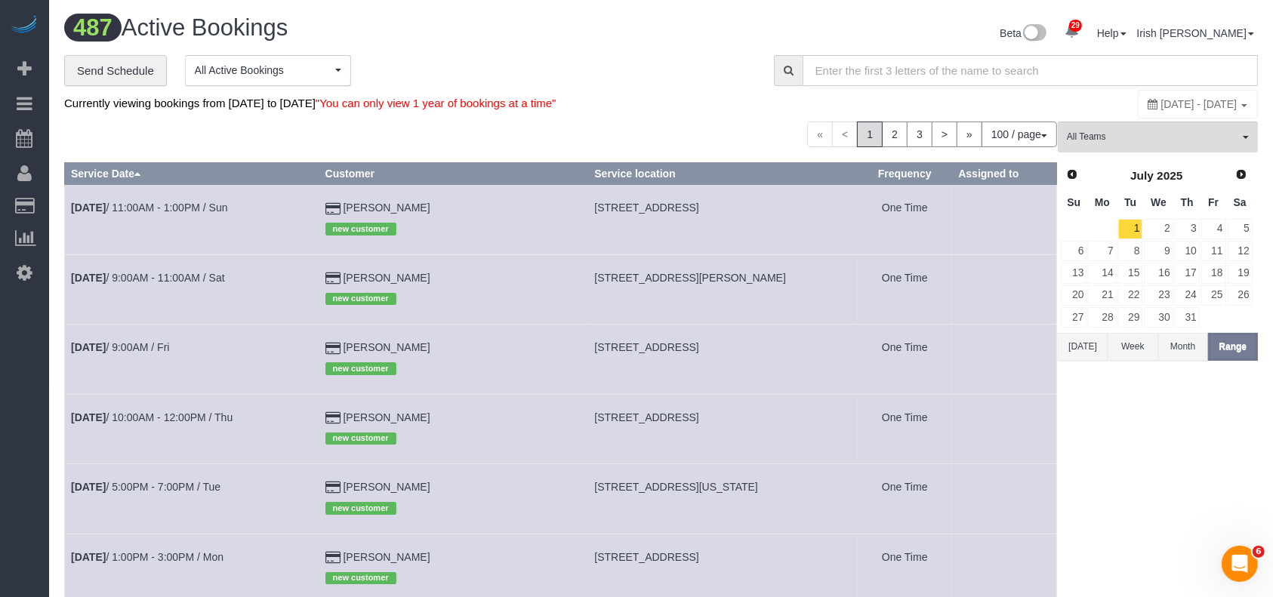
paste input "6"
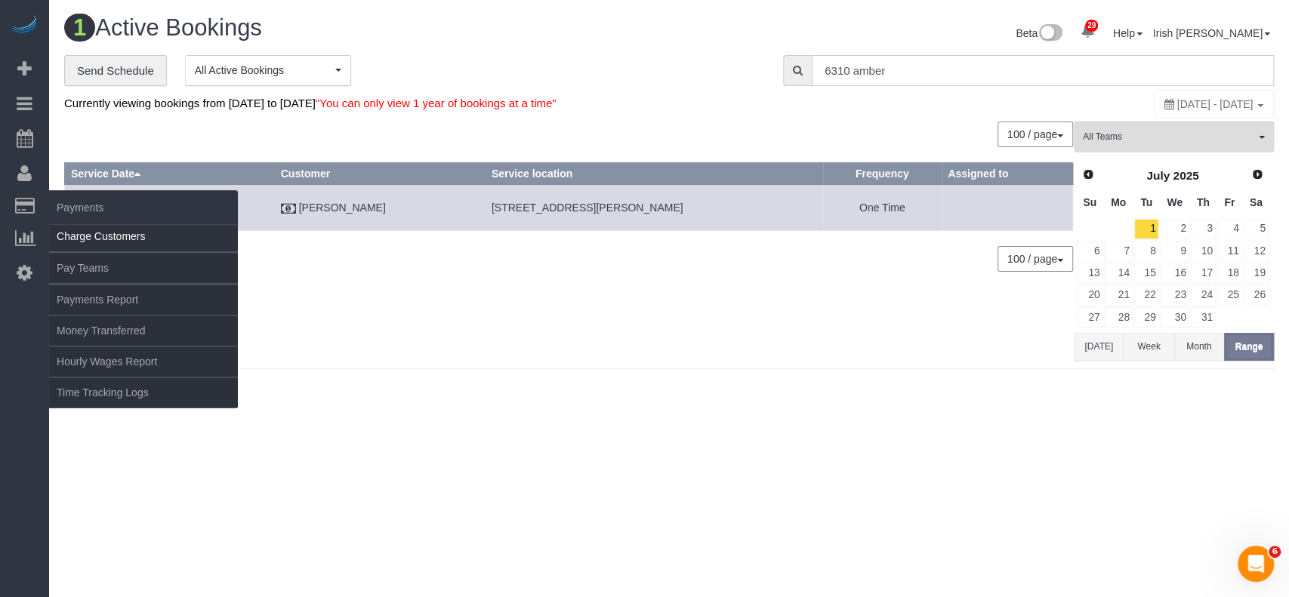
type input "6310 amber"
click at [91, 239] on link "Charge Customers" at bounding box center [143, 236] width 189 height 30
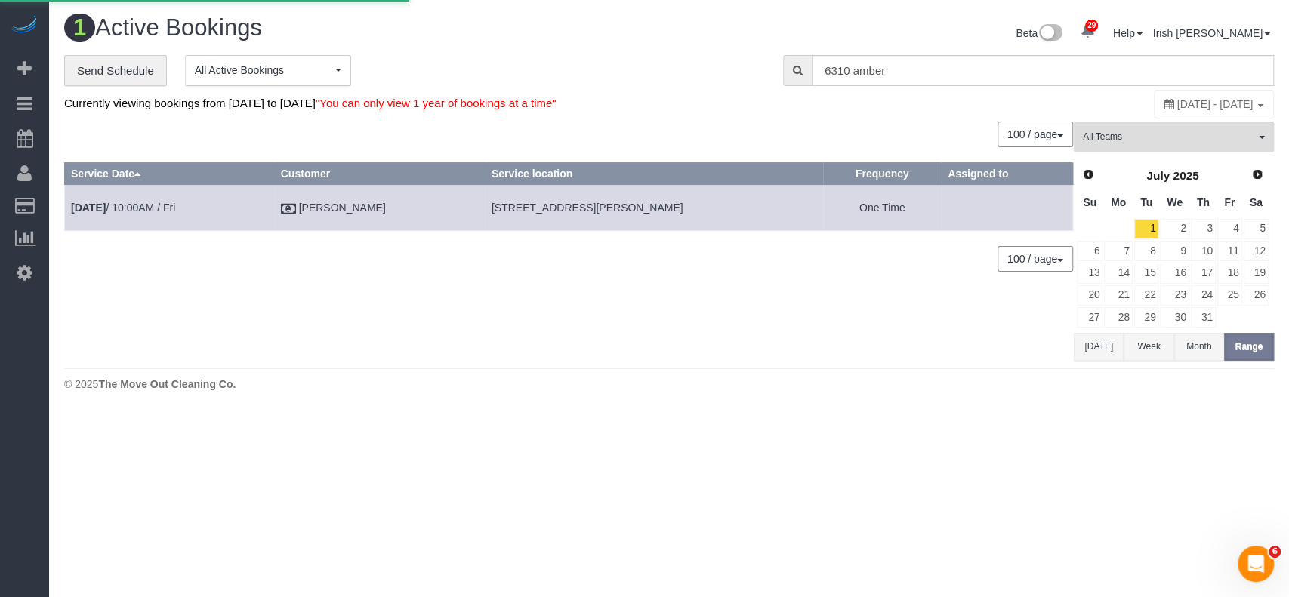
select select
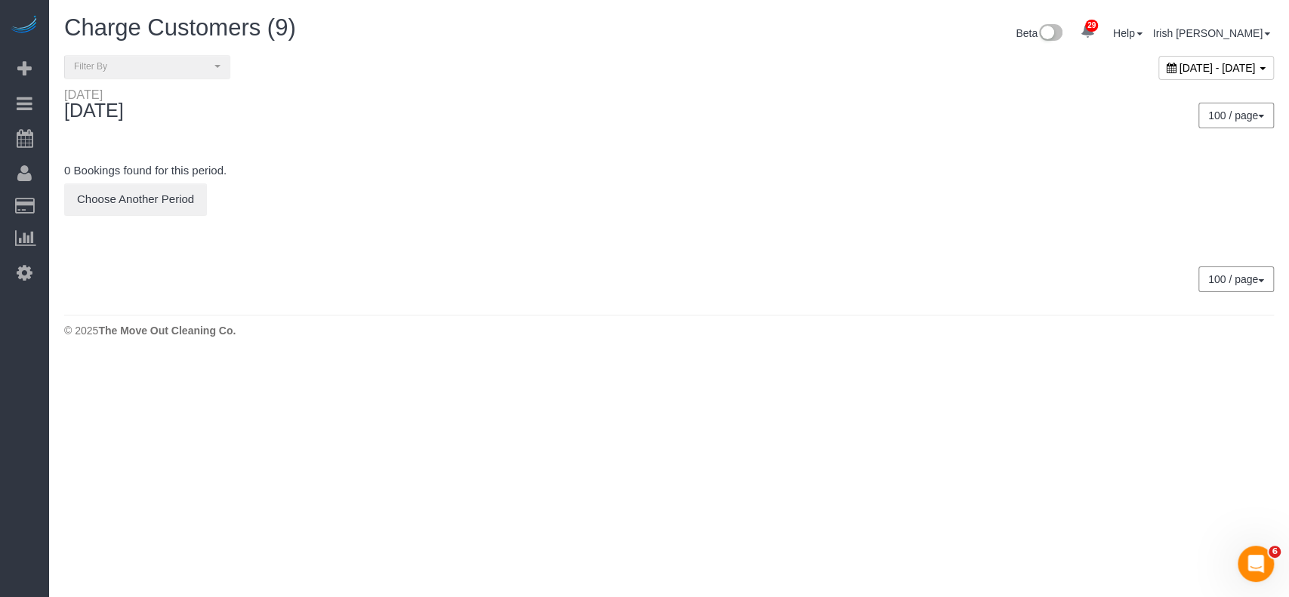
click at [1158, 60] on div "[DATE] - [DATE]" at bounding box center [1216, 68] width 116 height 24
type input "**********"
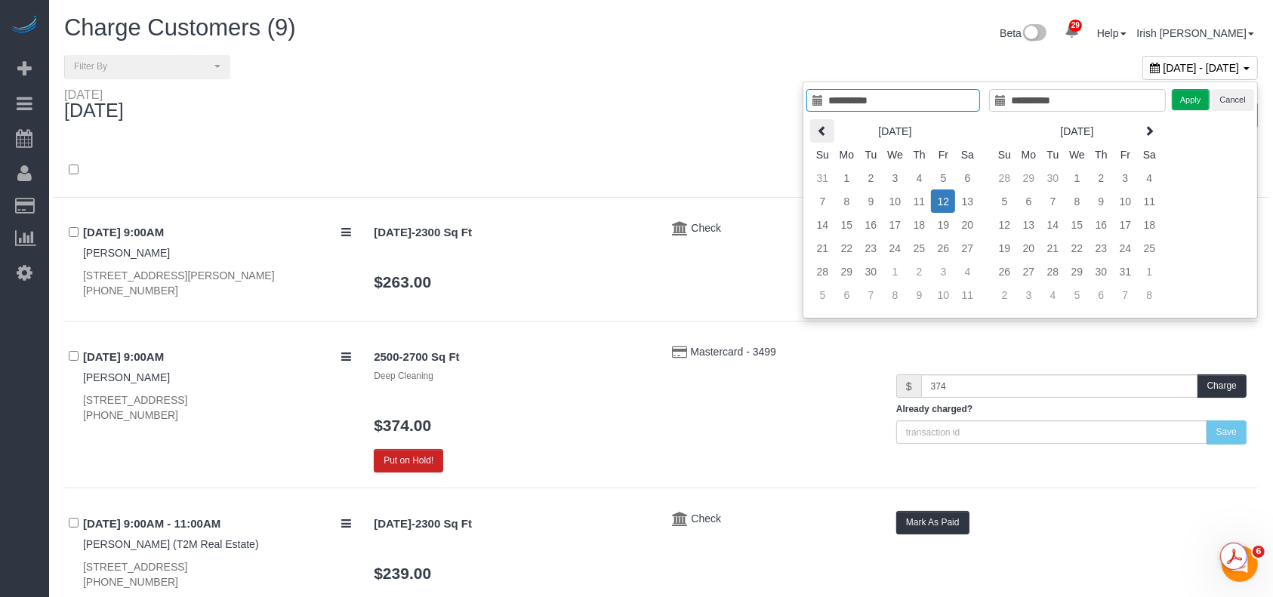
click at [820, 127] on icon at bounding box center [822, 130] width 11 height 11
click at [820, 127] on icon at bounding box center [823, 130] width 11 height 11
type input "**********"
click at [948, 242] on td "25" at bounding box center [944, 247] width 24 height 23
type input "**********"
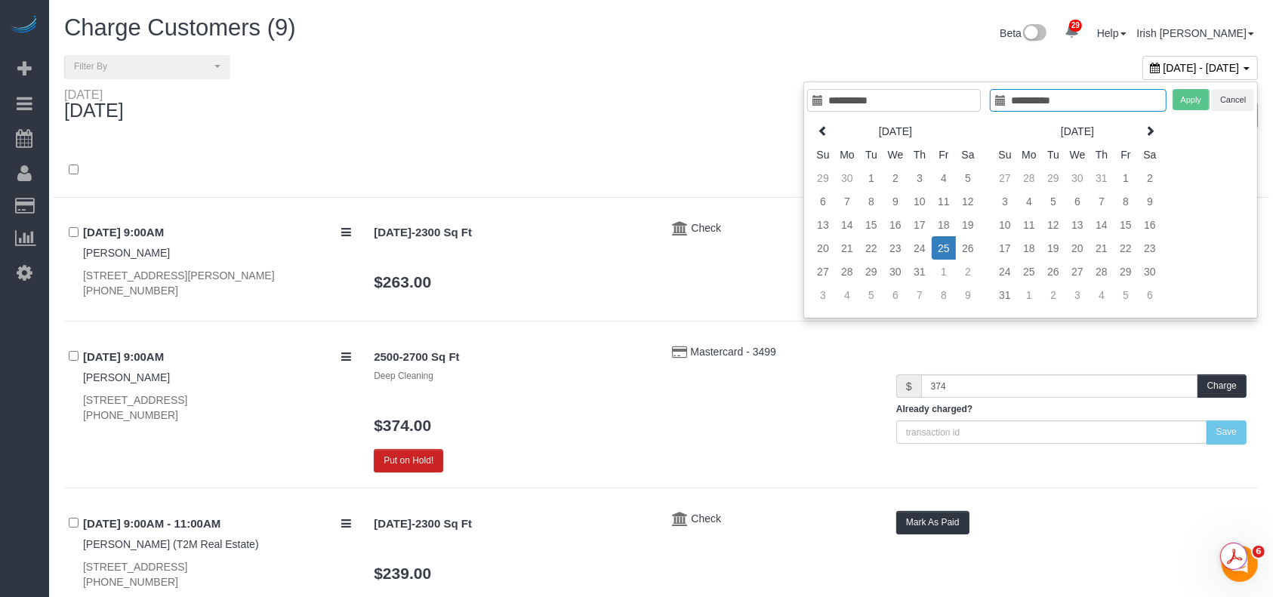
click at [948, 242] on td "25" at bounding box center [944, 247] width 24 height 23
click at [1175, 103] on button "Apply" at bounding box center [1191, 100] width 38 height 22
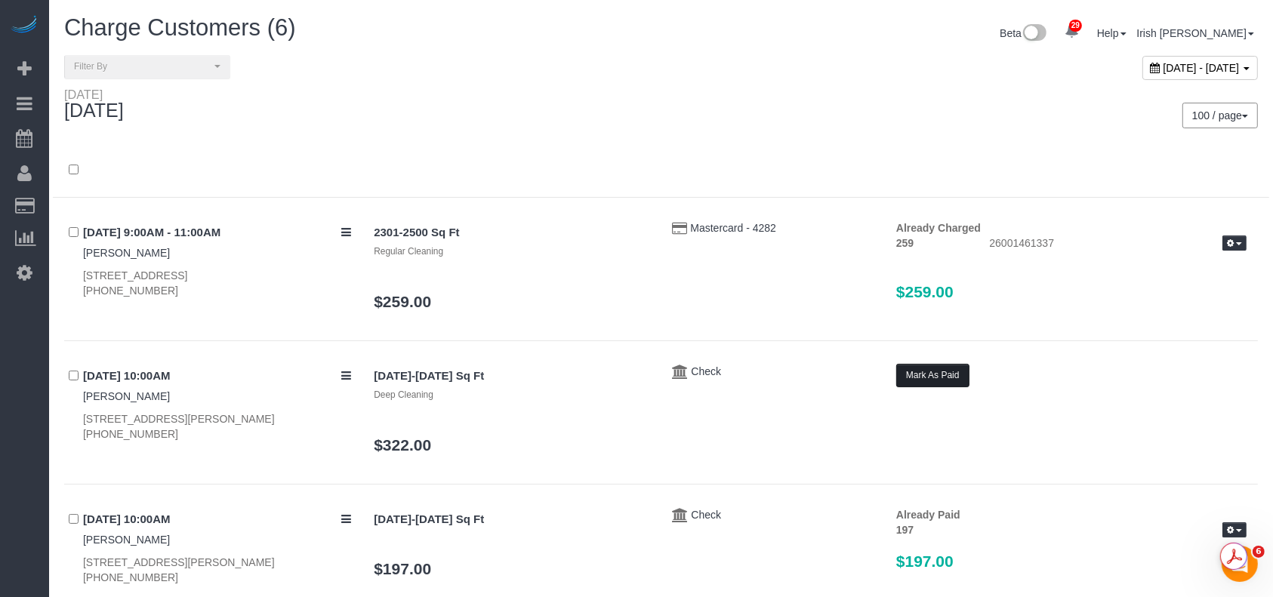
click at [936, 372] on button "Mark As Paid" at bounding box center [932, 375] width 73 height 23
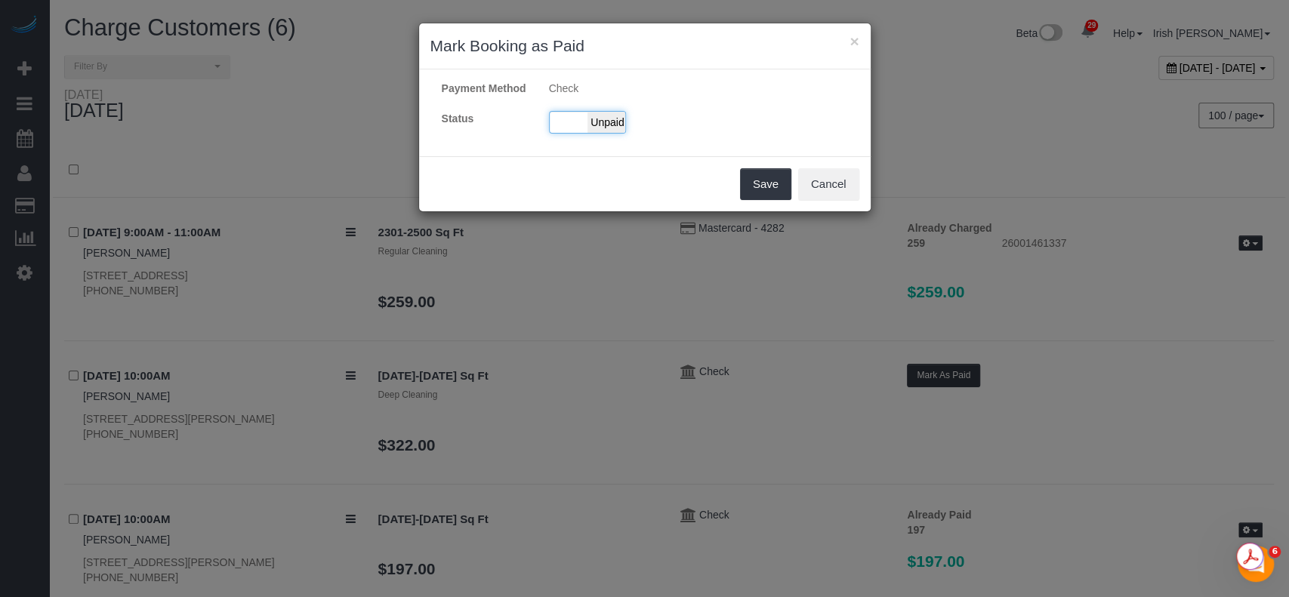
click at [573, 113] on div "Paid Unpaid" at bounding box center [587, 122] width 77 height 23
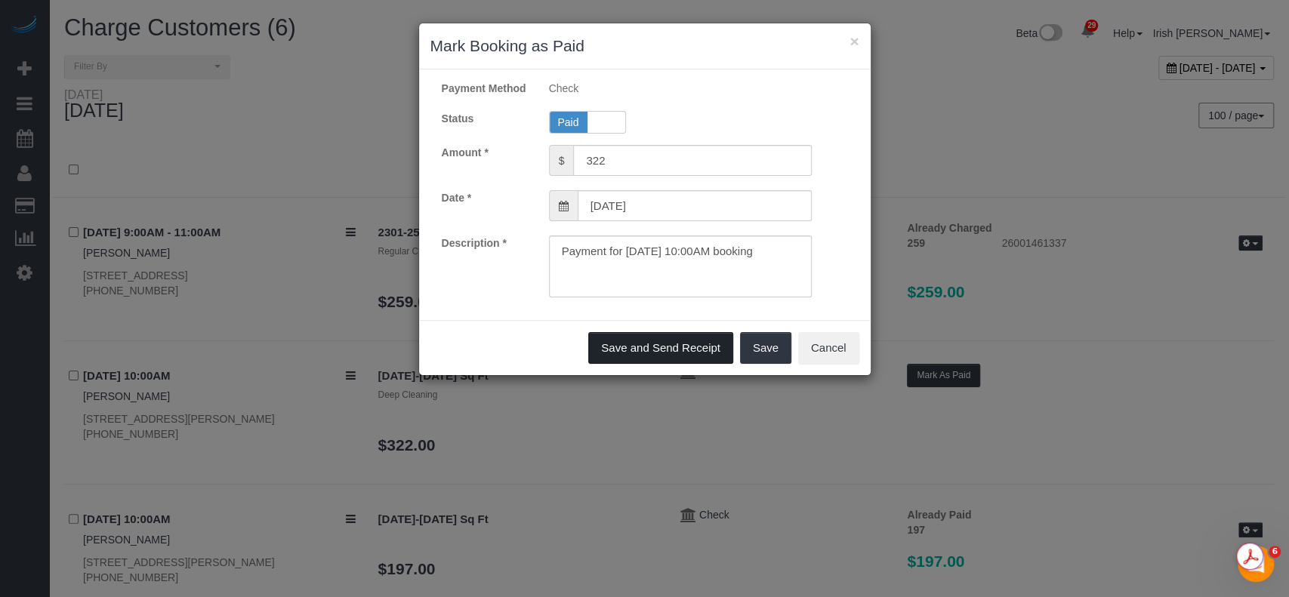
click at [710, 350] on button "Save and Send Receipt" at bounding box center [660, 348] width 145 height 32
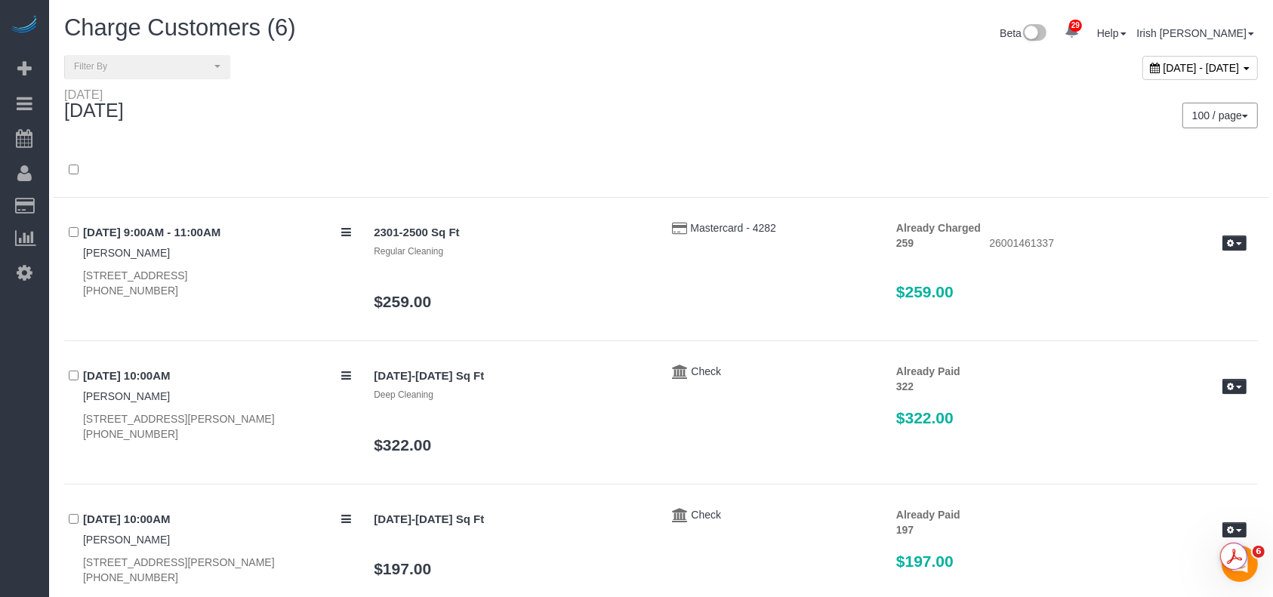
click at [1163, 66] on span "[DATE] - [DATE]" at bounding box center [1201, 68] width 76 height 12
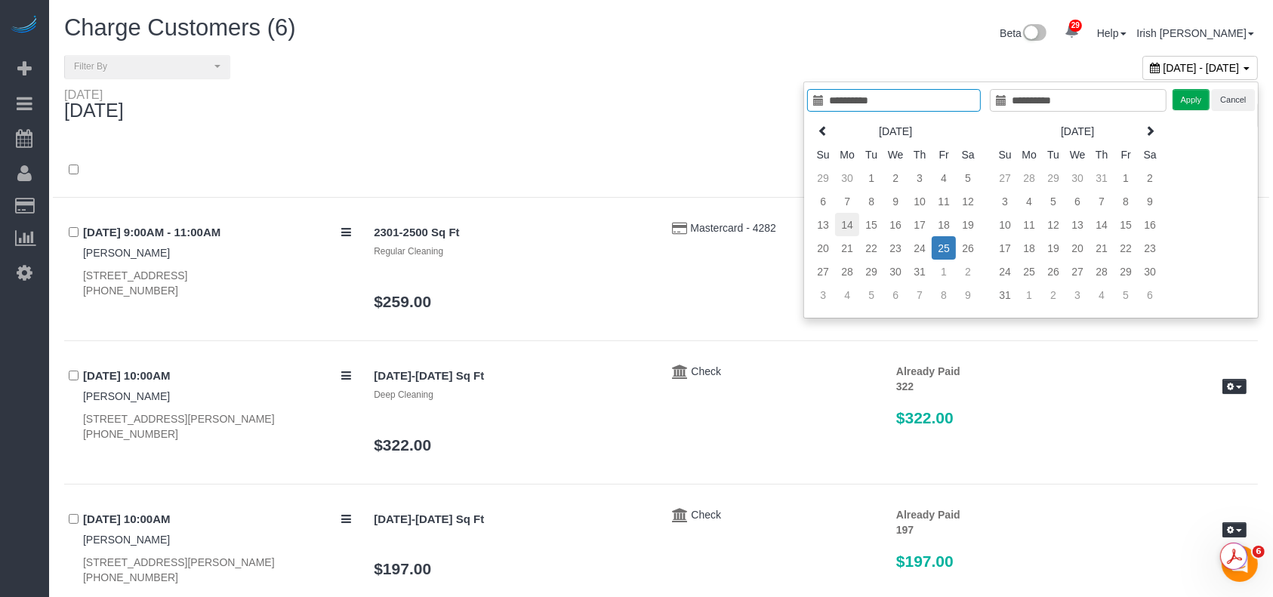
type input "**********"
click at [850, 223] on td "14" at bounding box center [847, 224] width 24 height 23
type input "**********"
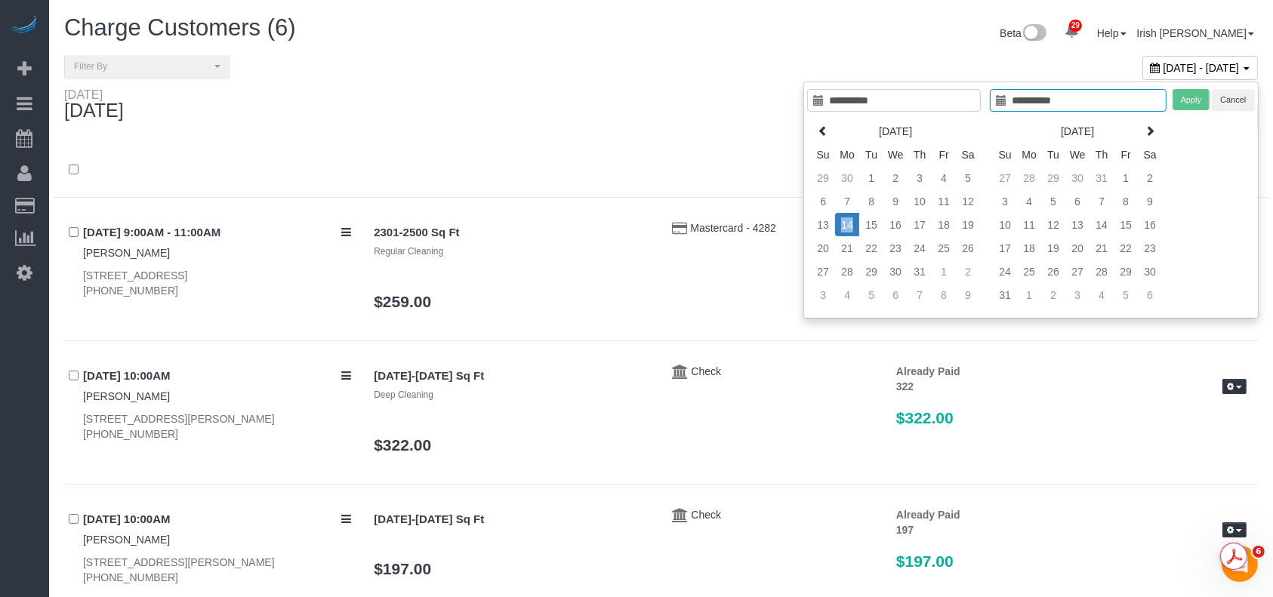
click at [850, 223] on td "14" at bounding box center [847, 224] width 24 height 23
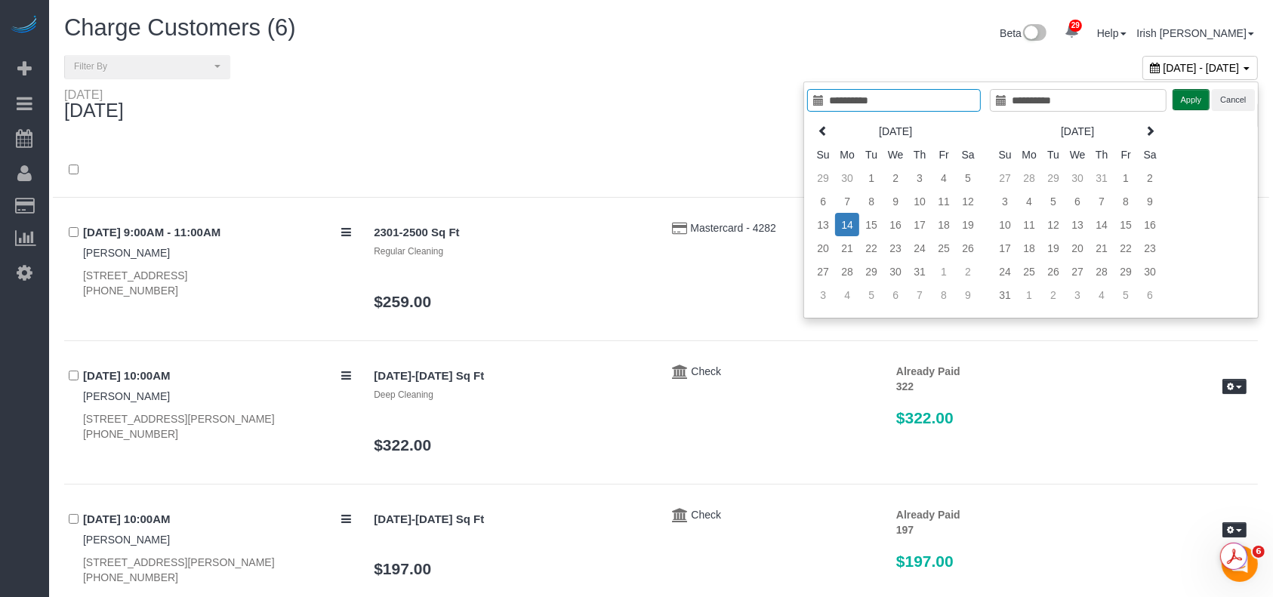
click at [1200, 96] on button "Apply" at bounding box center [1191, 100] width 38 height 22
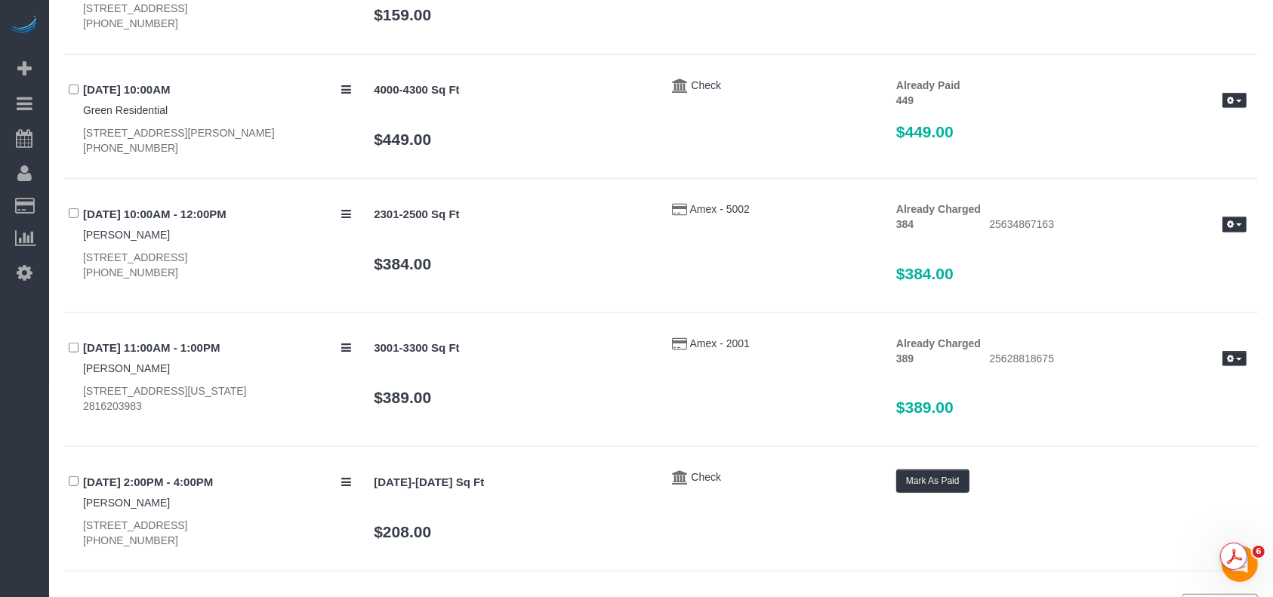
scroll to position [1070, 0]
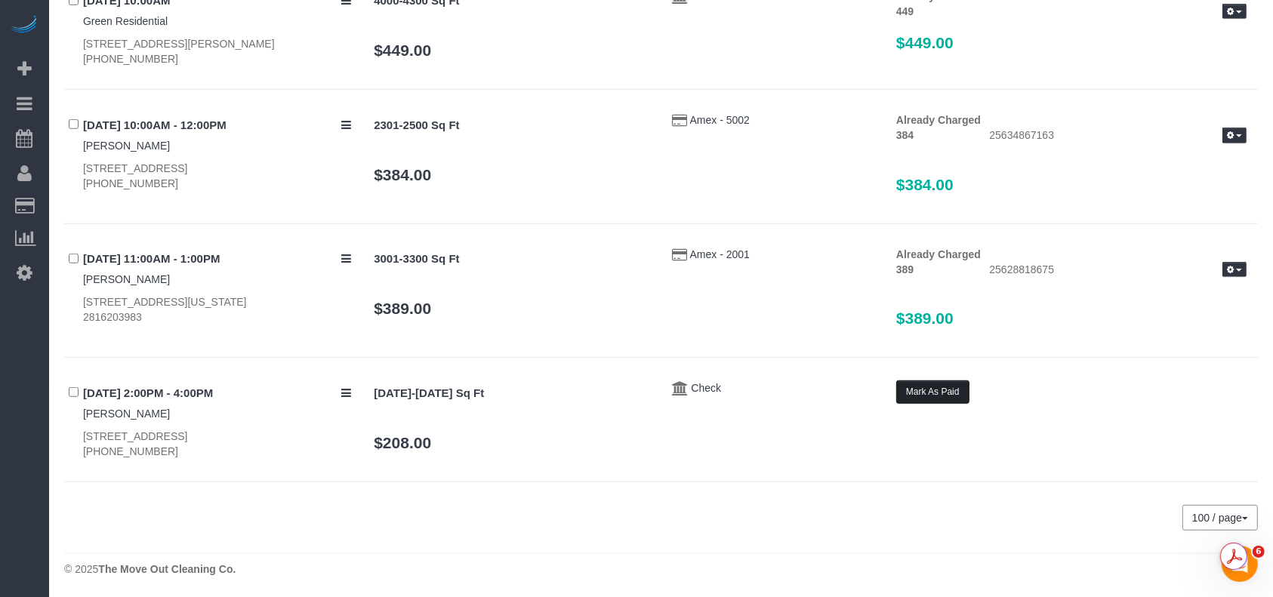
click at [926, 388] on button "Mark As Paid" at bounding box center [932, 391] width 73 height 23
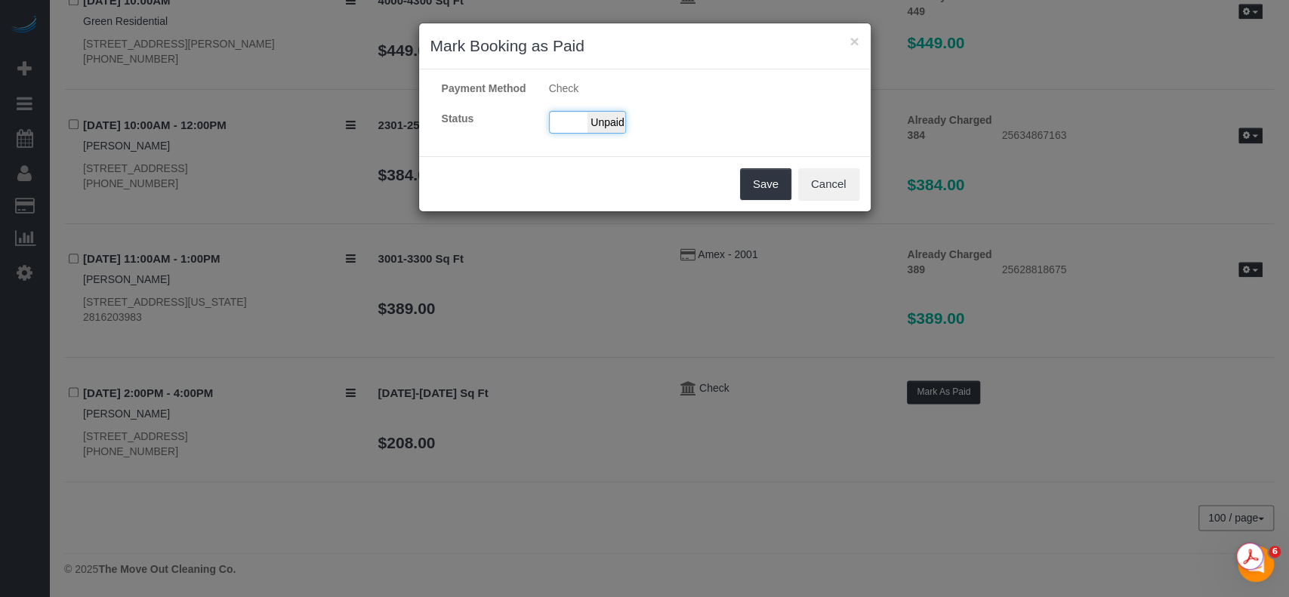
click at [563, 120] on div "Paid Unpaid" at bounding box center [587, 122] width 77 height 23
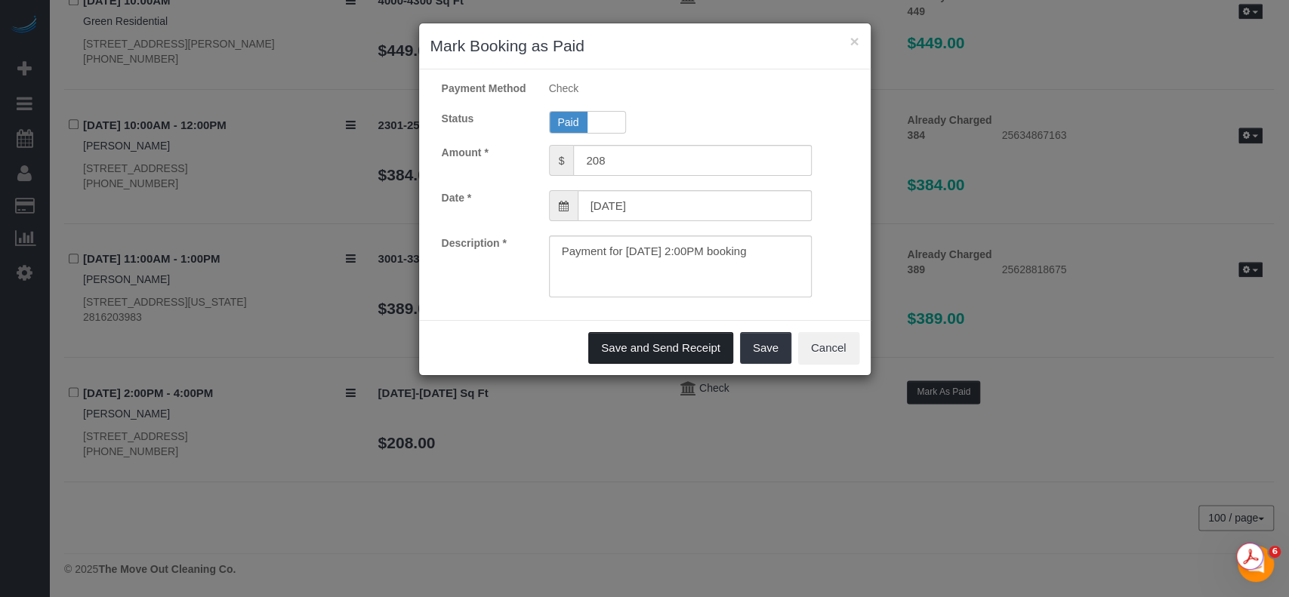
drag, startPoint x: 670, startPoint y: 343, endPoint x: 635, endPoint y: 278, distance: 74.6
click at [670, 342] on button "Save and Send Receipt" at bounding box center [660, 348] width 145 height 32
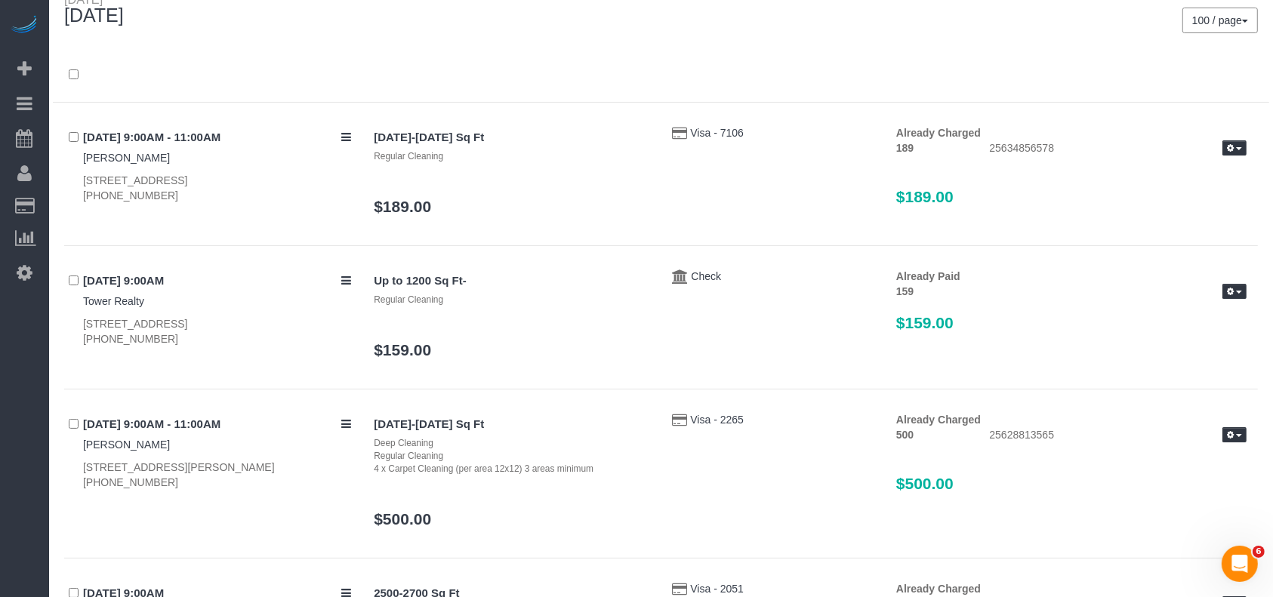
scroll to position [0, 0]
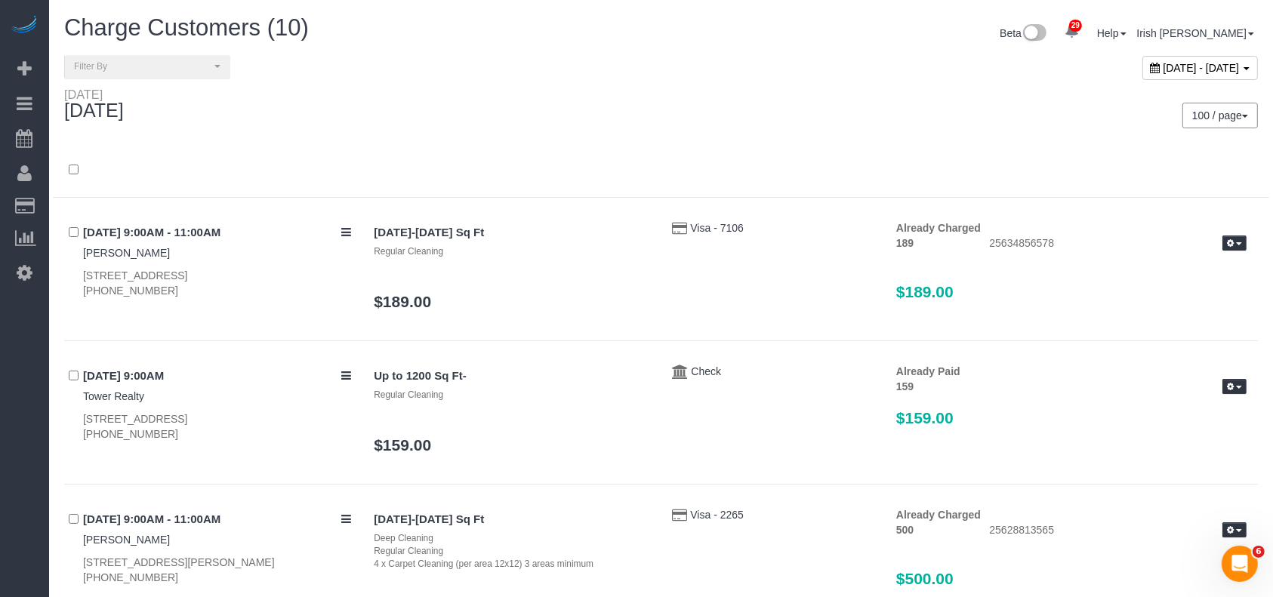
click at [1163, 63] on span "[DATE] - [DATE]" at bounding box center [1201, 68] width 76 height 12
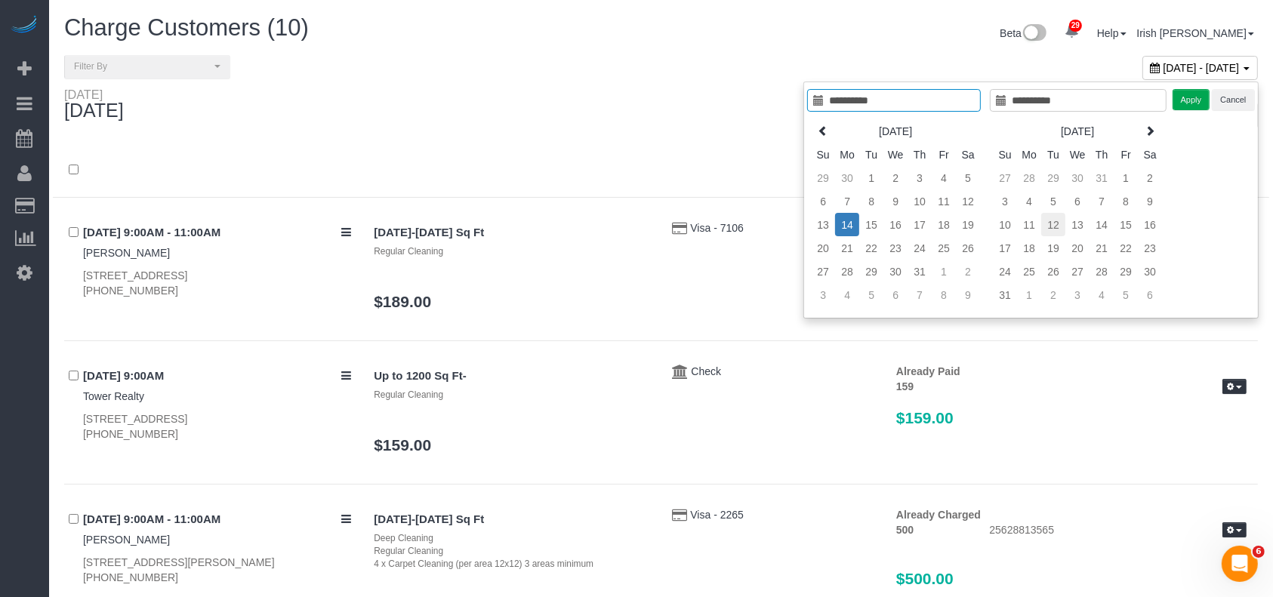
type input "**********"
click at [1055, 219] on td "12" at bounding box center [1053, 224] width 24 height 23
type input "**********"
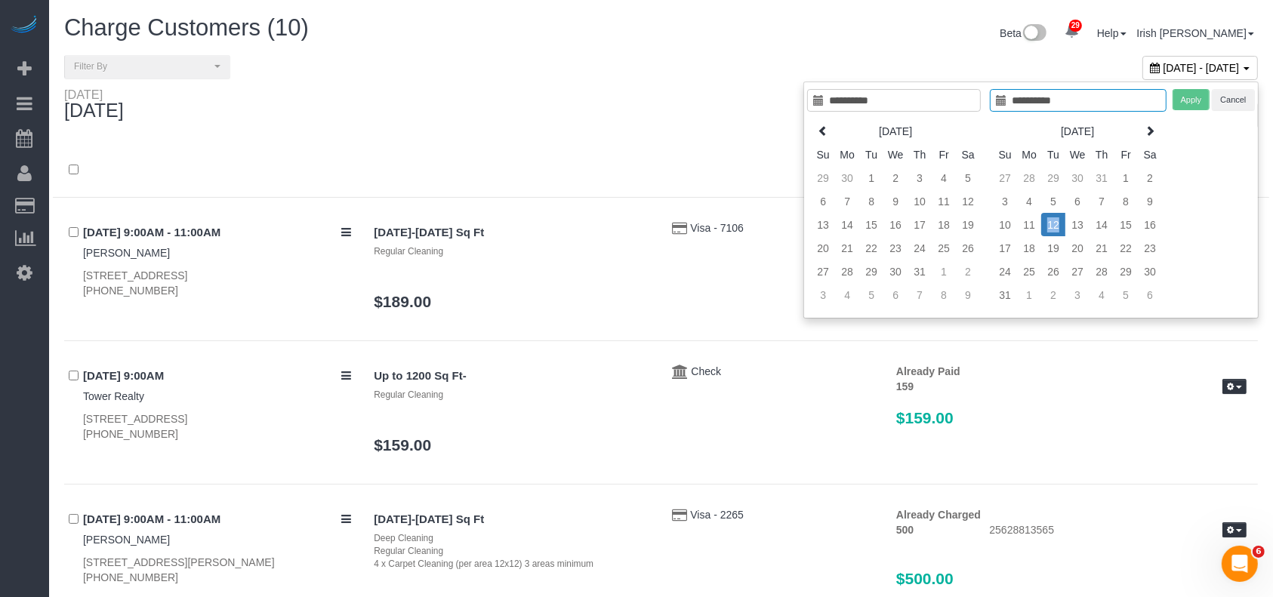
click at [1055, 219] on td "12" at bounding box center [1053, 224] width 24 height 23
type input "**********"
click at [1175, 91] on button "Apply" at bounding box center [1191, 100] width 38 height 22
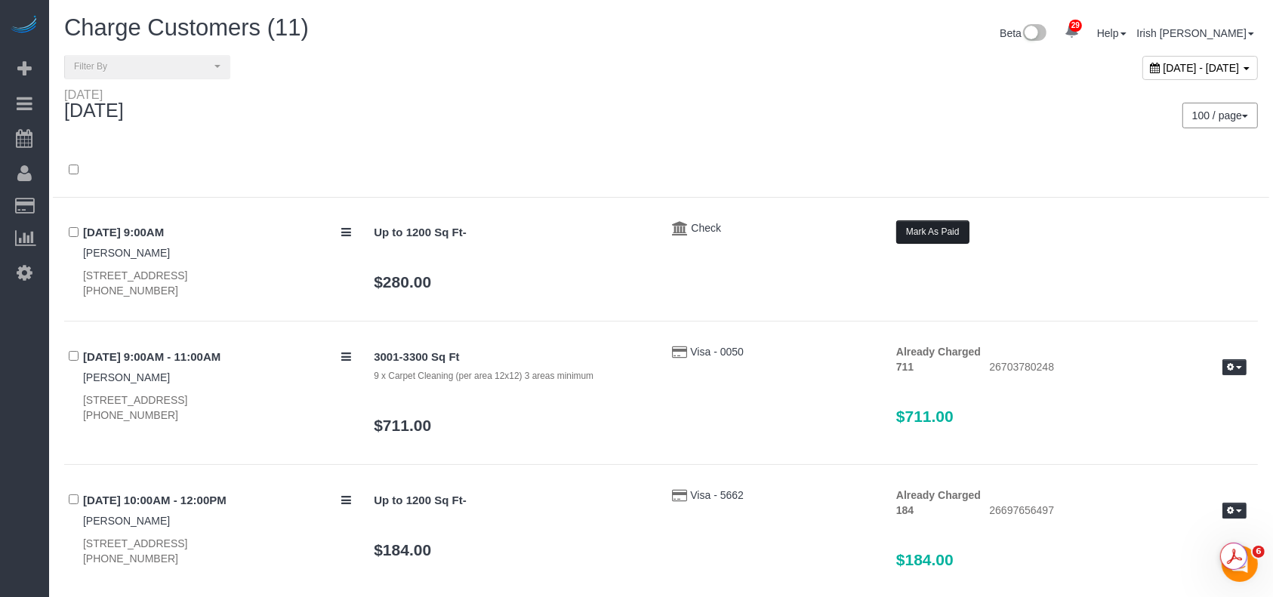
click at [943, 222] on button "Mark As Paid" at bounding box center [932, 231] width 73 height 23
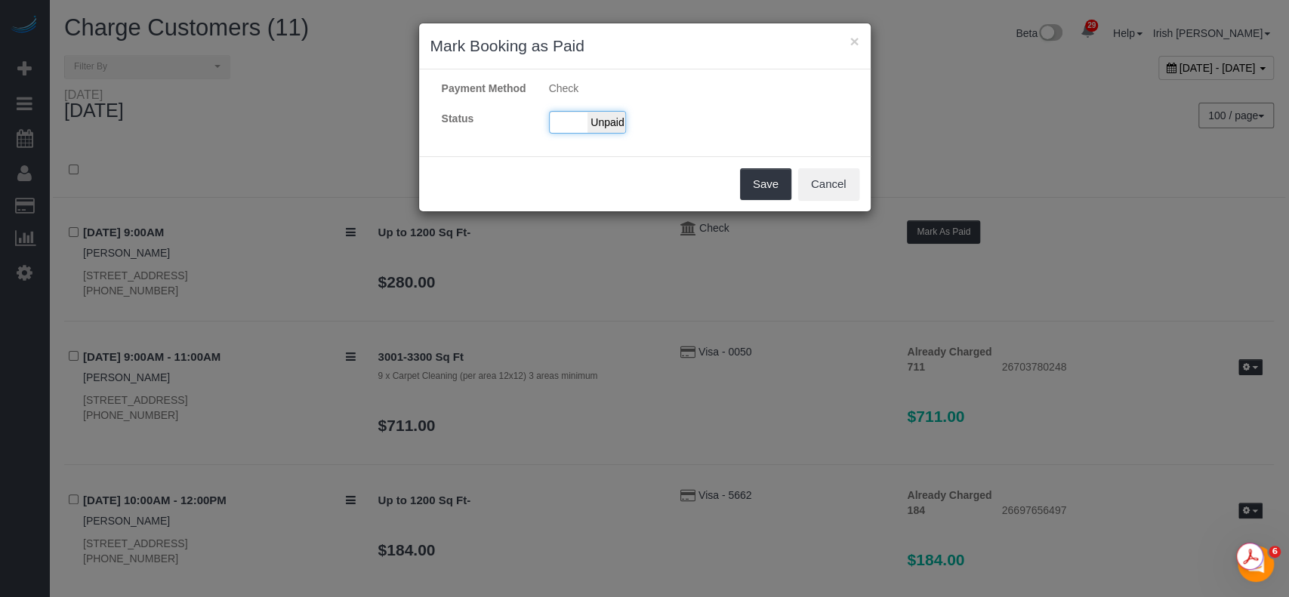
click at [574, 116] on div "Paid Unpaid" at bounding box center [587, 122] width 77 height 23
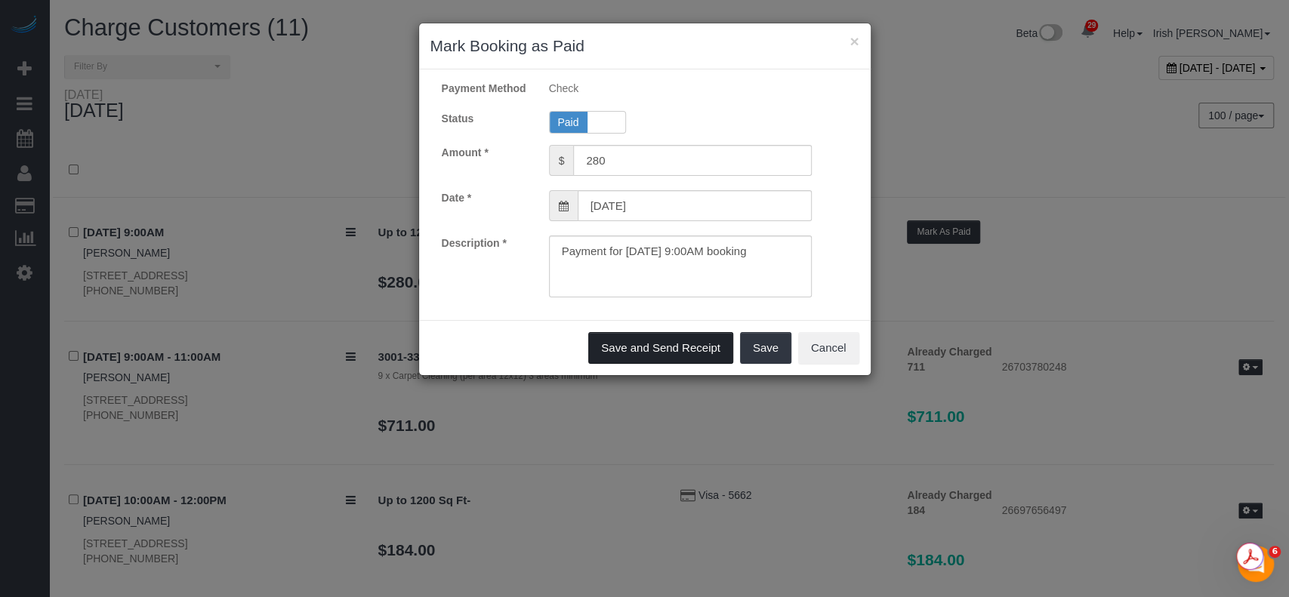
drag, startPoint x: 701, startPoint y: 349, endPoint x: 696, endPoint y: 326, distance: 23.3
click at [701, 348] on button "Save and Send Receipt" at bounding box center [660, 348] width 145 height 32
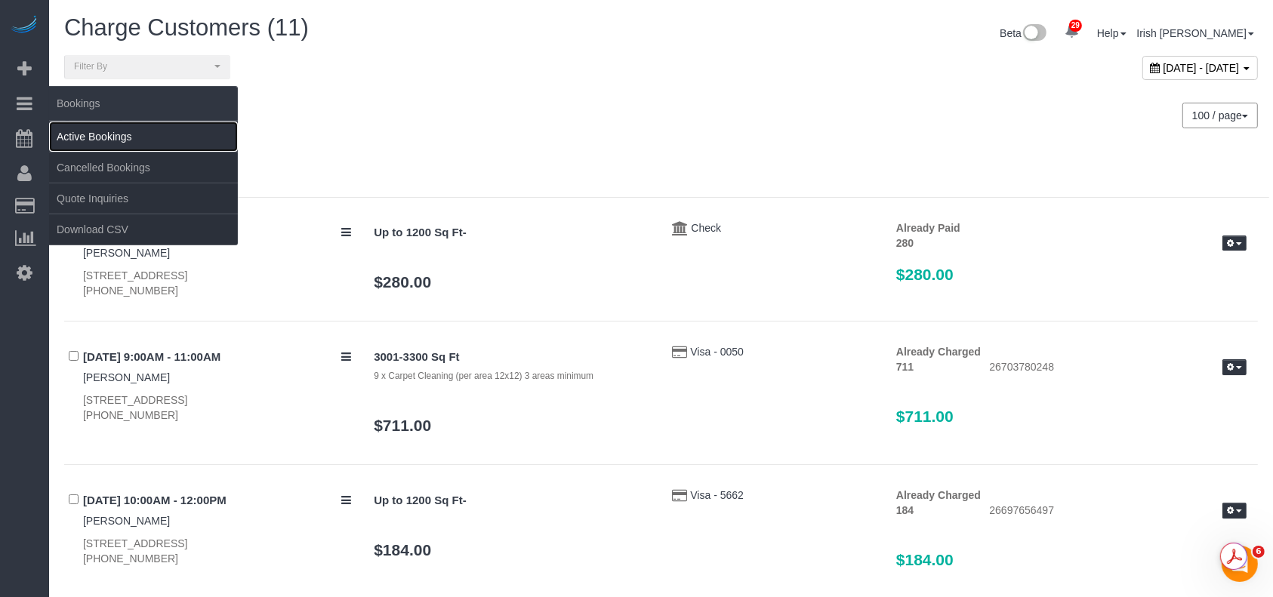
click at [93, 135] on link "Active Bookings" at bounding box center [143, 137] width 189 height 30
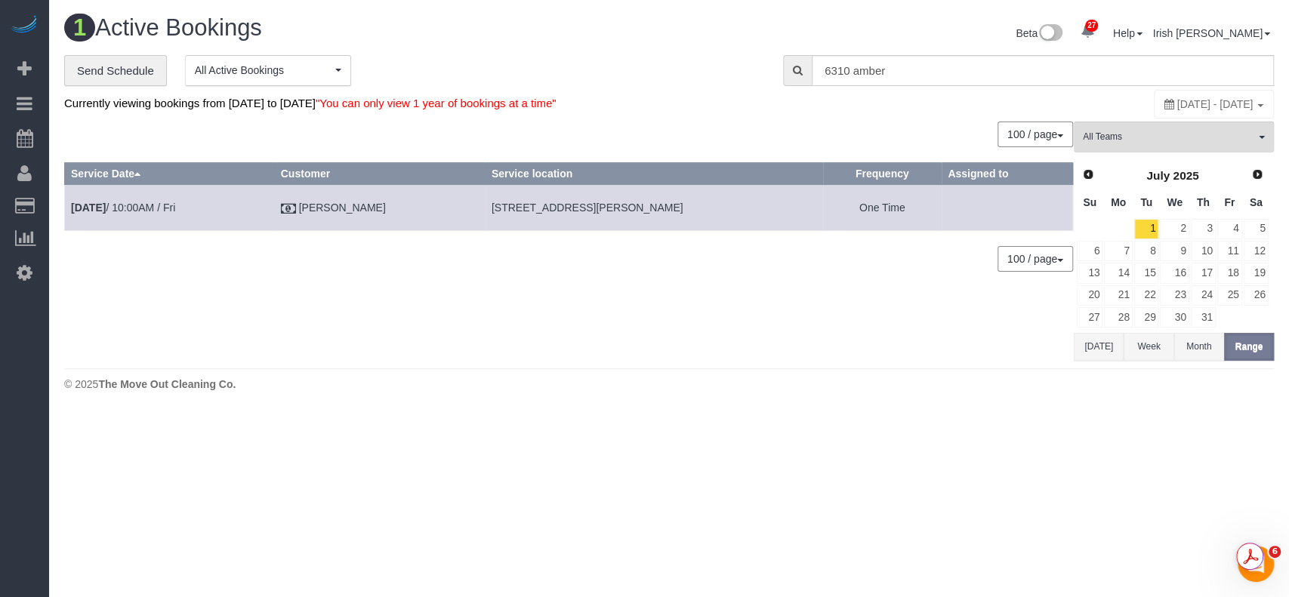
click at [1177, 107] on span "[DATE] - [DATE]" at bounding box center [1215, 104] width 76 height 12
type input "**********"
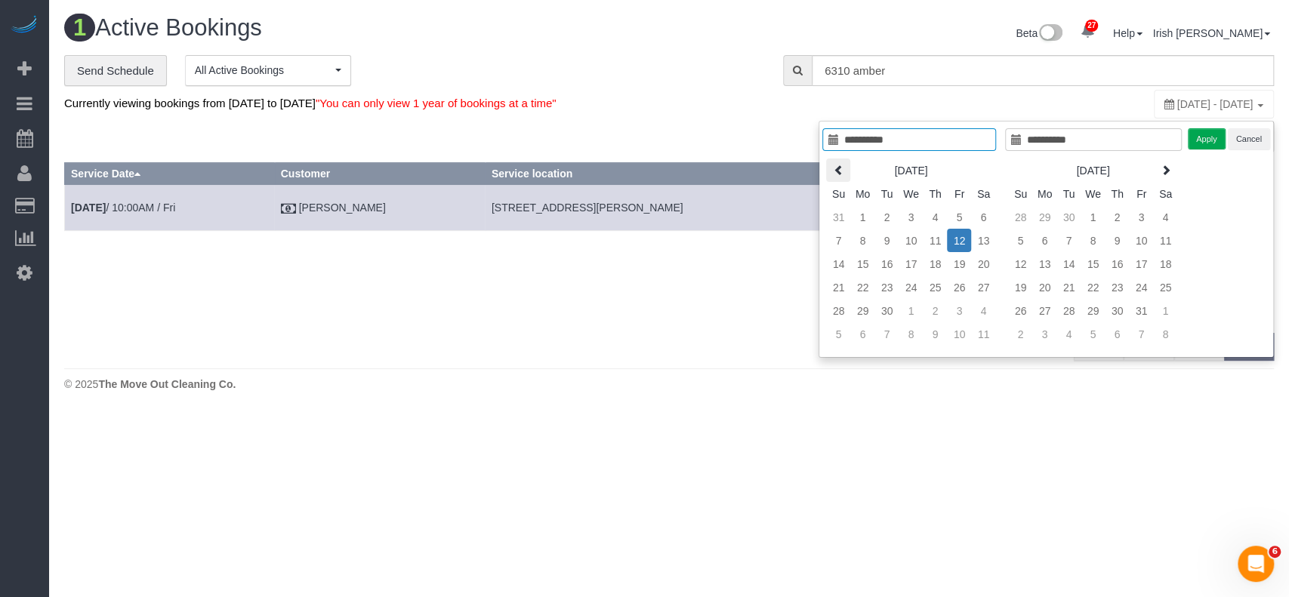
click at [846, 170] on th at bounding box center [838, 170] width 24 height 23
type input "**********"
drag, startPoint x: 893, startPoint y: 212, endPoint x: 1193, endPoint y: 282, distance: 307.8
click at [893, 211] on td "1" at bounding box center [886, 216] width 24 height 23
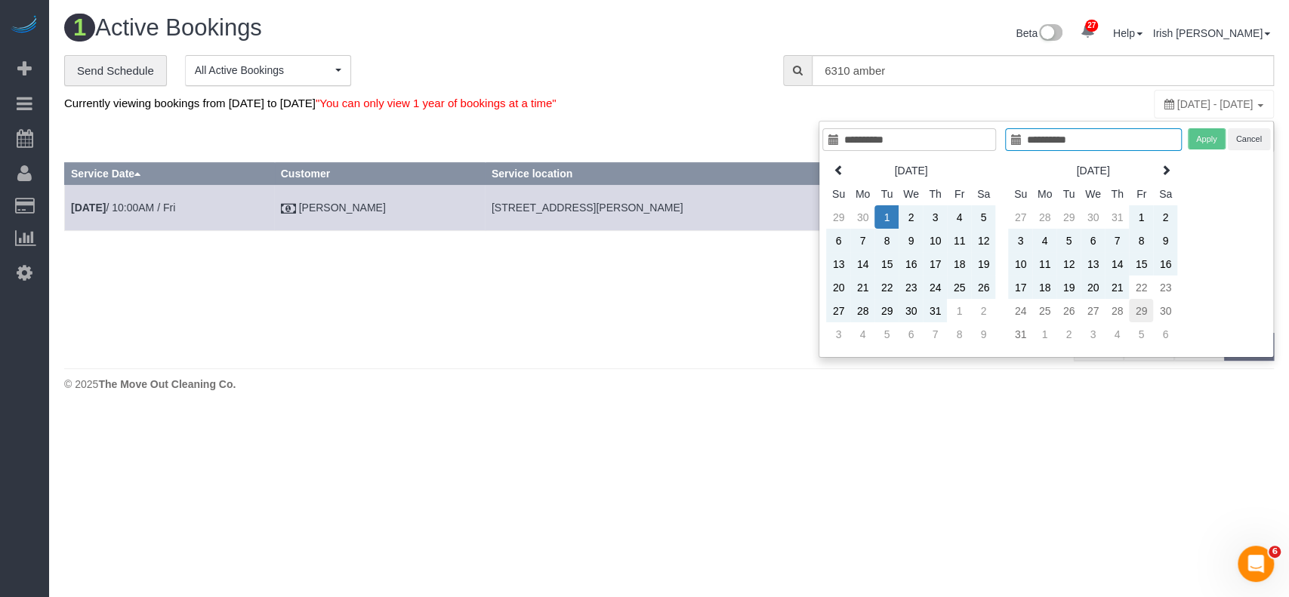
type input "**********"
click at [1147, 316] on td "29" at bounding box center [1141, 310] width 24 height 23
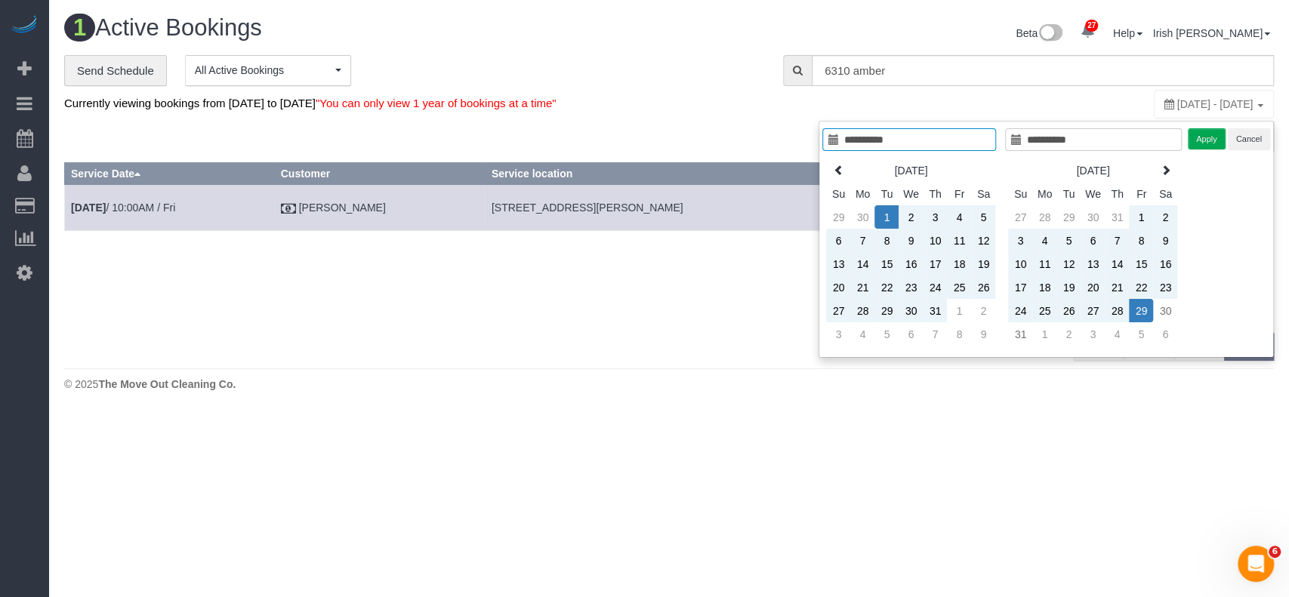
type input "**********"
click at [1202, 136] on button "Apply" at bounding box center [1206, 139] width 38 height 22
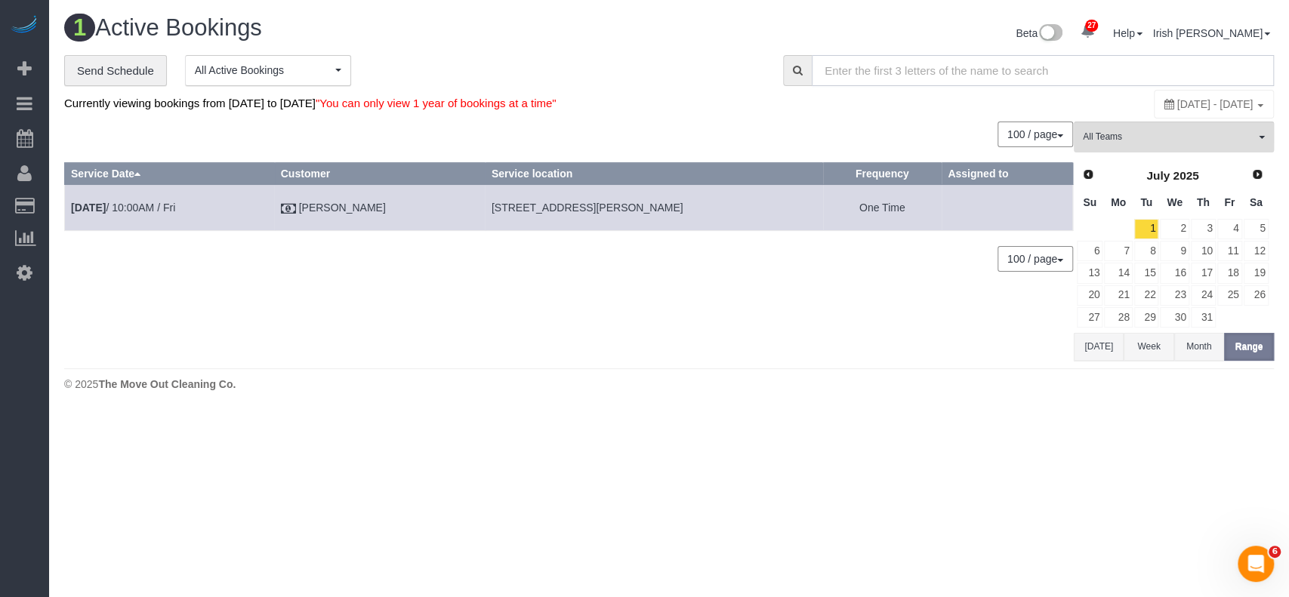
click at [927, 68] on input "text" at bounding box center [1043, 70] width 462 height 31
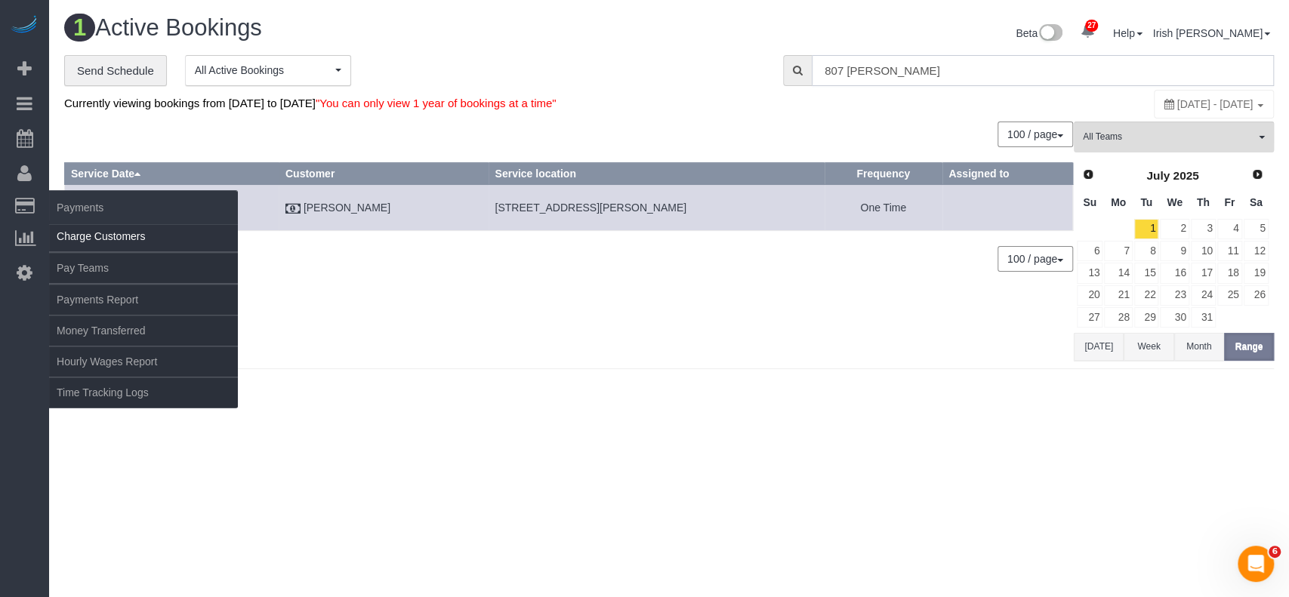
type input "807 [PERSON_NAME]"
click at [97, 240] on link "Charge Customers" at bounding box center [143, 236] width 189 height 30
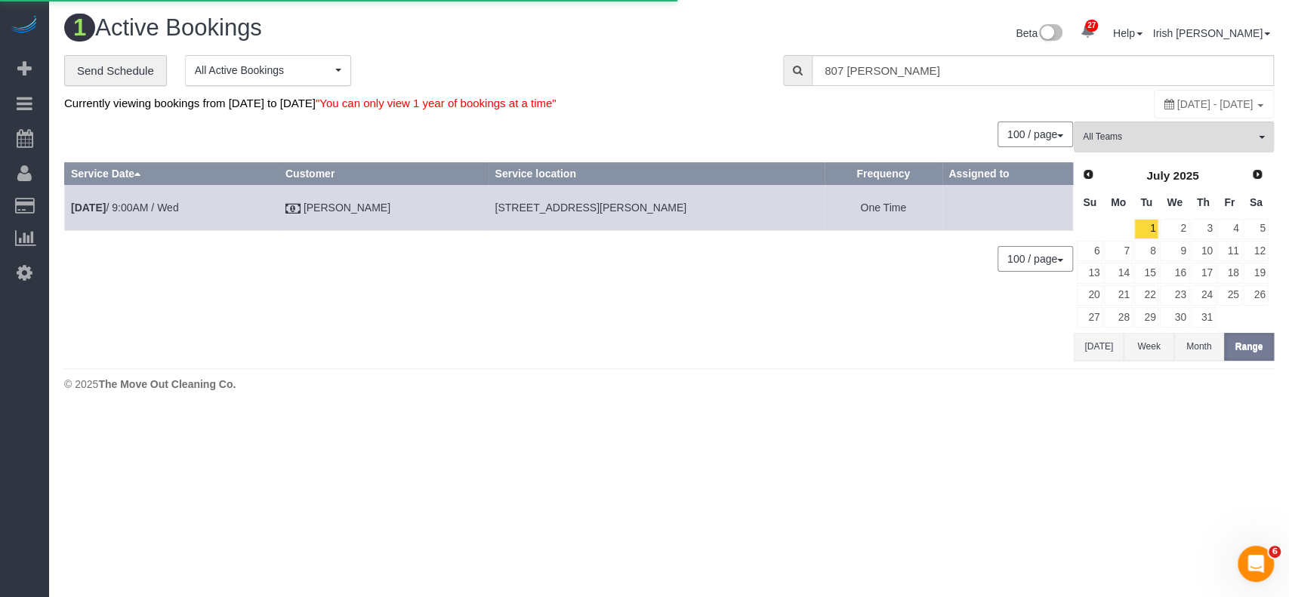
select select
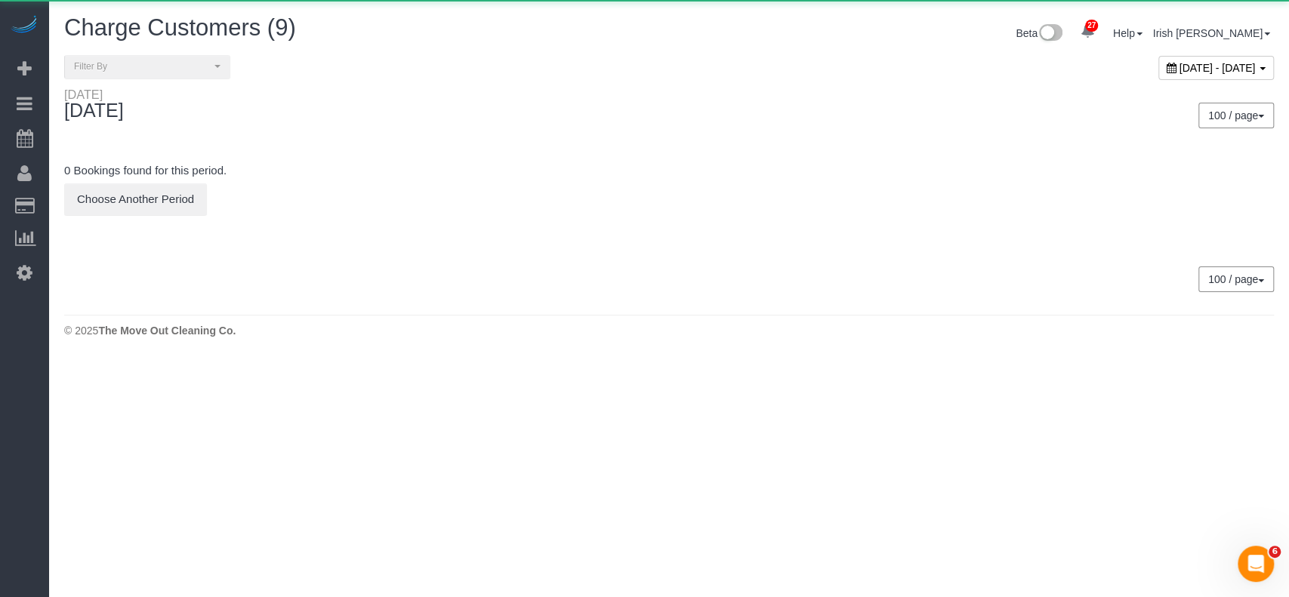
click at [1179, 64] on span "[DATE] - [DATE]" at bounding box center [1217, 68] width 76 height 12
type input "**********"
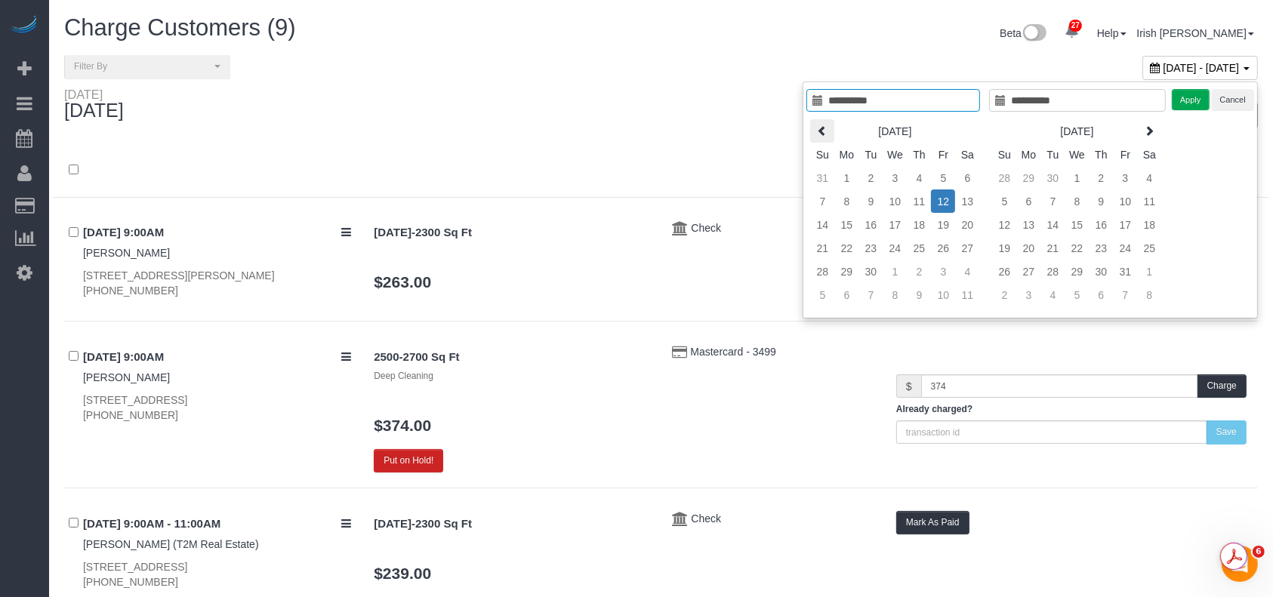
click at [825, 132] on icon at bounding box center [822, 130] width 11 height 11
type input "**********"
click at [901, 268] on td "27" at bounding box center [895, 271] width 24 height 23
type input "**********"
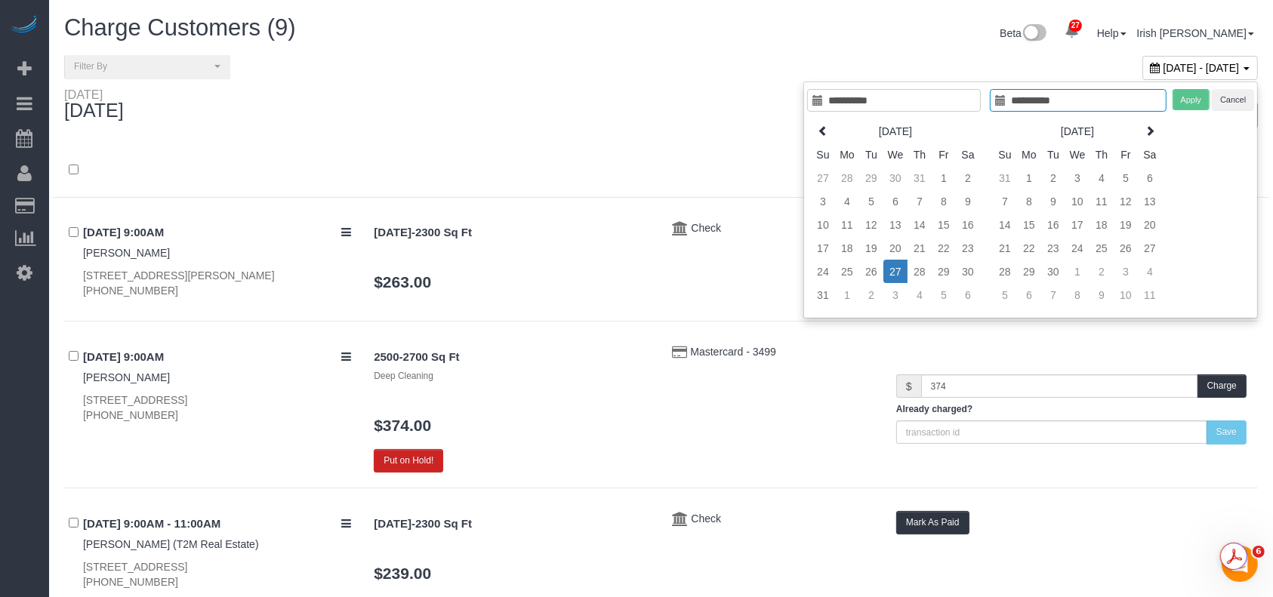
click at [901, 269] on td "27" at bounding box center [895, 271] width 24 height 23
type input "**********"
click at [1193, 89] on button "Apply" at bounding box center [1191, 100] width 38 height 22
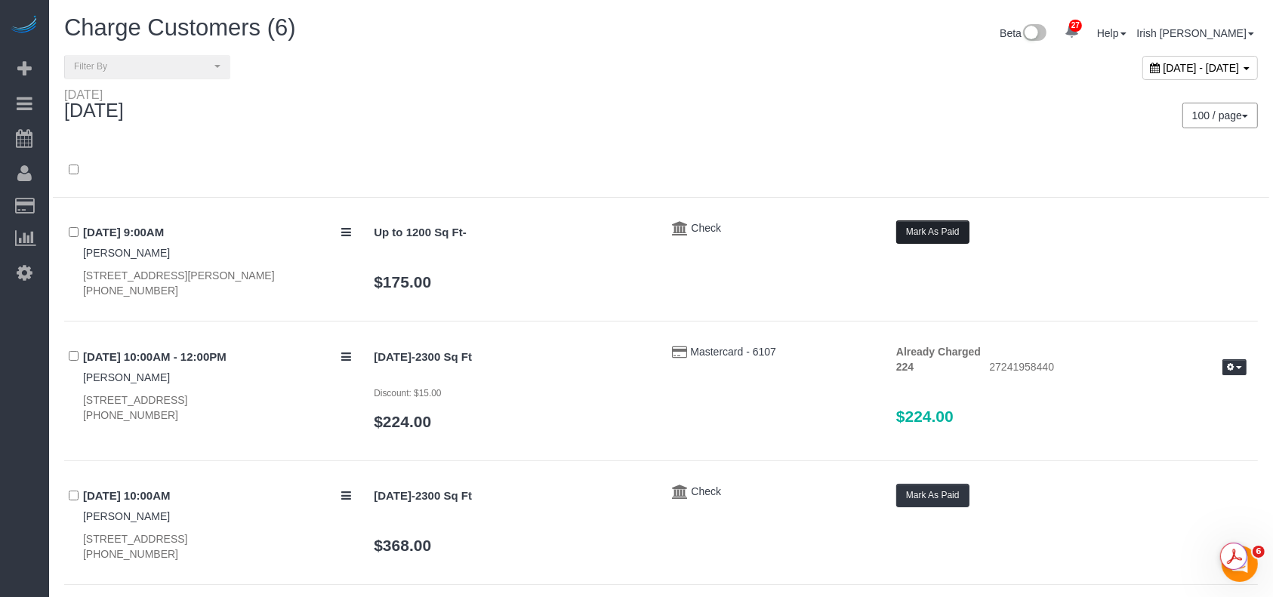
click at [925, 223] on button "Mark As Paid" at bounding box center [932, 231] width 73 height 23
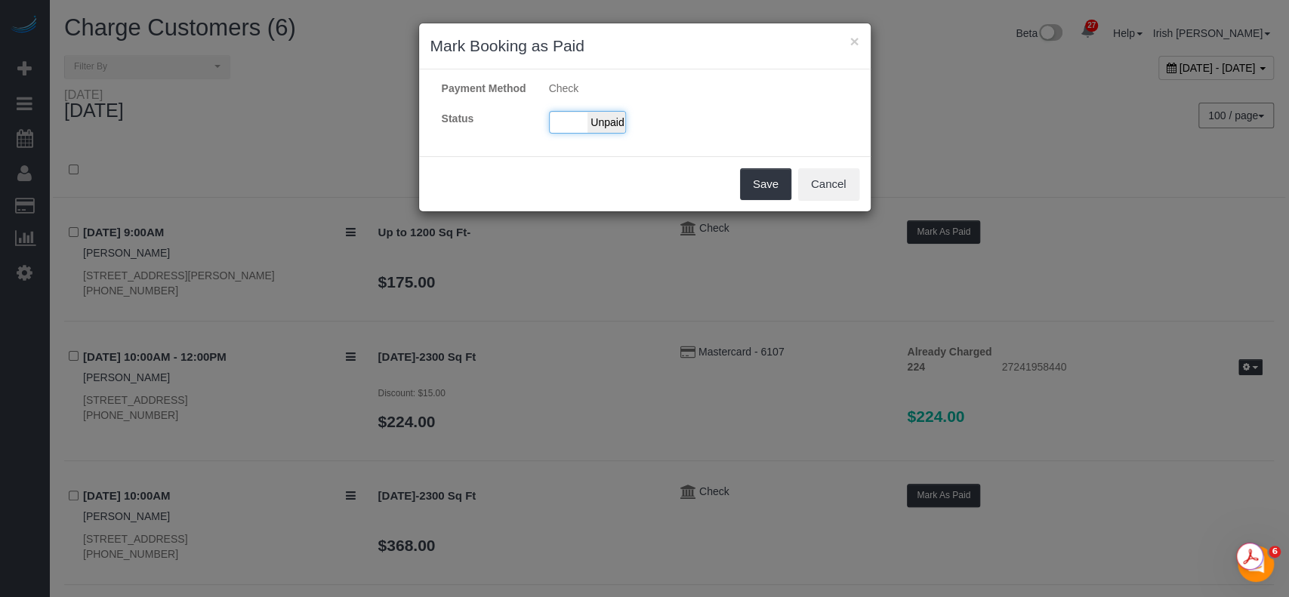
click at [562, 119] on div "Paid Unpaid" at bounding box center [587, 122] width 77 height 23
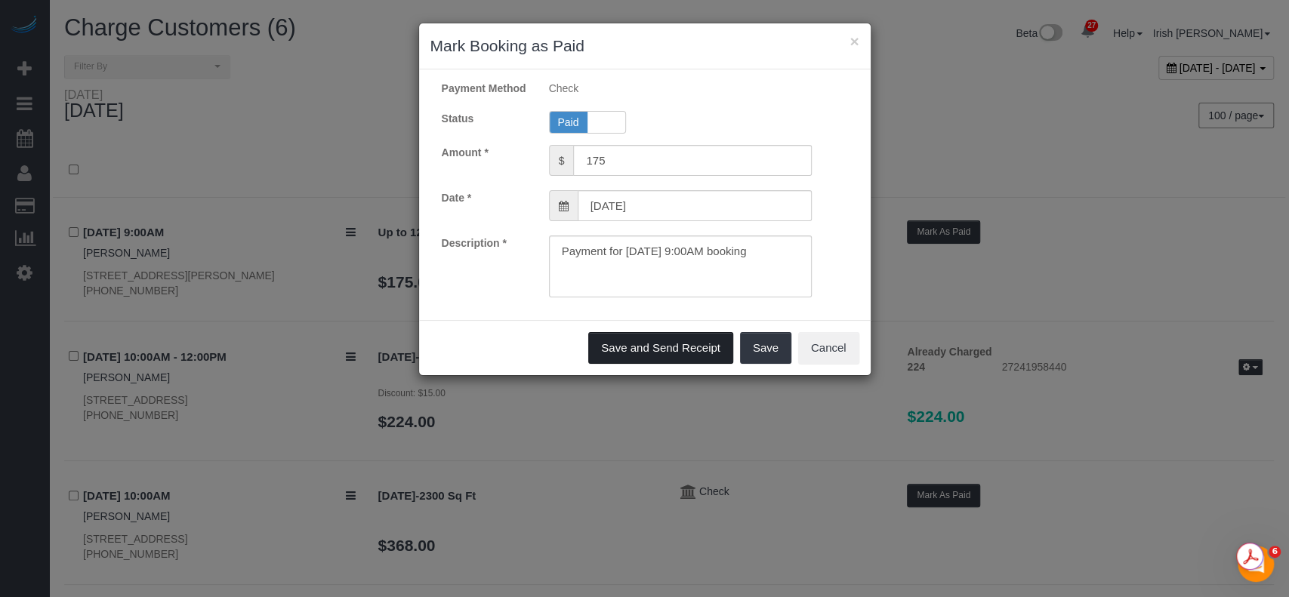
click at [676, 337] on button "Save and Send Receipt" at bounding box center [660, 348] width 145 height 32
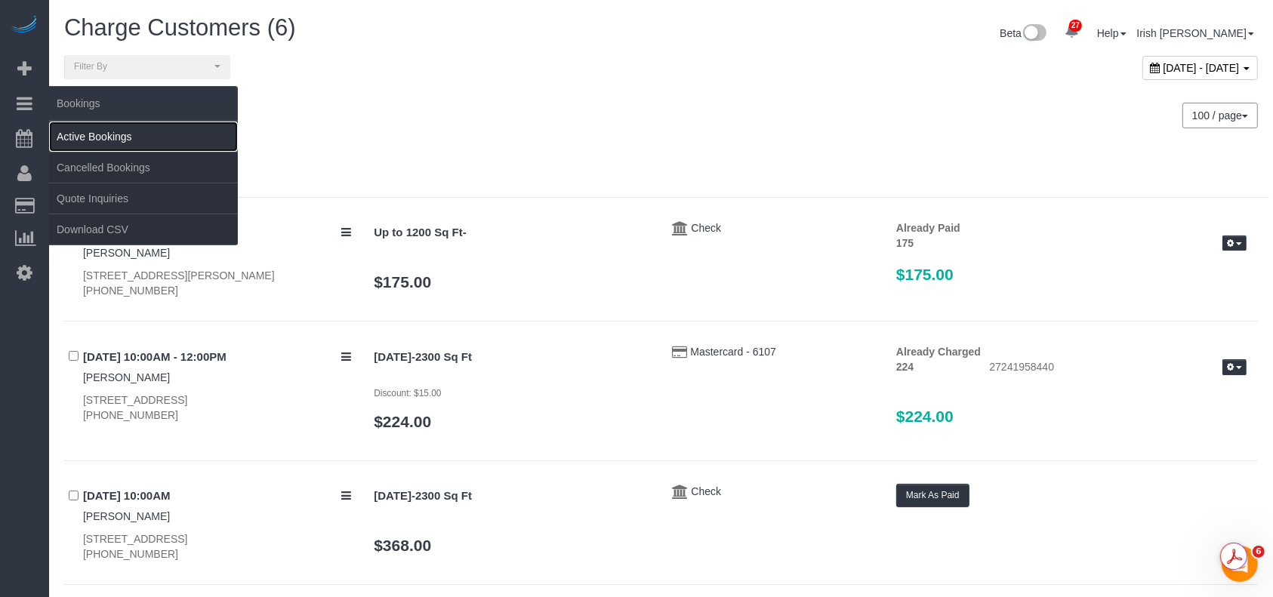
click at [143, 136] on link "Active Bookings" at bounding box center [143, 137] width 189 height 30
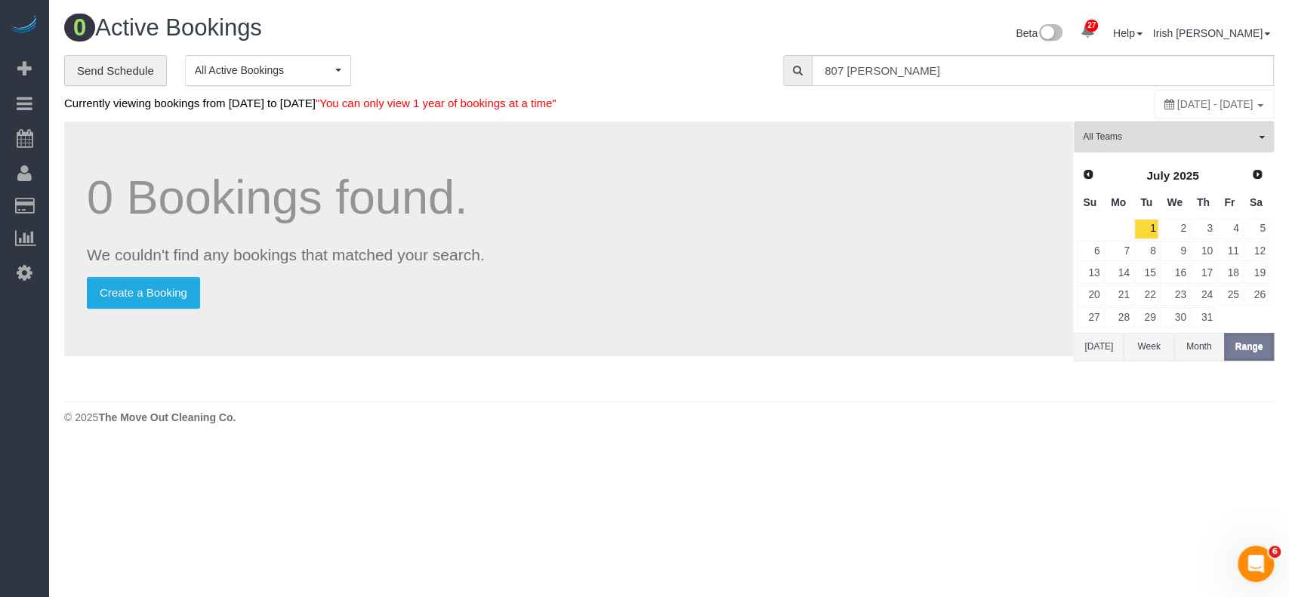
drag, startPoint x: 1217, startPoint y: 409, endPoint x: 1154, endPoint y: 357, distance: 82.1
click at [1217, 410] on div "© 2025 The Move Out Cleaning Co." at bounding box center [668, 417] width 1209 height 15
click at [1101, 343] on button "[DATE]" at bounding box center [1099, 347] width 50 height 28
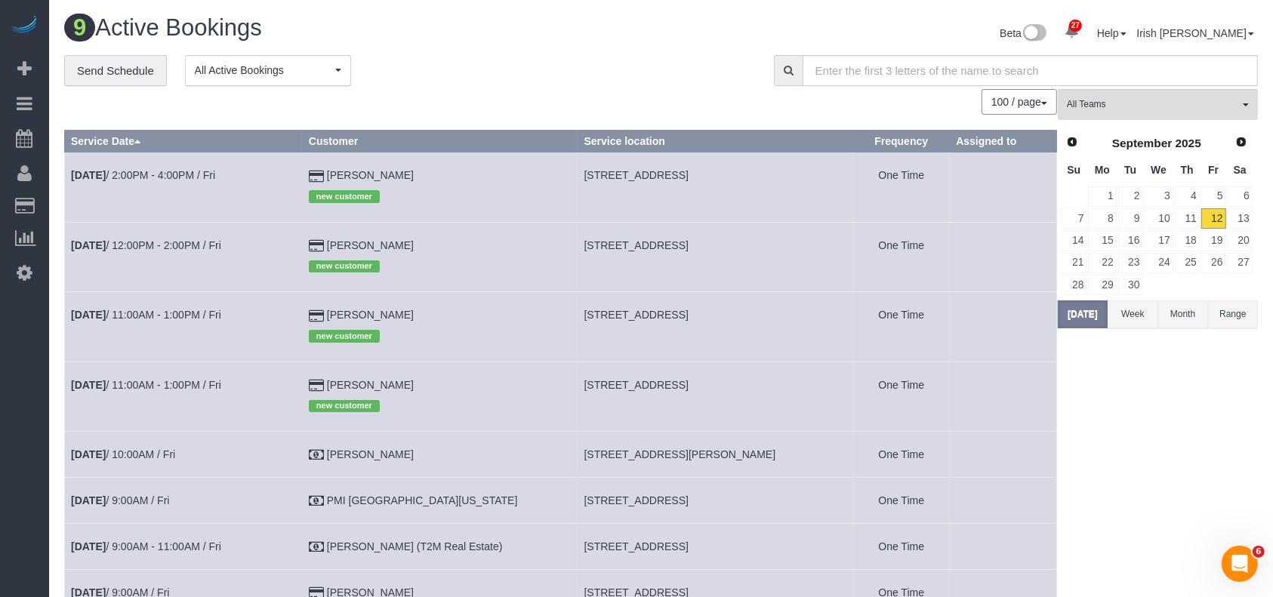
drag, startPoint x: 423, startPoint y: 312, endPoint x: 342, endPoint y: 293, distance: 83.0
click at [340, 313] on td "[PERSON_NAME] new customer" at bounding box center [440, 326] width 276 height 69
copy td "[PERSON_NAME]"
drag, startPoint x: 565, startPoint y: 386, endPoint x: 650, endPoint y: 384, distance: 85.3
click at [650, 384] on span "[STREET_ADDRESS]" at bounding box center [636, 385] width 104 height 12
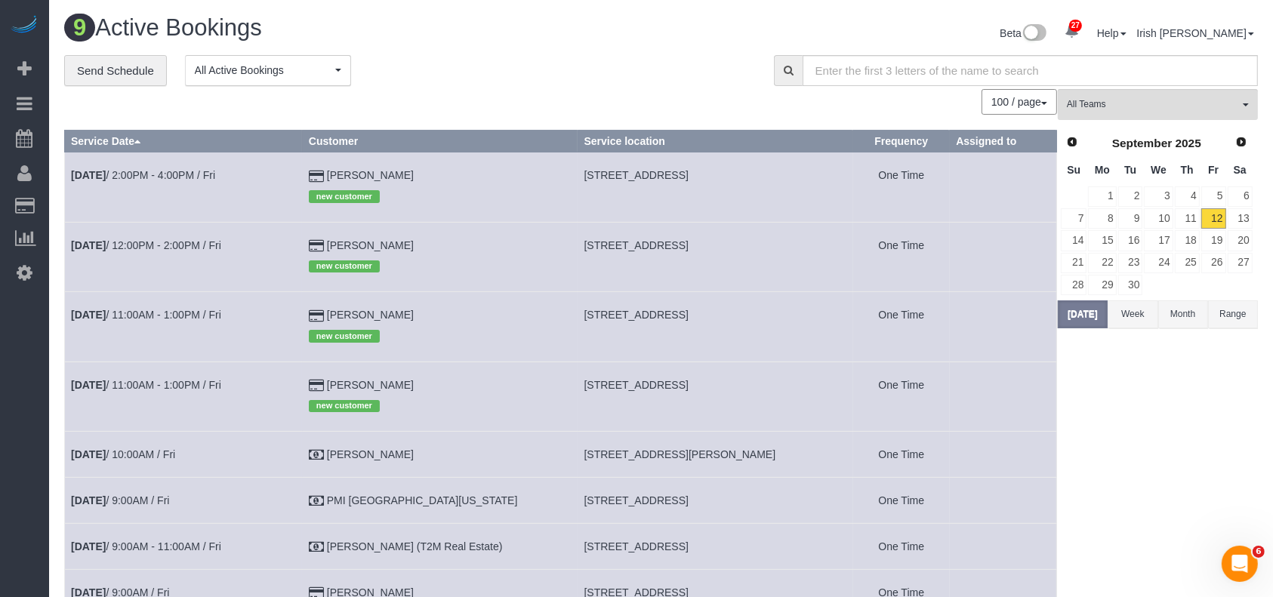
copy span "13099 [PERSON_NAME]"
click at [0, 456] on div "27 Beta Your Notifications You have 0 alerts × You have 1 to charge for [DATE] …" at bounding box center [24, 298] width 49 height 597
drag, startPoint x: 437, startPoint y: 384, endPoint x: 281, endPoint y: 381, distance: 156.3
click at [281, 381] on tr "[DATE] 11:00AM - 1:00PM / Fri [PERSON_NAME] new customer [STREET_ADDRESS] One T…" at bounding box center [561, 396] width 992 height 69
copy tr "[PERSON_NAME]"
